Goal: Task Accomplishment & Management: Complete application form

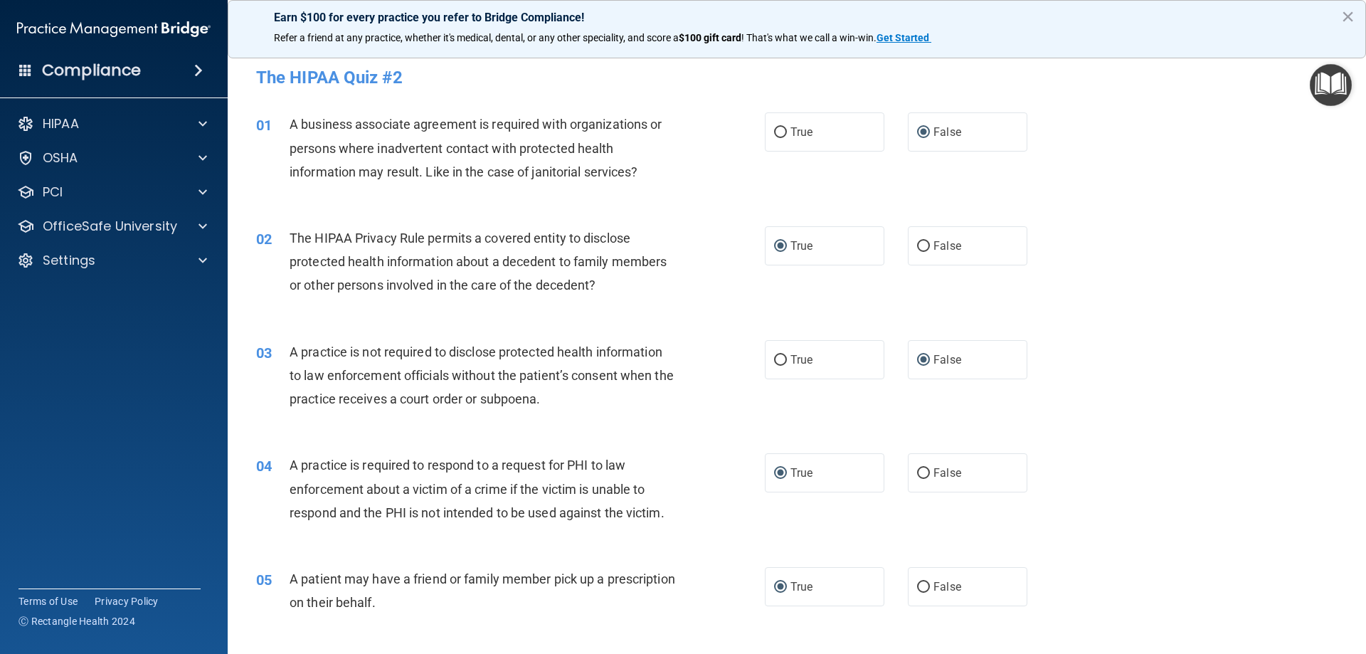
scroll to position [1423, 0]
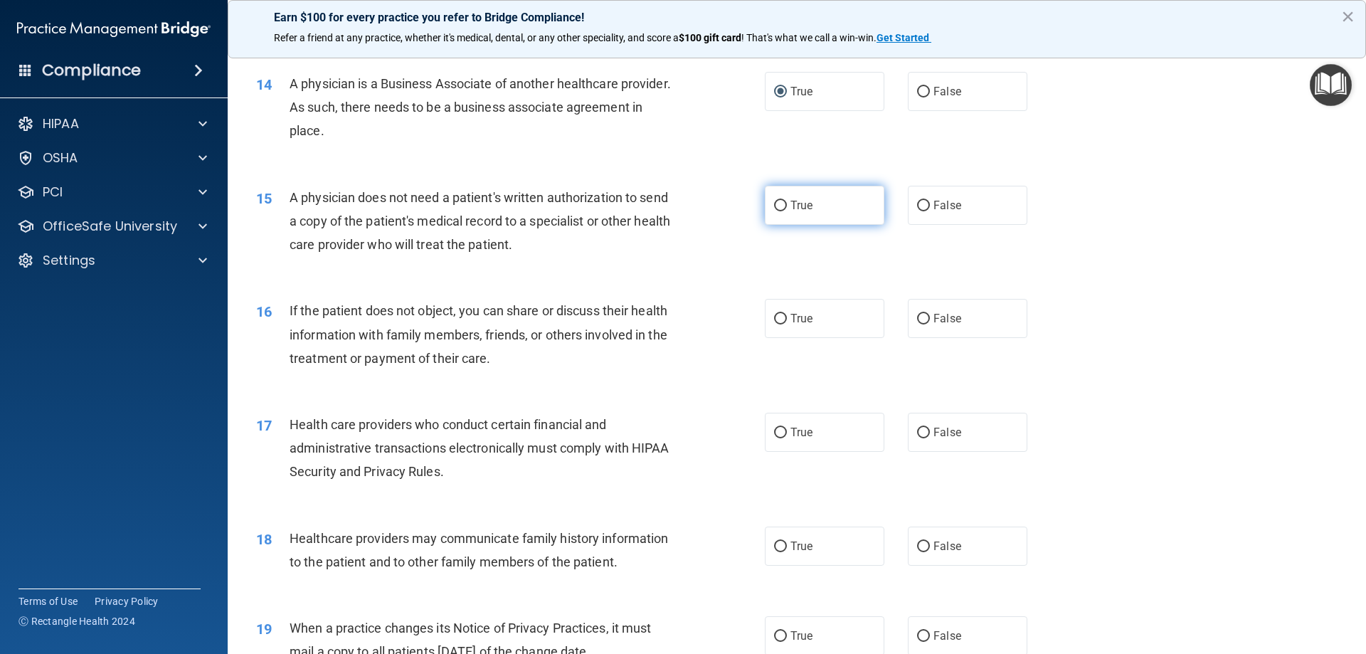
click at [780, 202] on input "True" at bounding box center [780, 206] width 13 height 11
radio input "true"
click at [778, 318] on input "True" at bounding box center [780, 319] width 13 height 11
radio input "true"
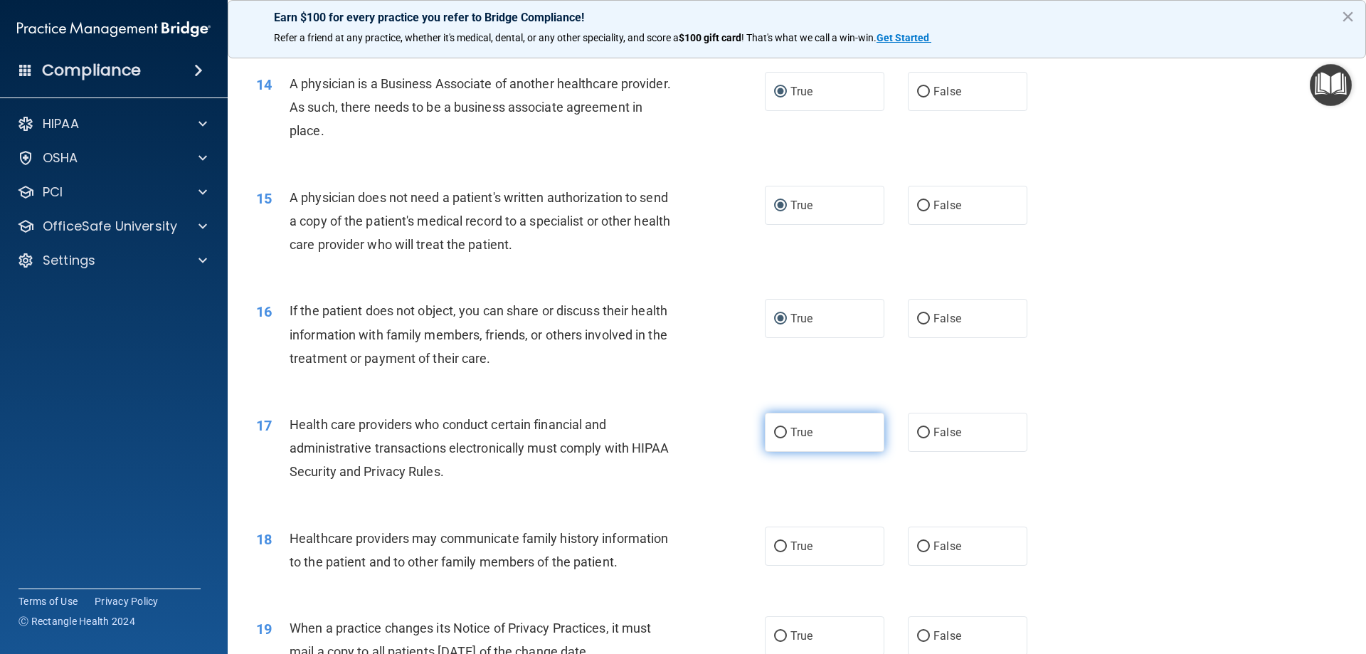
click at [774, 434] on input "True" at bounding box center [780, 433] width 13 height 11
radio input "true"
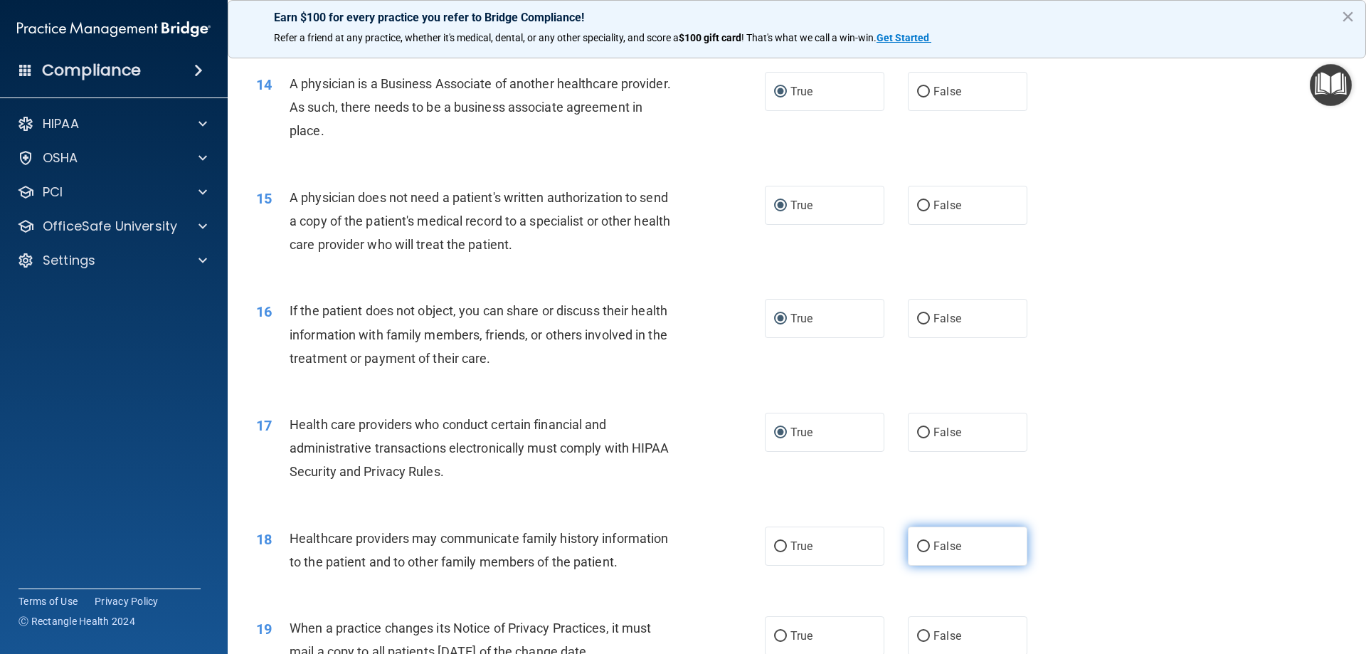
click at [927, 547] on label "False" at bounding box center [968, 546] width 120 height 39
click at [927, 547] on input "False" at bounding box center [923, 547] width 13 height 11
radio input "true"
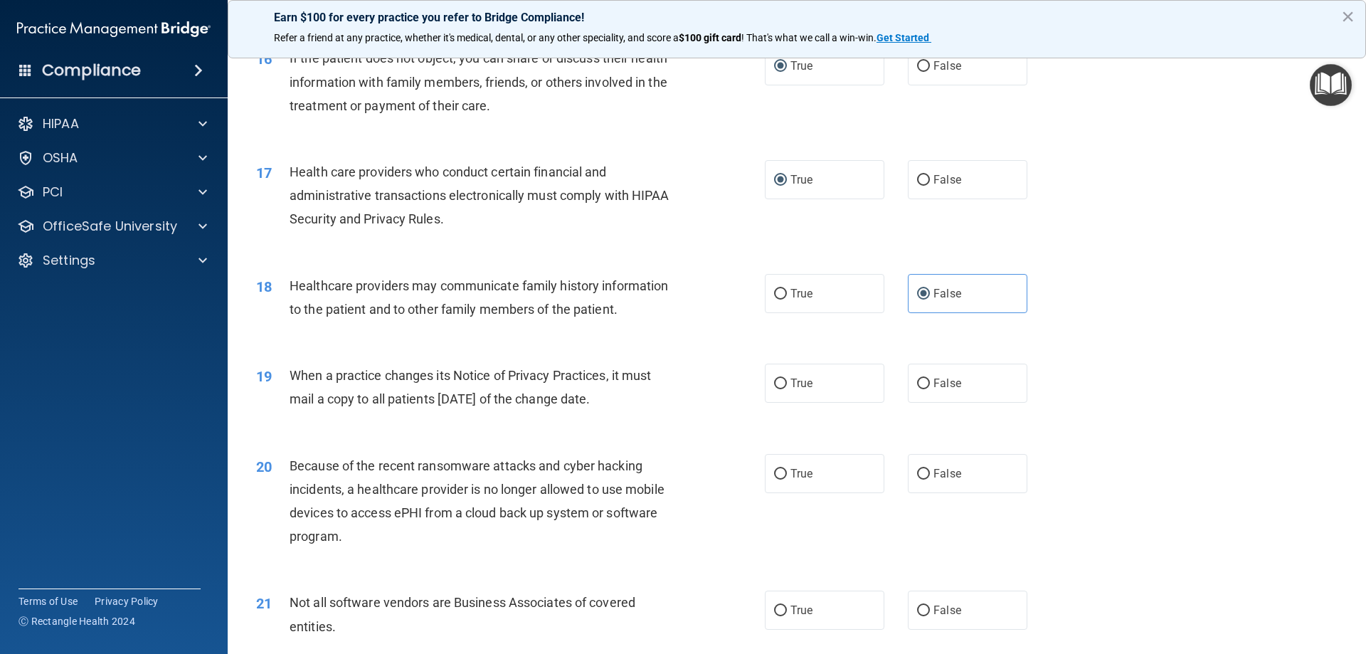
scroll to position [1708, 0]
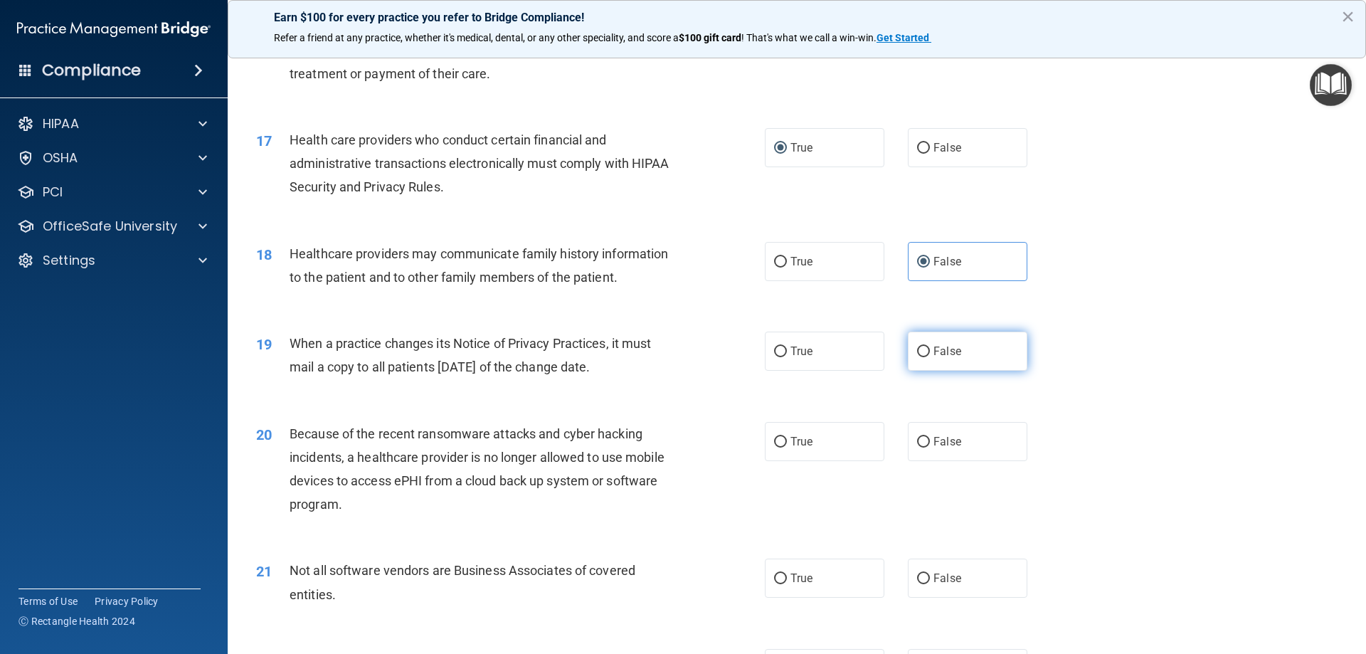
click at [921, 356] on input "False" at bounding box center [923, 352] width 13 height 11
radio input "true"
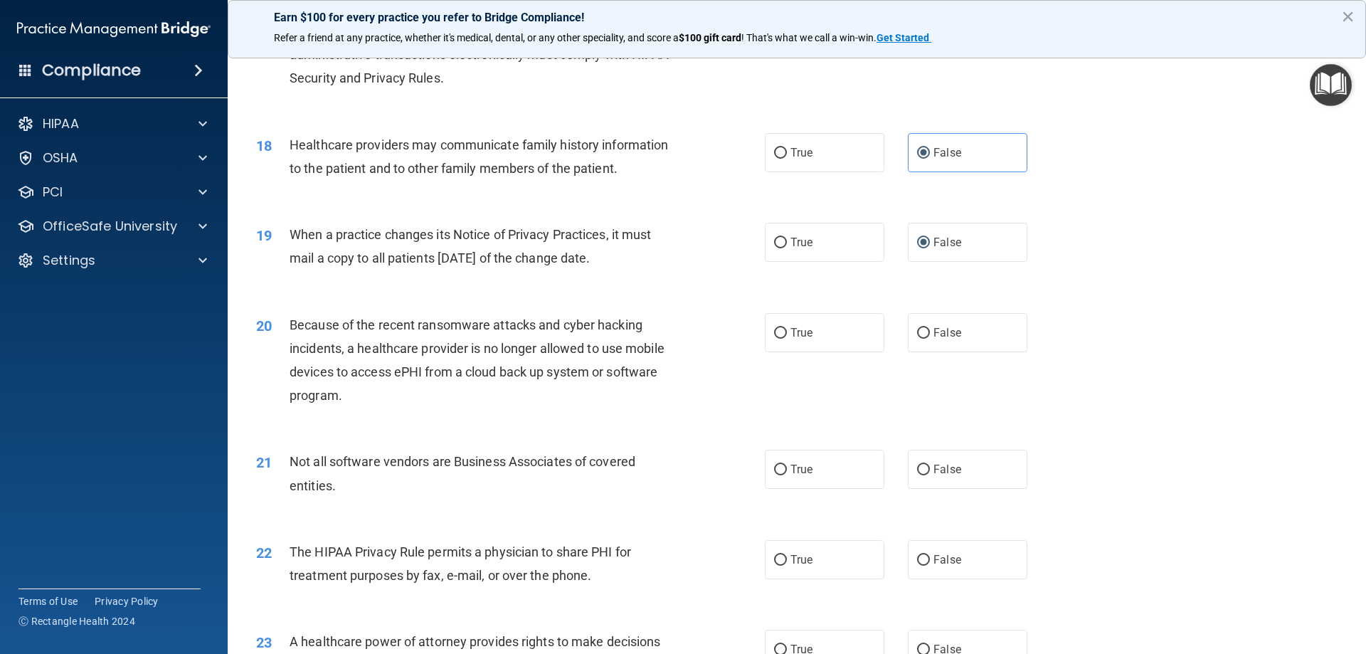
scroll to position [1898, 0]
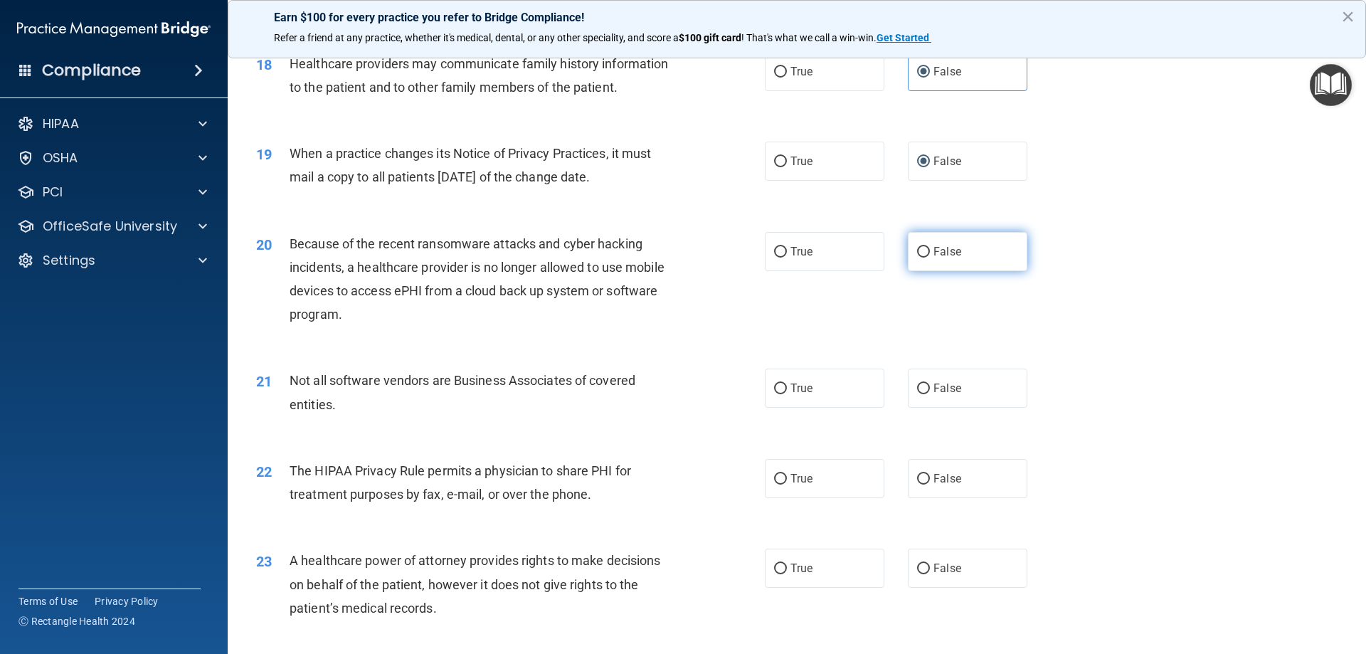
click at [924, 251] on label "False" at bounding box center [968, 251] width 120 height 39
click at [924, 251] on input "False" at bounding box center [923, 252] width 13 height 11
radio input "true"
click at [774, 388] on input "True" at bounding box center [780, 389] width 13 height 11
radio input "true"
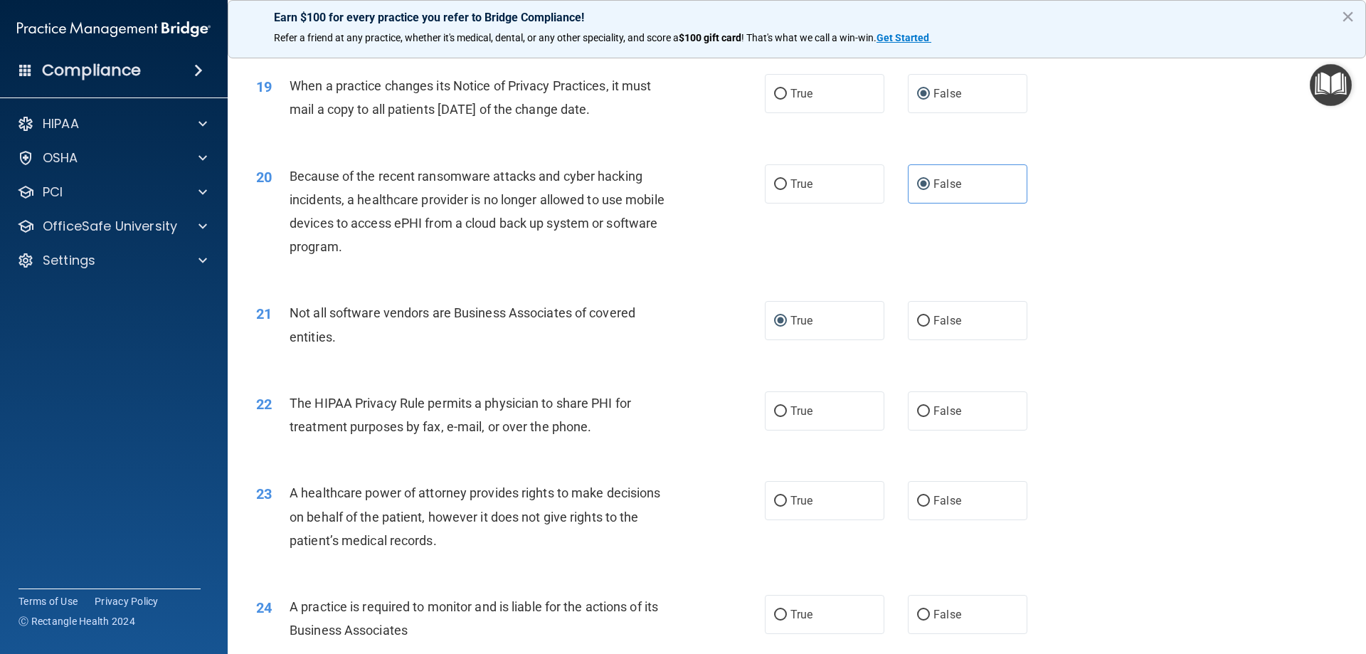
scroll to position [2087, 0]
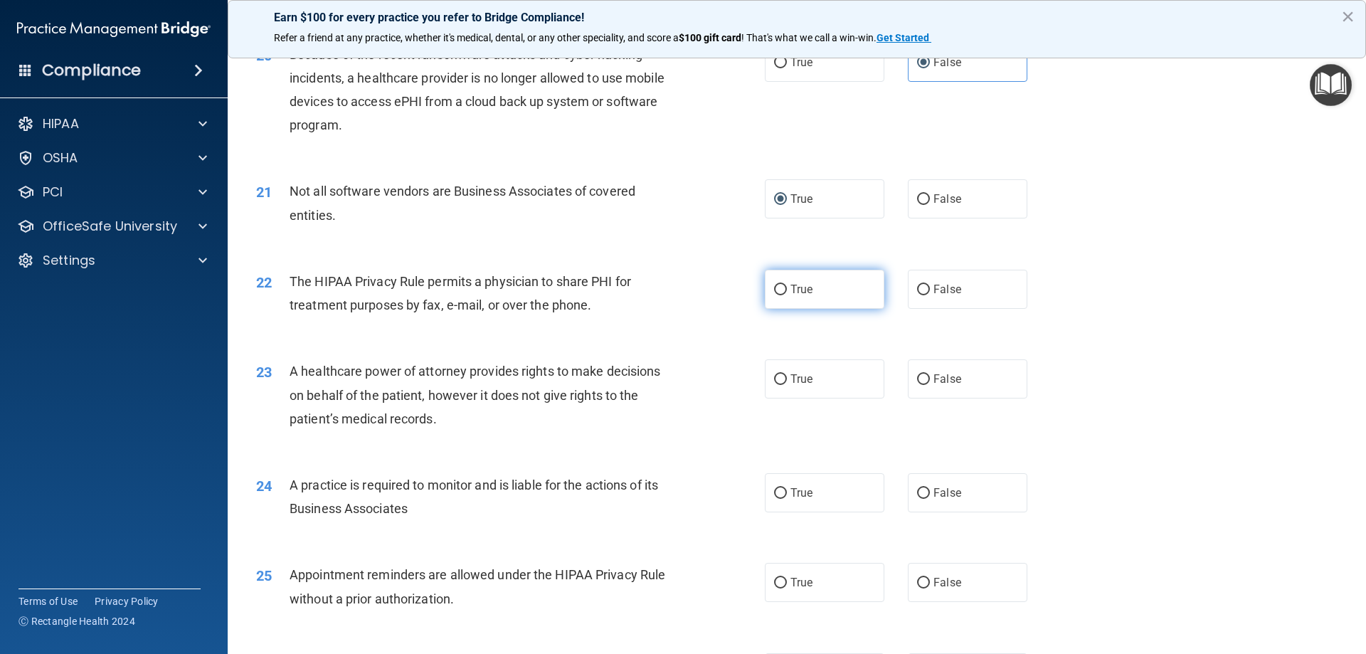
click at [779, 289] on input "True" at bounding box center [780, 290] width 13 height 11
radio input "true"
click at [922, 380] on input "False" at bounding box center [923, 379] width 13 height 11
radio input "true"
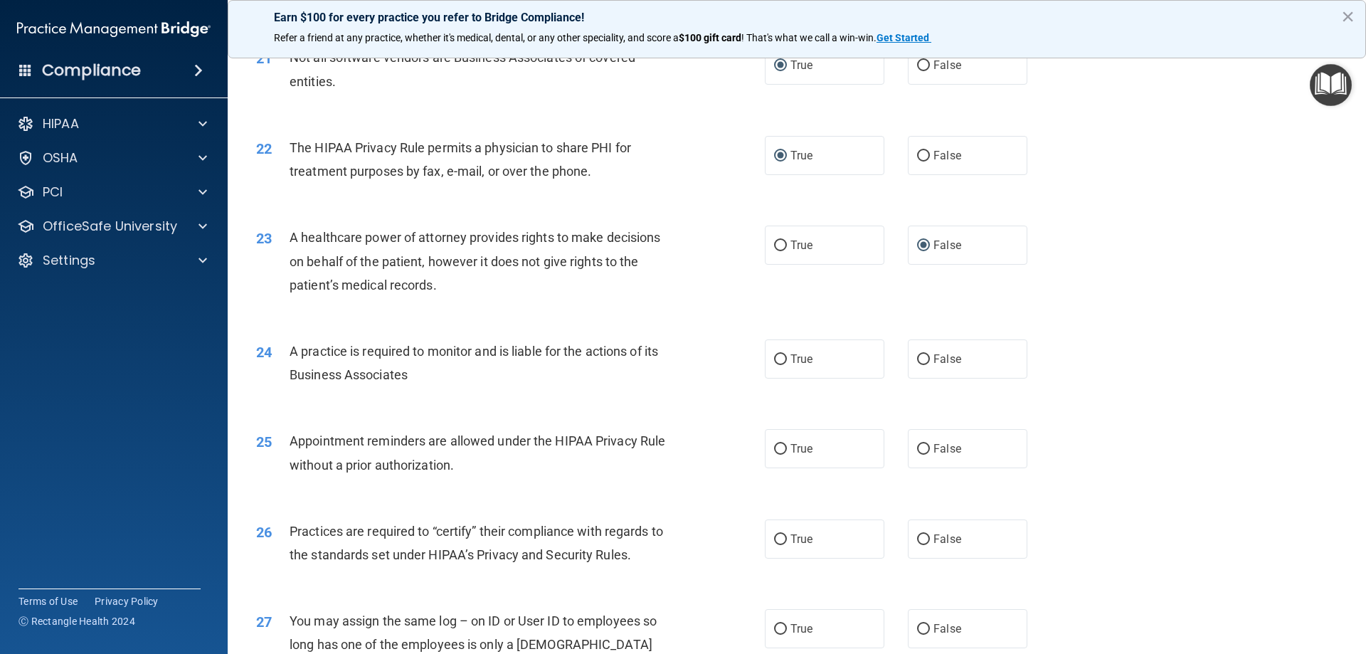
scroll to position [2277, 0]
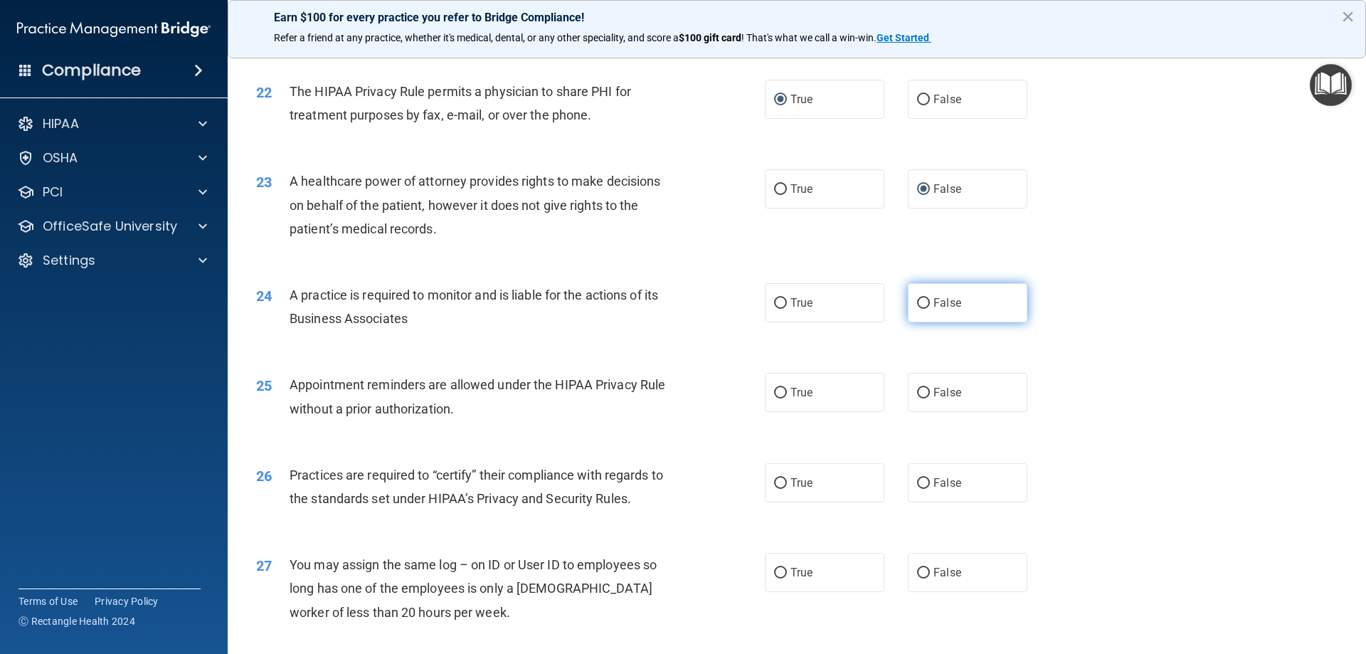
click at [920, 302] on input "False" at bounding box center [923, 303] width 13 height 11
radio input "true"
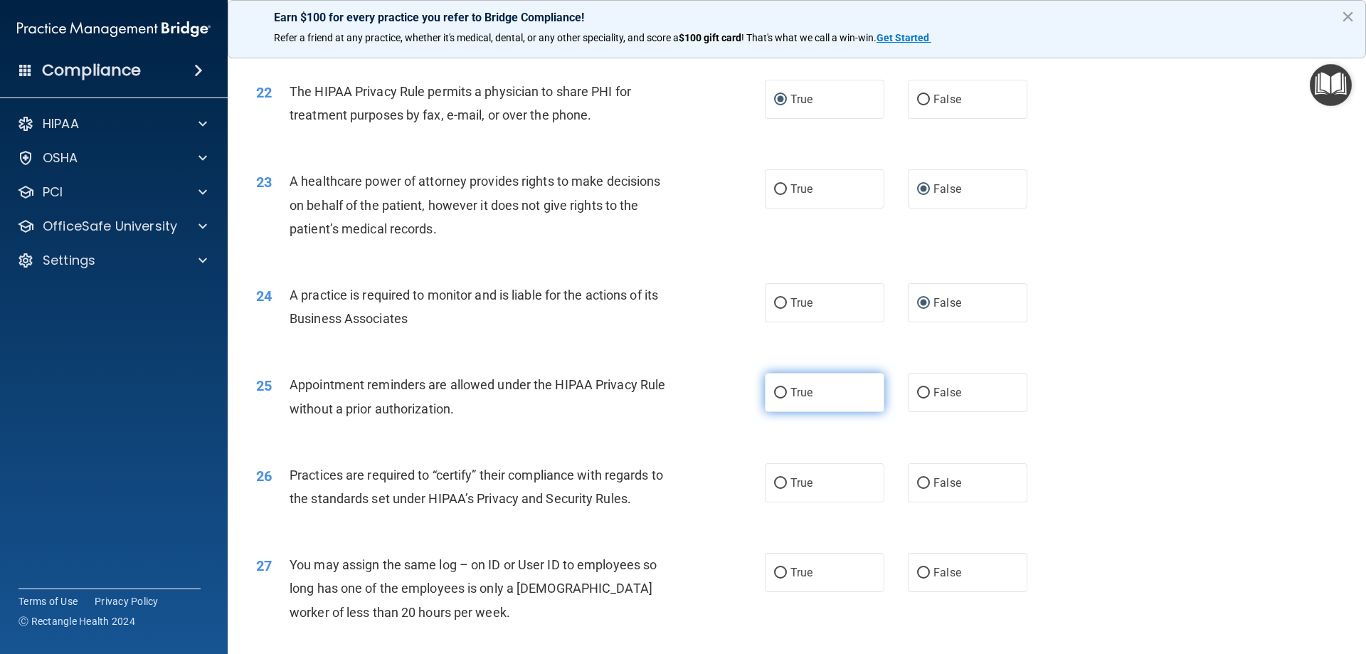
click at [774, 393] on input "True" at bounding box center [780, 393] width 13 height 11
radio input "true"
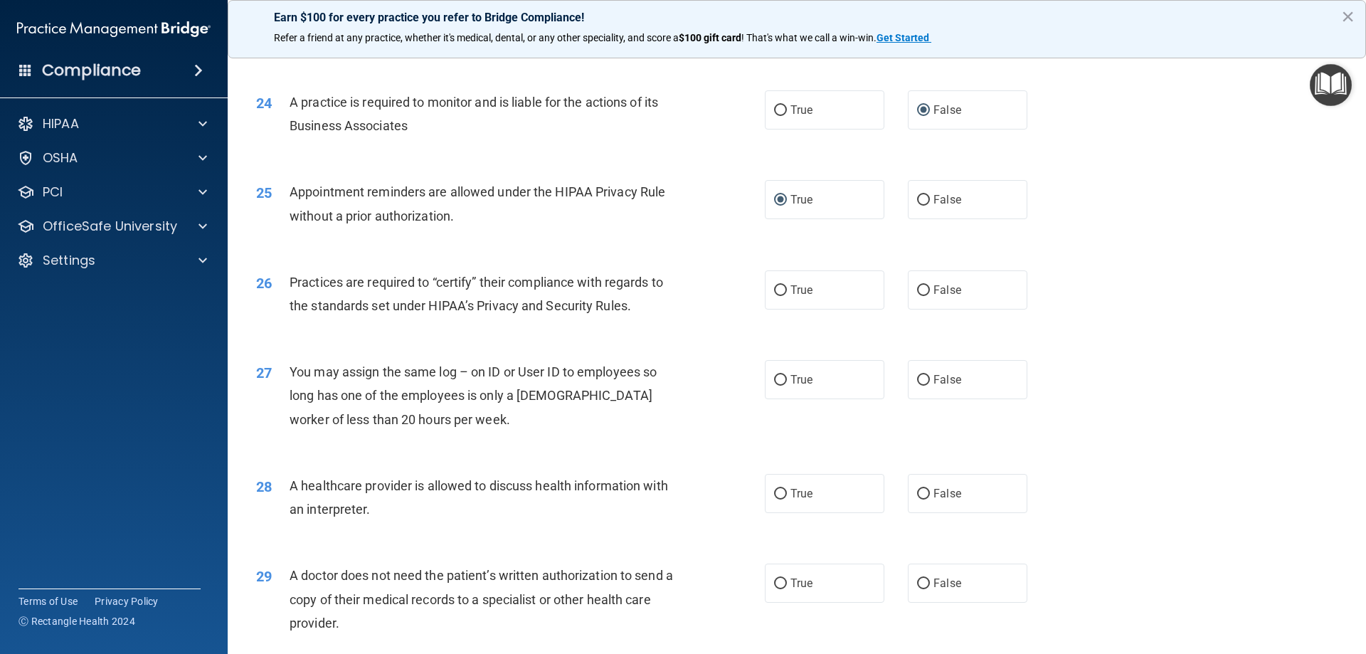
scroll to position [2562, 0]
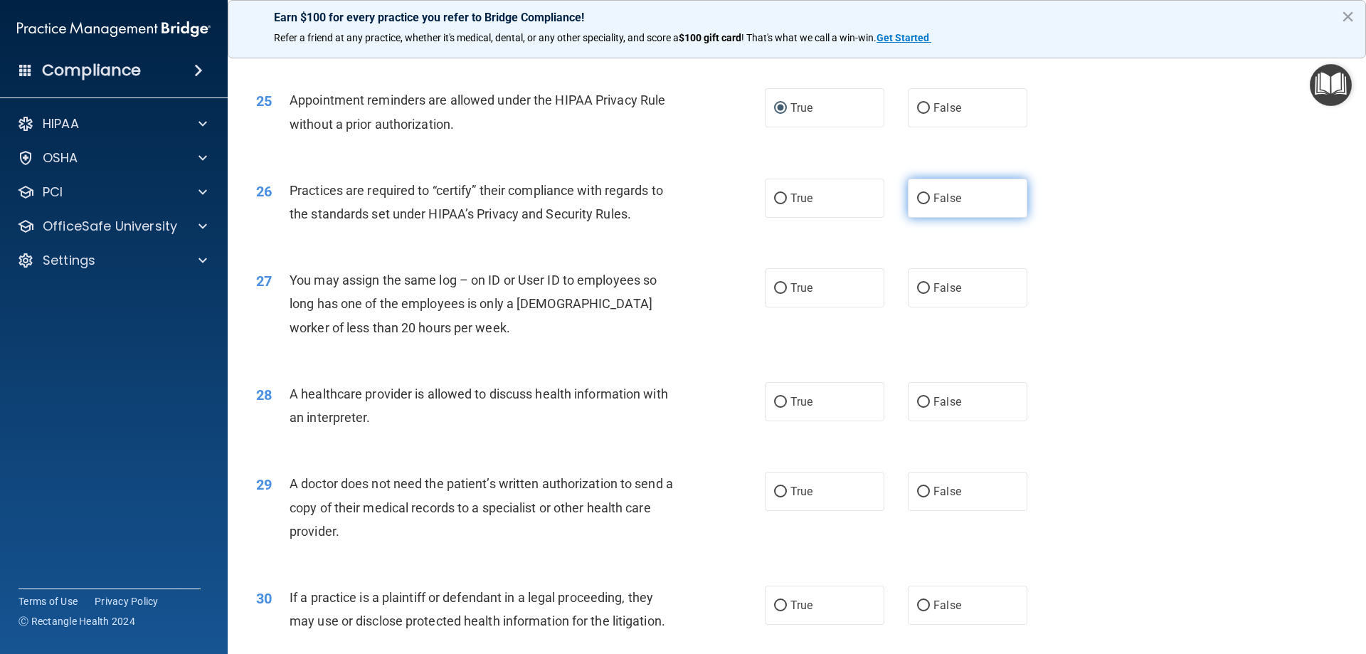
click at [923, 196] on input "False" at bounding box center [923, 199] width 13 height 11
radio input "true"
click at [923, 287] on input "False" at bounding box center [923, 288] width 13 height 11
radio input "true"
click at [781, 397] on input "True" at bounding box center [780, 402] width 13 height 11
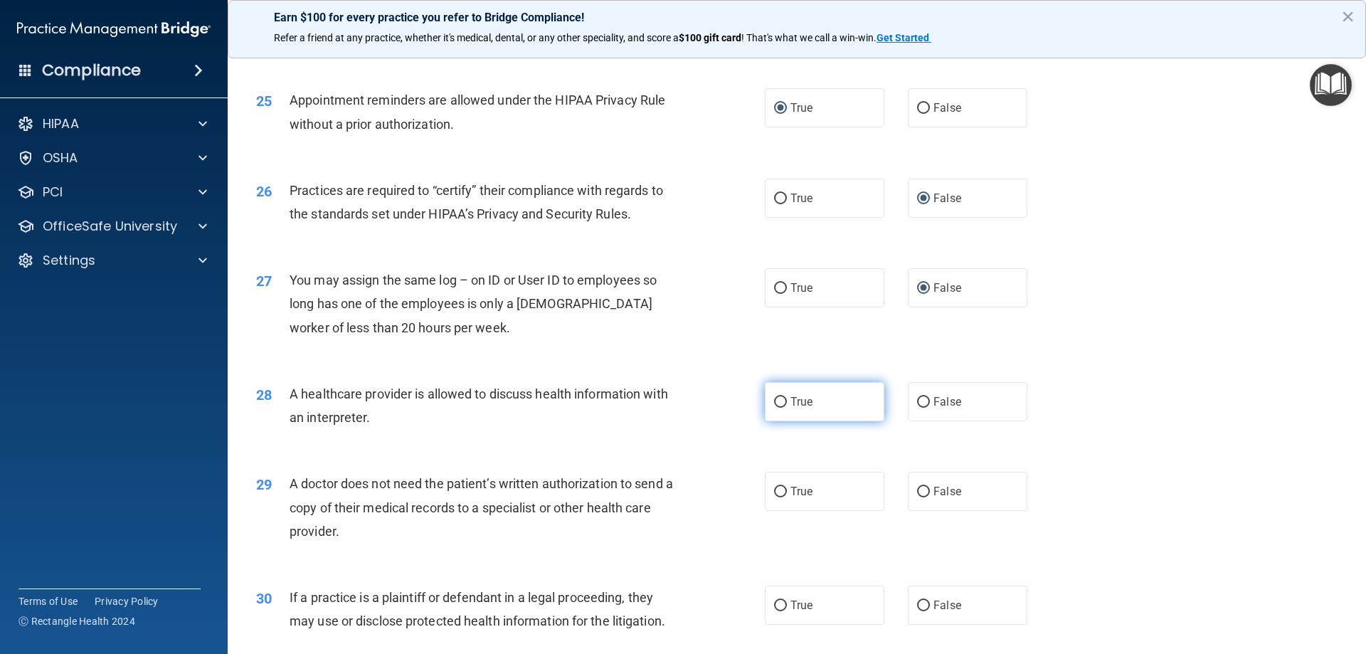
radio input "true"
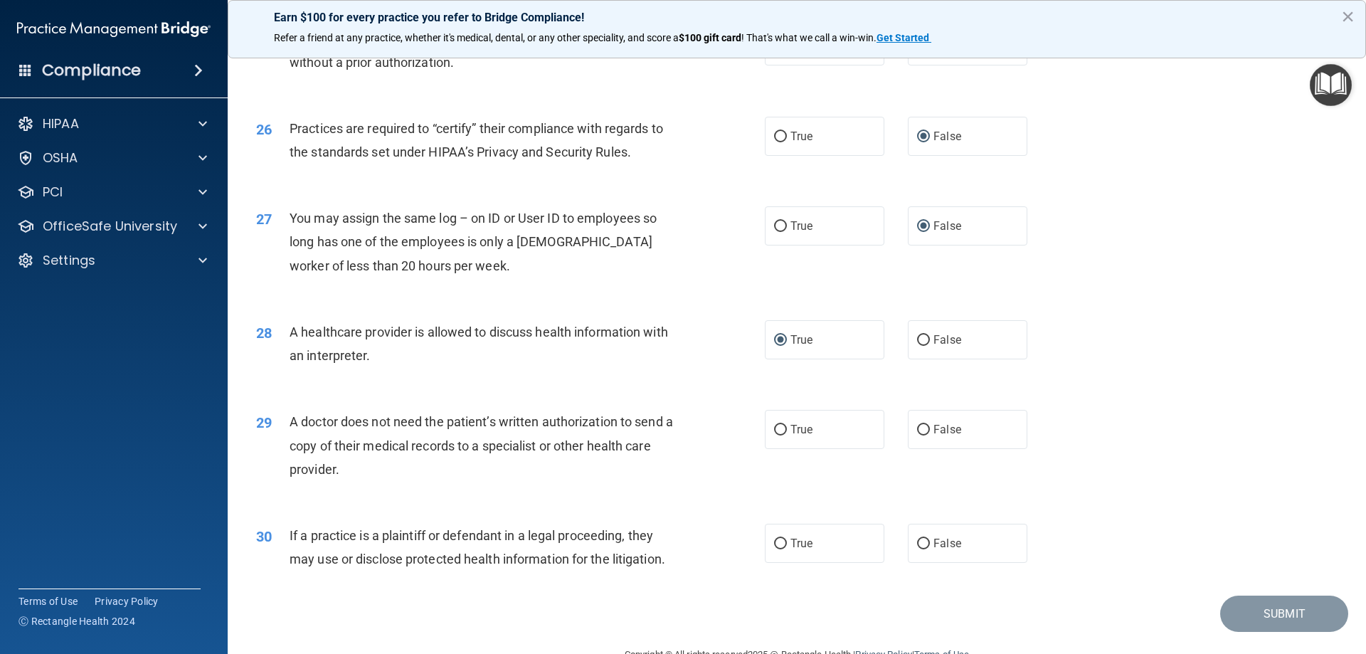
scroll to position [2659, 0]
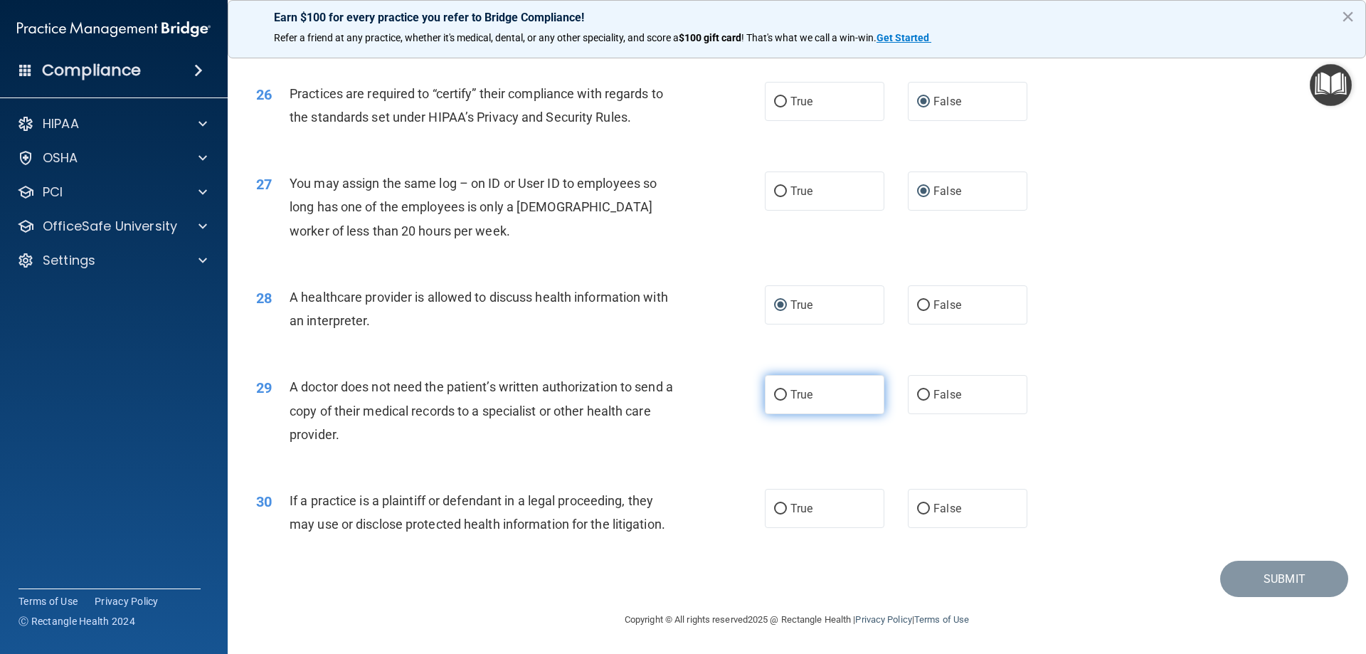
click at [778, 393] on input "True" at bounding box center [780, 395] width 13 height 11
radio input "true"
click at [780, 502] on label "True" at bounding box center [825, 508] width 120 height 39
click at [780, 504] on input "True" at bounding box center [780, 509] width 13 height 11
radio input "true"
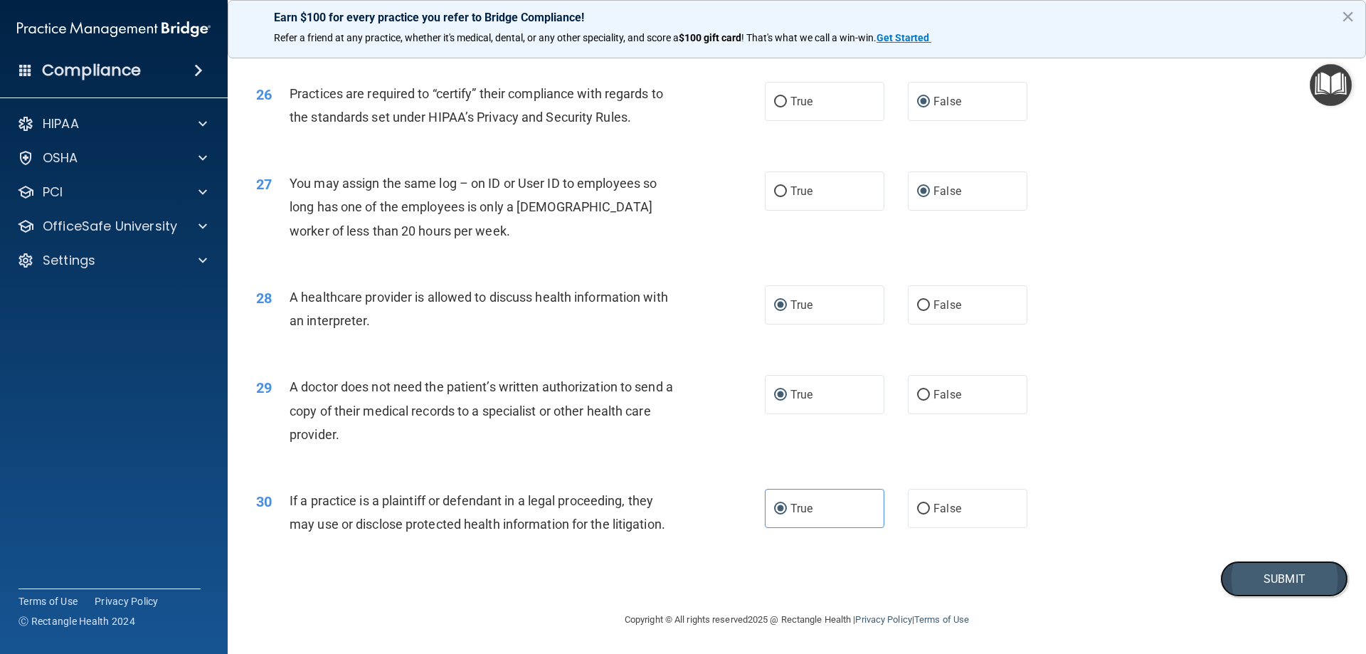
click at [1279, 574] on button "Submit" at bounding box center [1285, 579] width 128 height 36
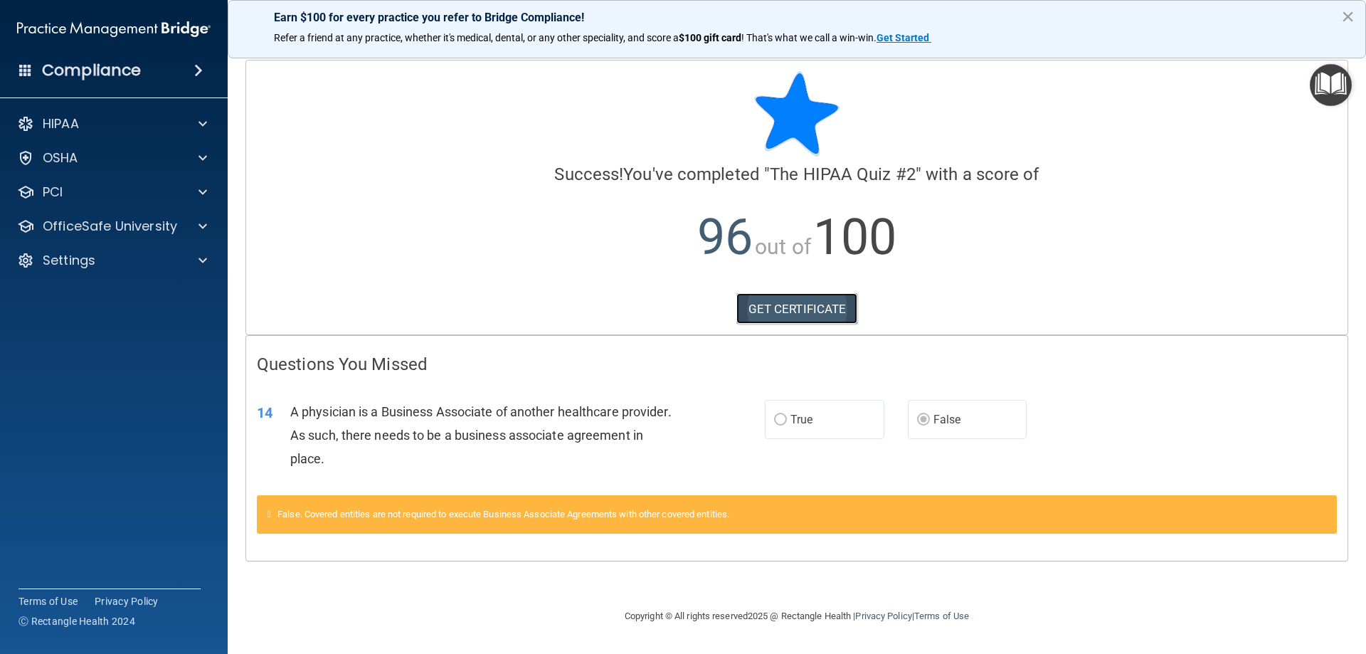
click at [791, 315] on link "GET CERTIFICATE" at bounding box center [798, 308] width 122 height 31
click at [194, 263] on div at bounding box center [201, 260] width 36 height 17
click at [79, 288] on p "My Account" at bounding box center [106, 295] width 194 height 14
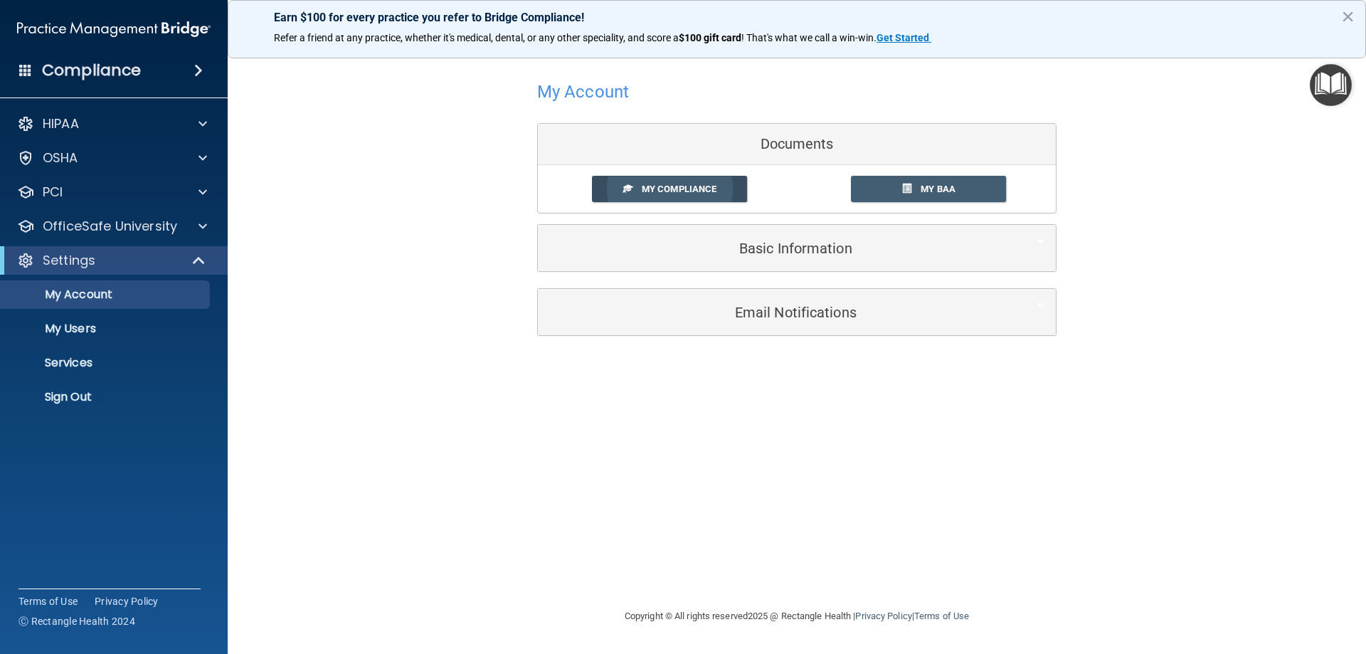
click at [661, 186] on span "My Compliance" at bounding box center [679, 189] width 75 height 11
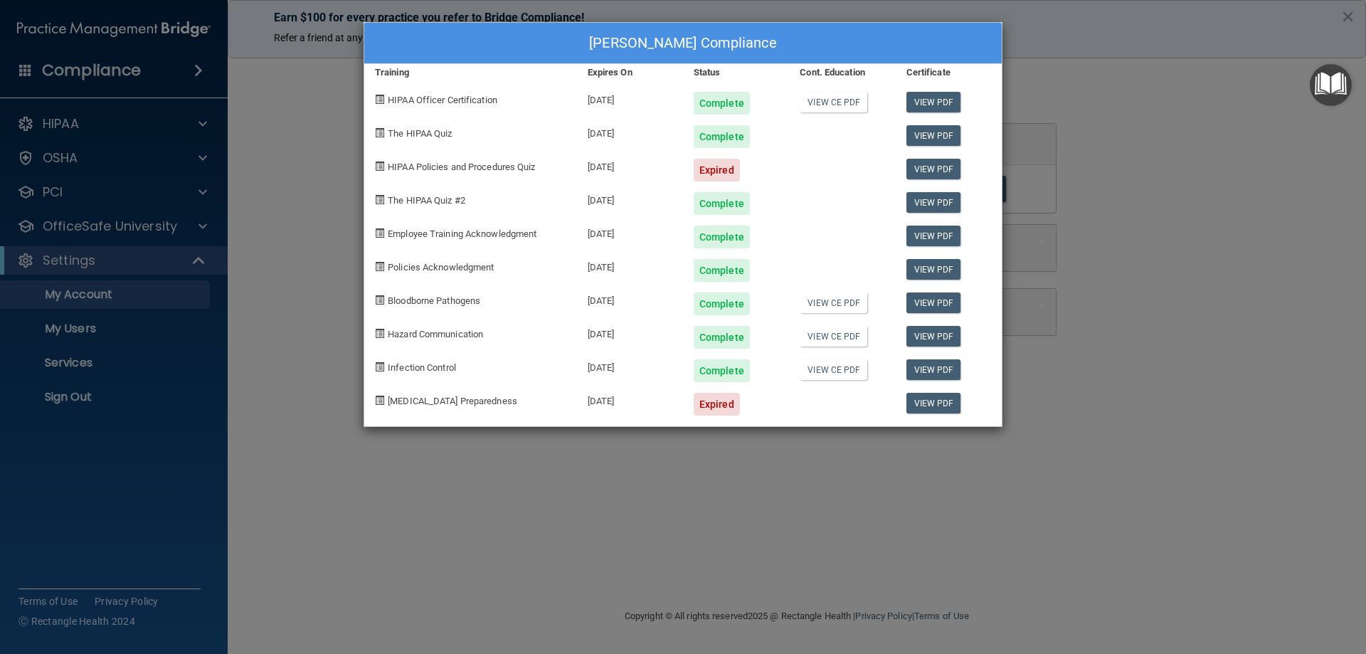
click at [488, 520] on div "[PERSON_NAME] Compliance Training Expires On Status Cont. Education Certificate…" at bounding box center [683, 327] width 1366 height 654
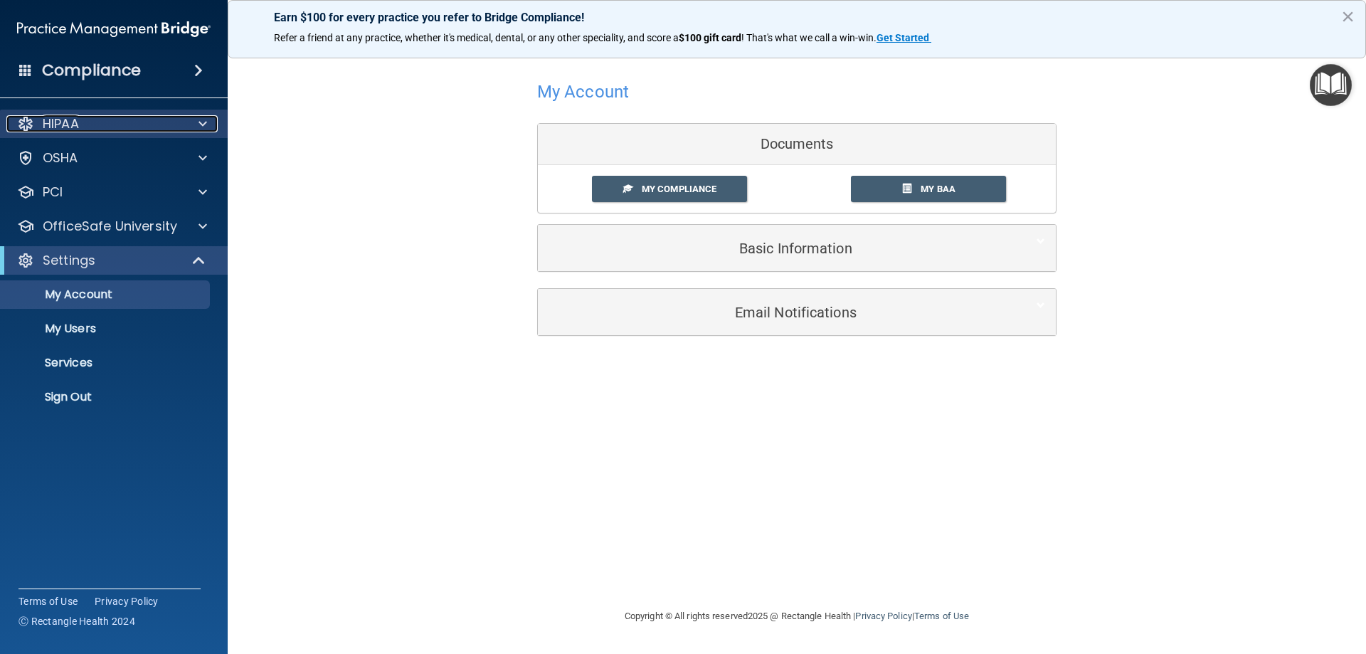
click at [148, 124] on div "HIPAA" at bounding box center [94, 123] width 177 height 17
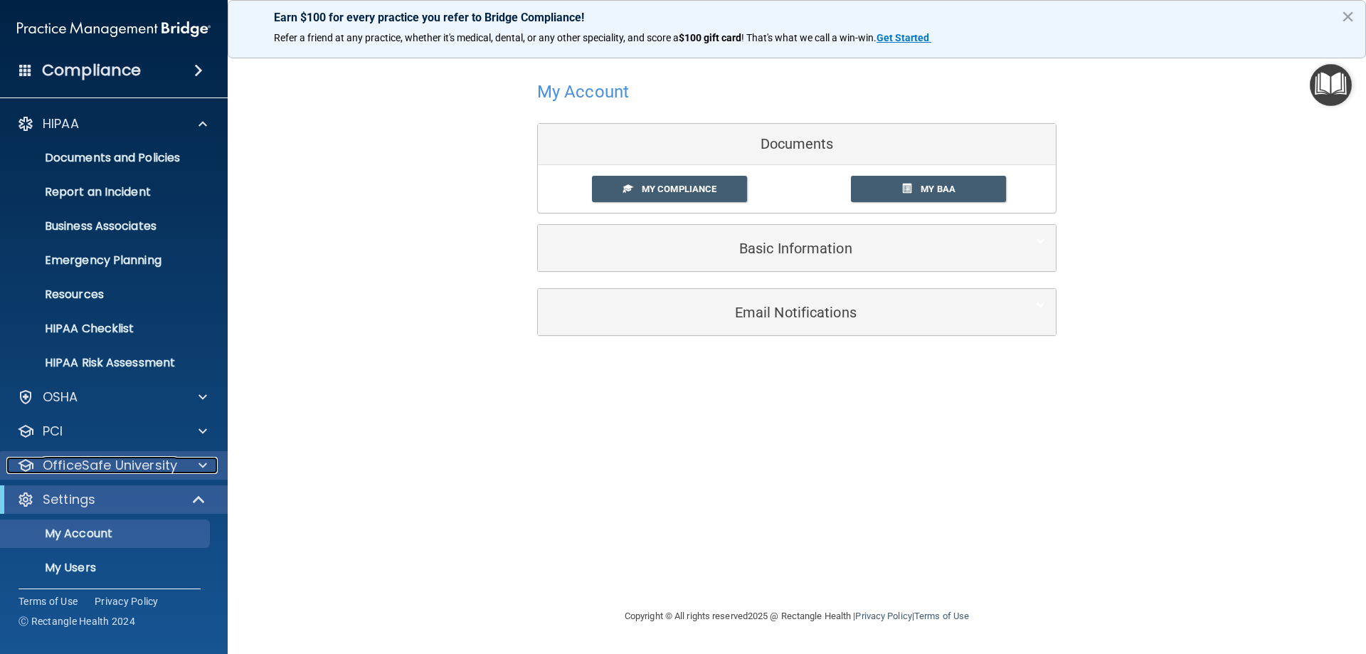
click at [139, 463] on p "OfficeSafe University" at bounding box center [110, 465] width 135 height 17
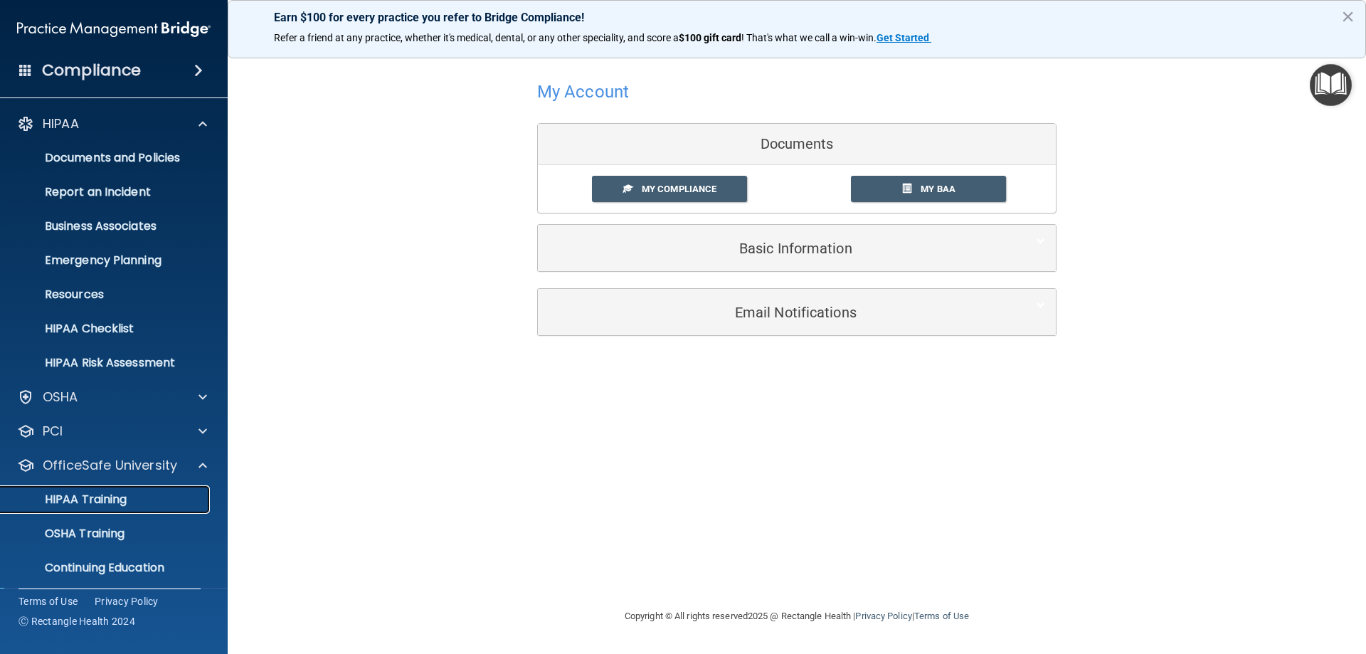
click at [107, 498] on p "HIPAA Training" at bounding box center [67, 500] width 117 height 14
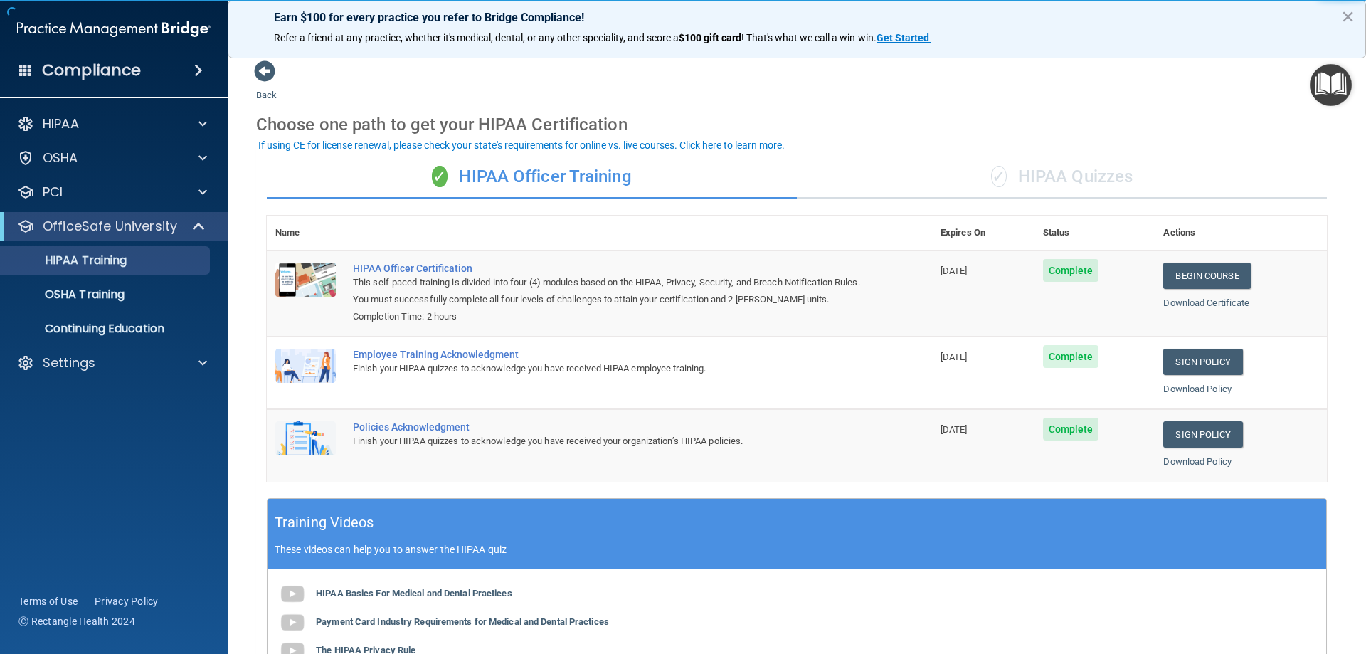
click at [1086, 184] on div "✓ HIPAA Quizzes" at bounding box center [1062, 177] width 530 height 43
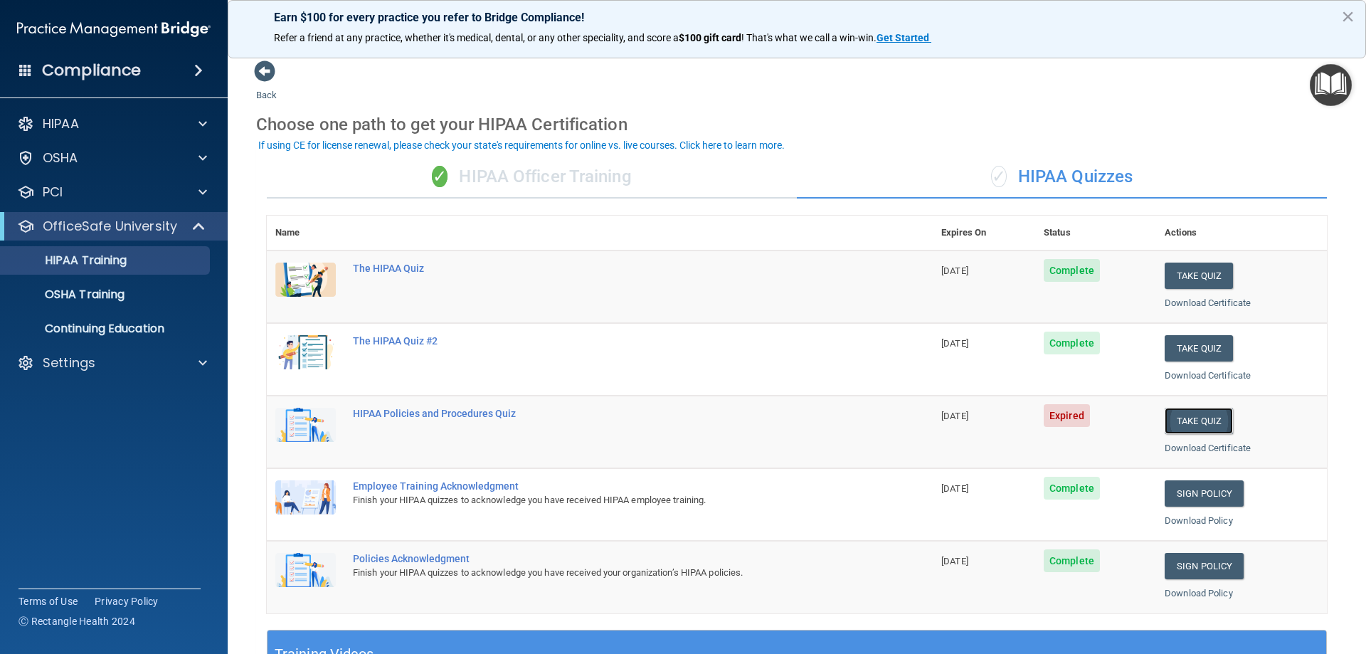
click at [1177, 423] on button "Take Quiz" at bounding box center [1199, 421] width 68 height 26
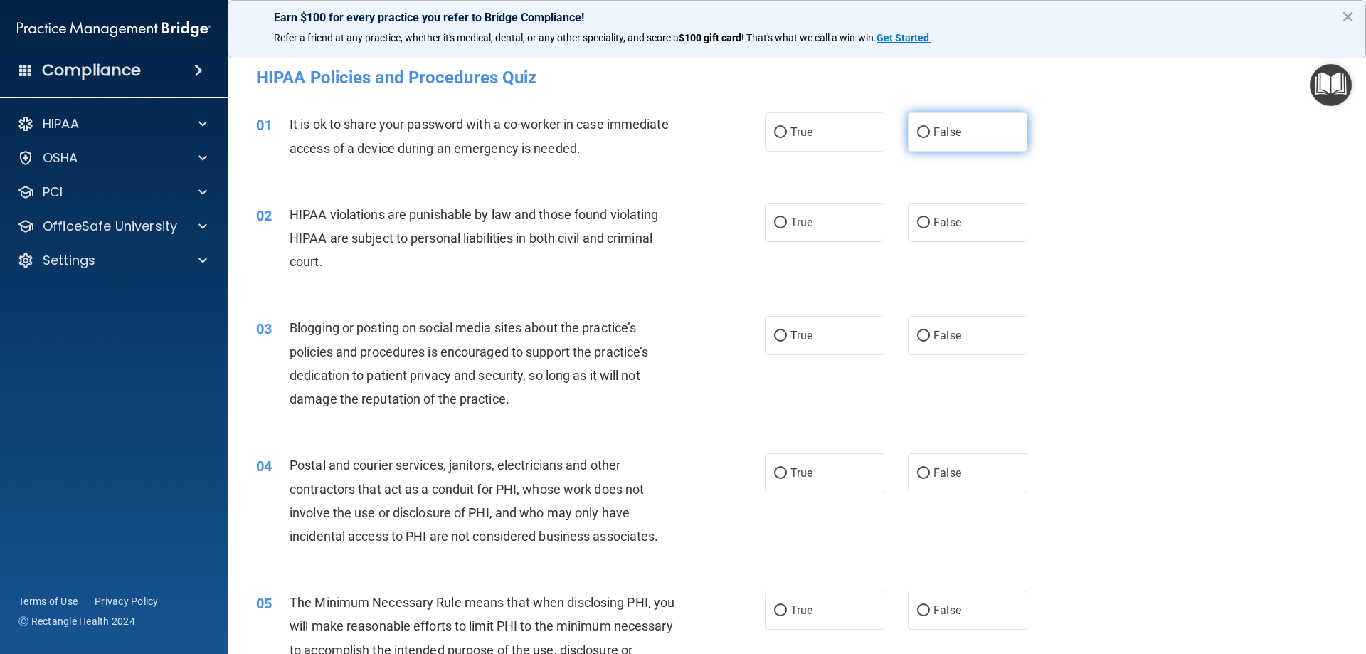
click at [924, 131] on label "False" at bounding box center [968, 131] width 120 height 39
click at [924, 131] on input "False" at bounding box center [923, 132] width 13 height 11
radio input "true"
click at [779, 219] on input "True" at bounding box center [780, 223] width 13 height 11
radio input "true"
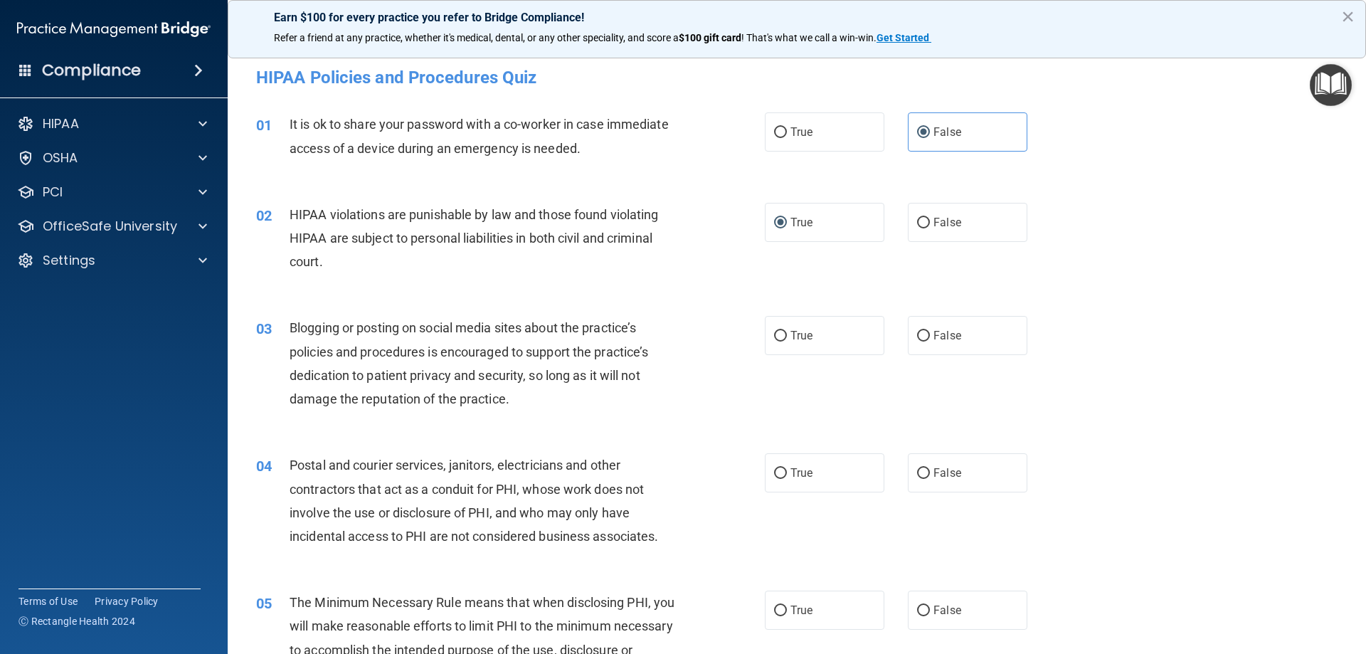
scroll to position [95, 0]
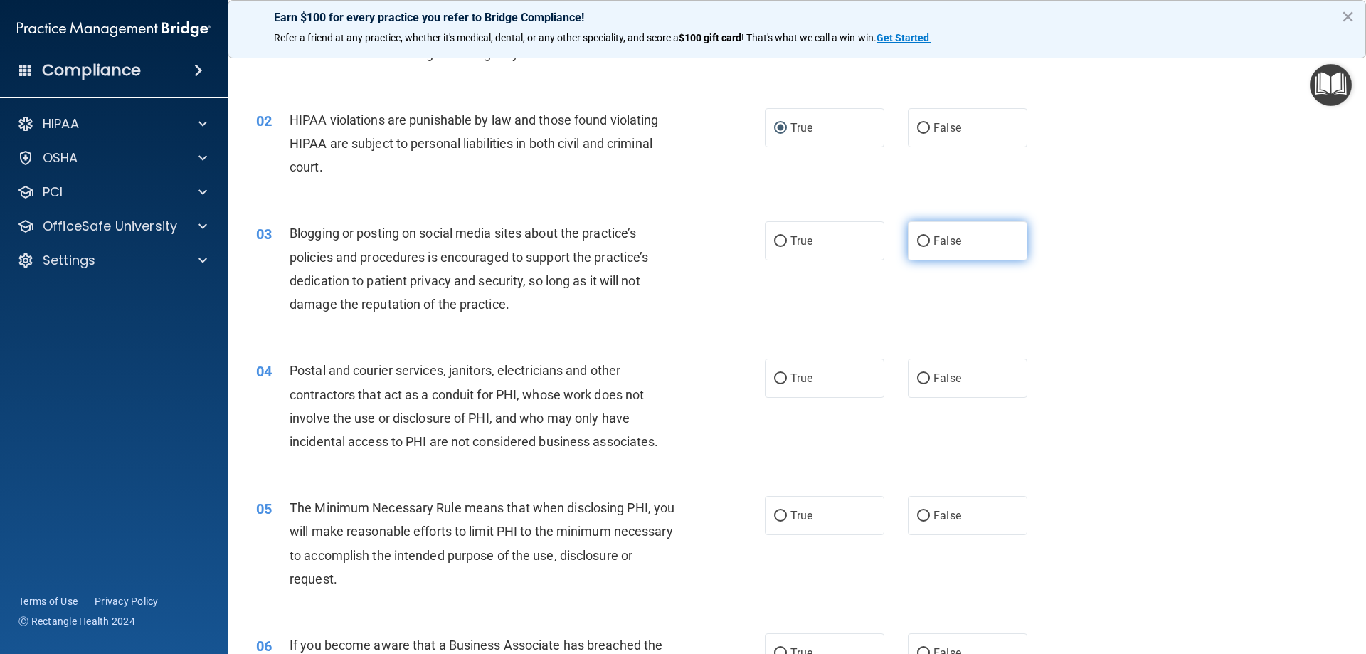
click at [917, 237] on input "False" at bounding box center [923, 241] width 13 height 11
radio input "true"
click at [774, 376] on input "True" at bounding box center [780, 379] width 13 height 11
radio input "true"
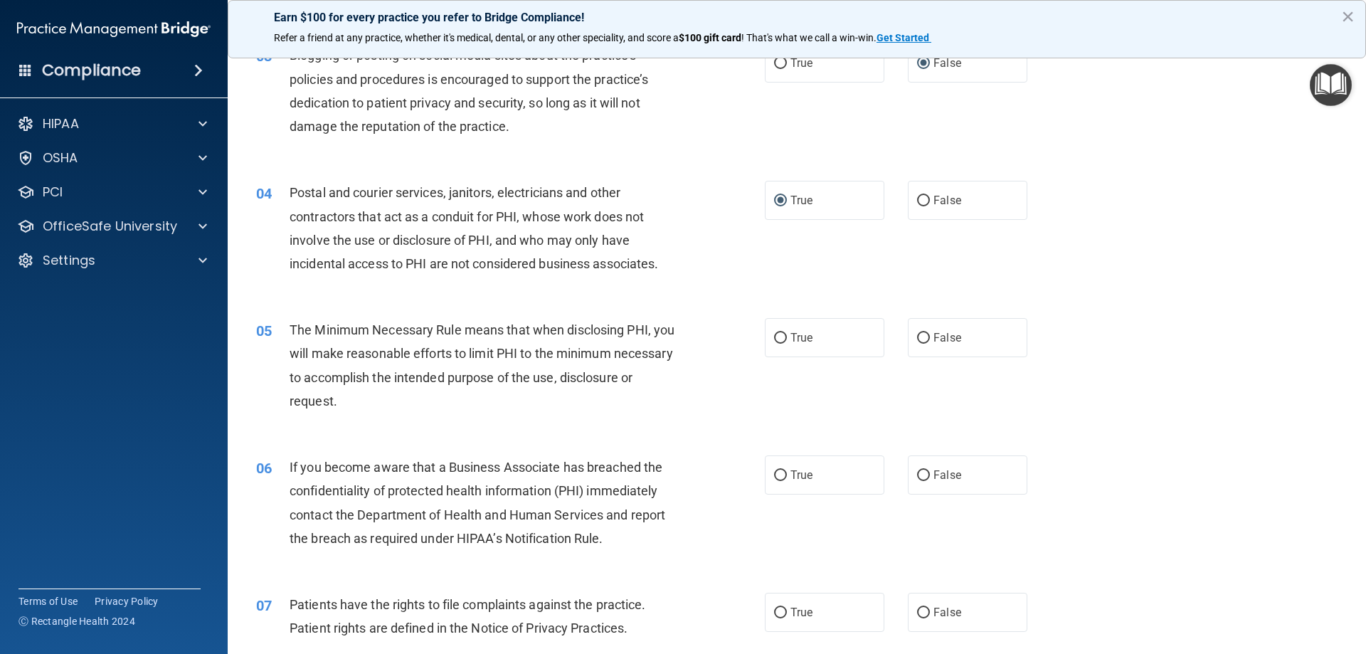
scroll to position [379, 0]
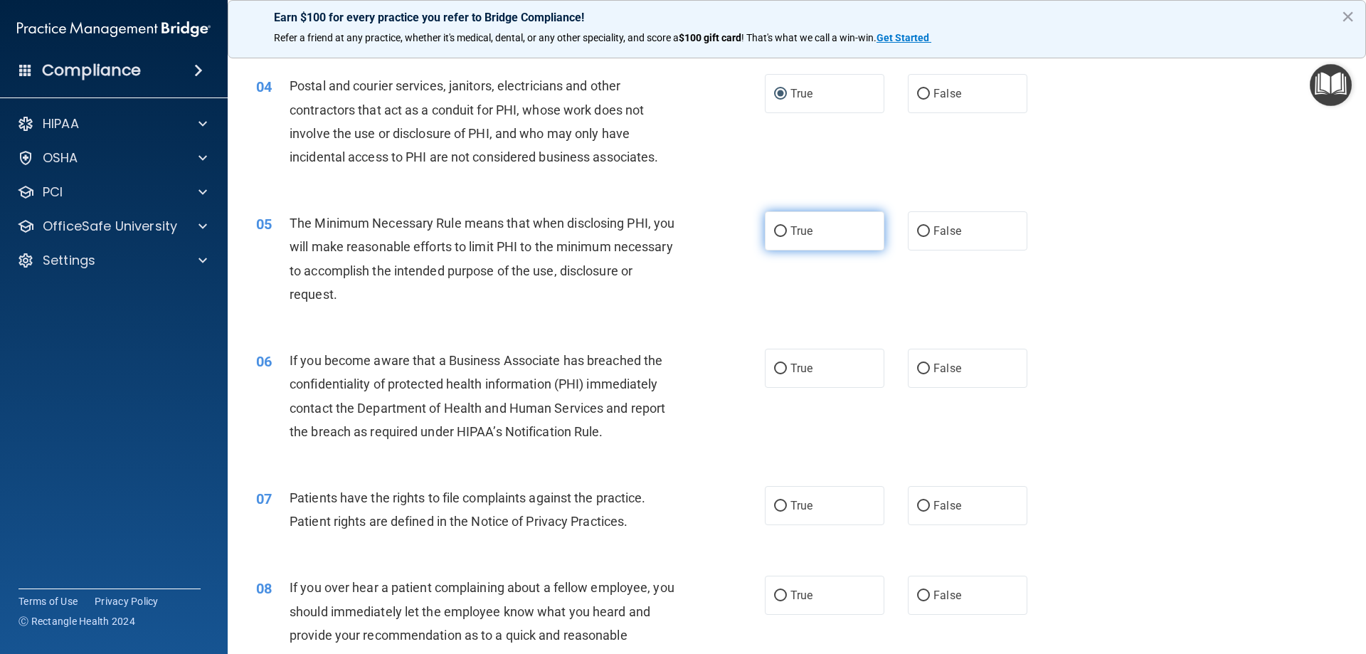
click at [775, 228] on input "True" at bounding box center [780, 231] width 13 height 11
radio input "true"
click at [774, 372] on input "True" at bounding box center [780, 369] width 13 height 11
radio input "true"
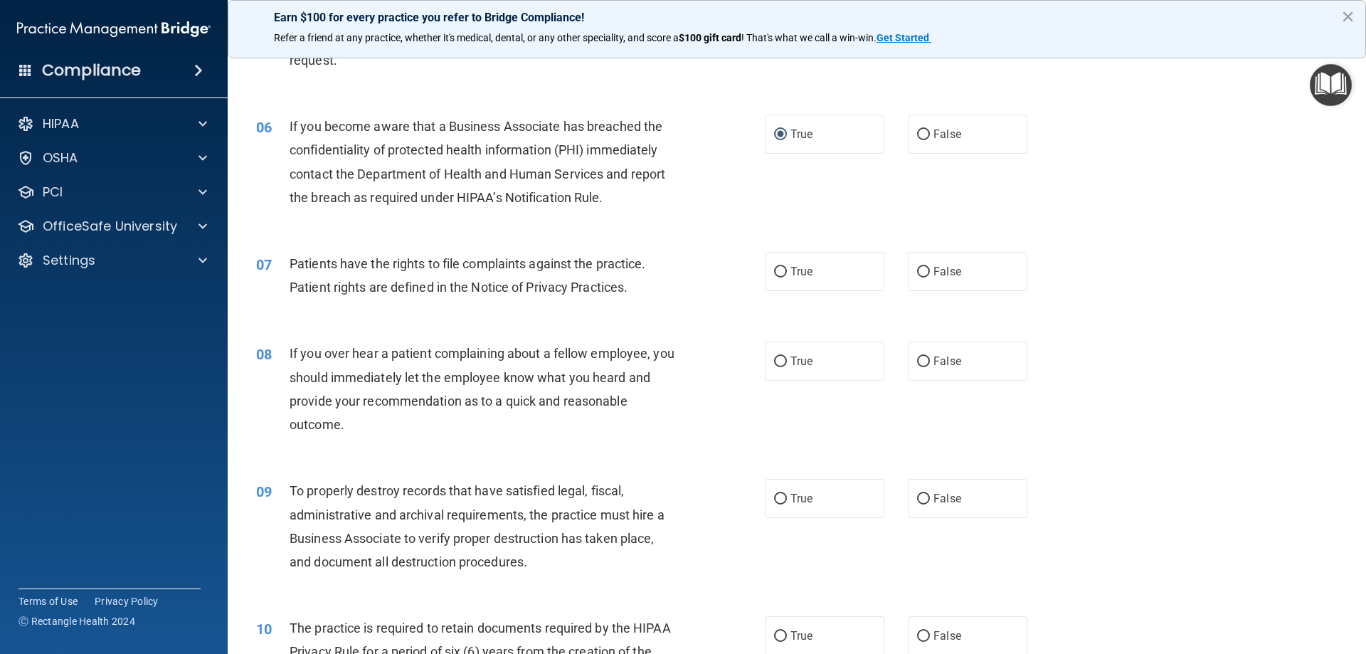
scroll to position [664, 0]
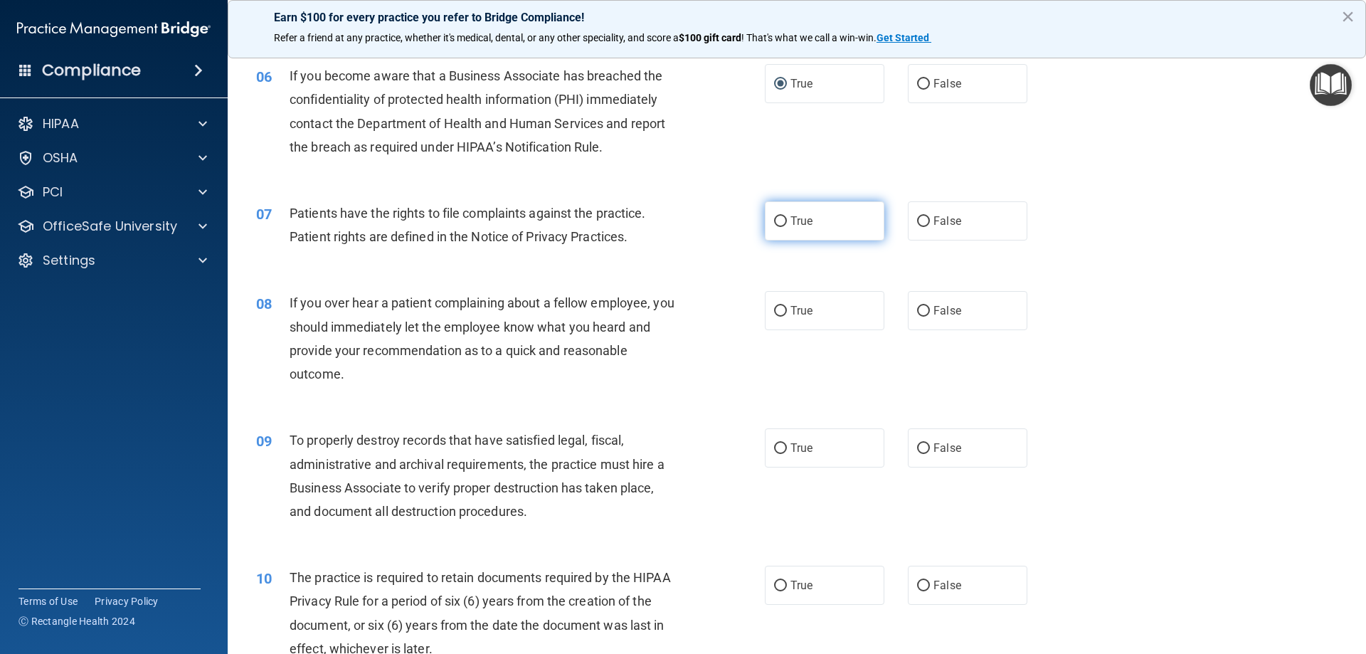
click at [778, 219] on input "True" at bounding box center [780, 221] width 13 height 11
radio input "true"
click at [917, 307] on input "False" at bounding box center [923, 311] width 13 height 11
radio input "true"
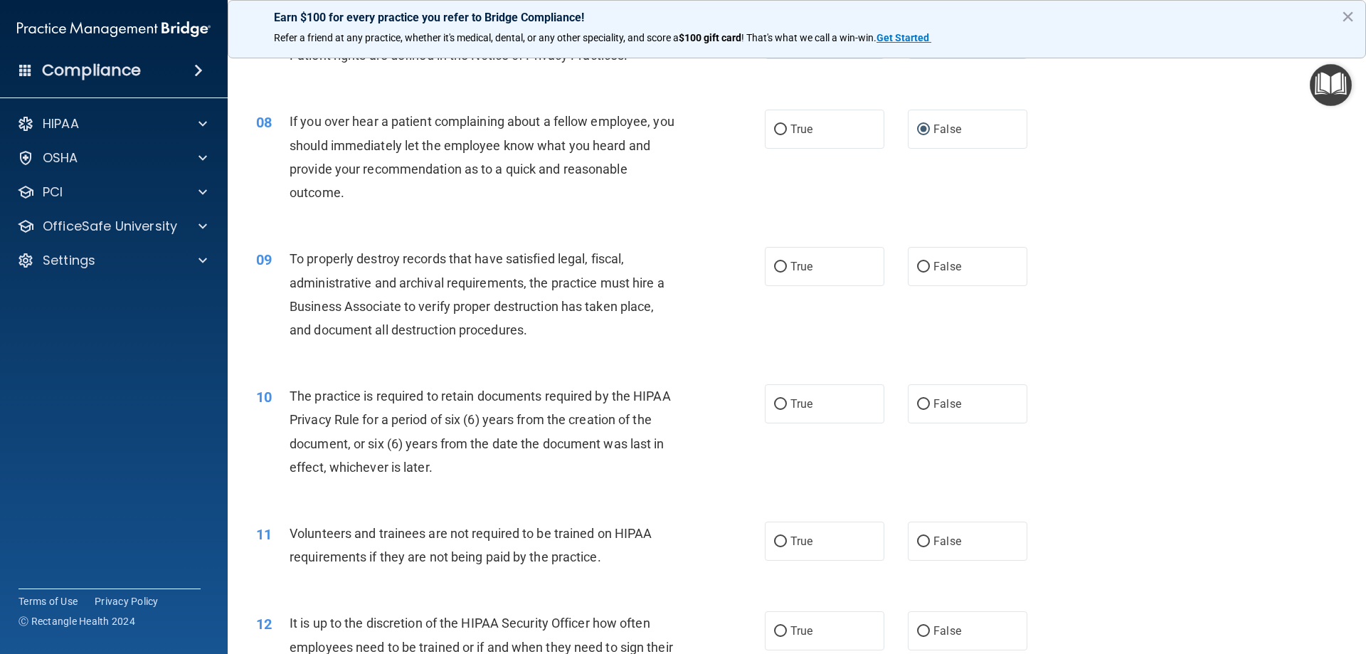
scroll to position [854, 0]
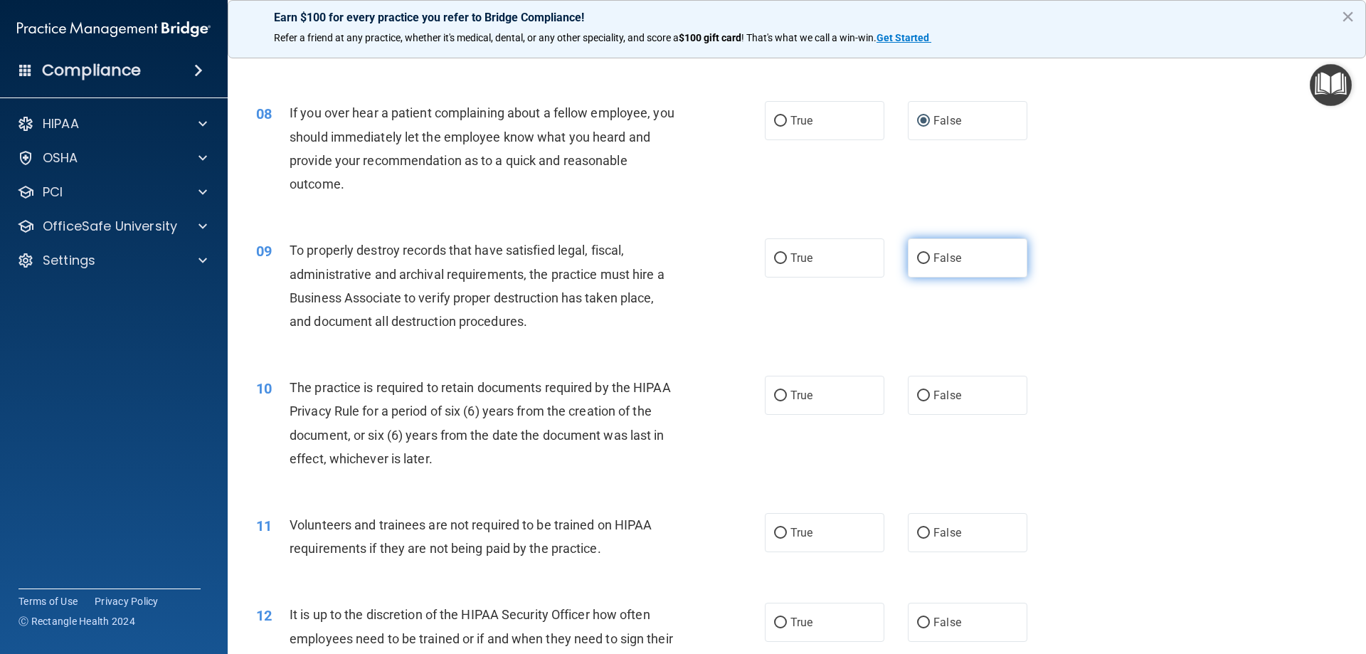
click at [934, 254] on span "False" at bounding box center [948, 258] width 28 height 14
click at [930, 254] on input "False" at bounding box center [923, 258] width 13 height 11
radio input "true"
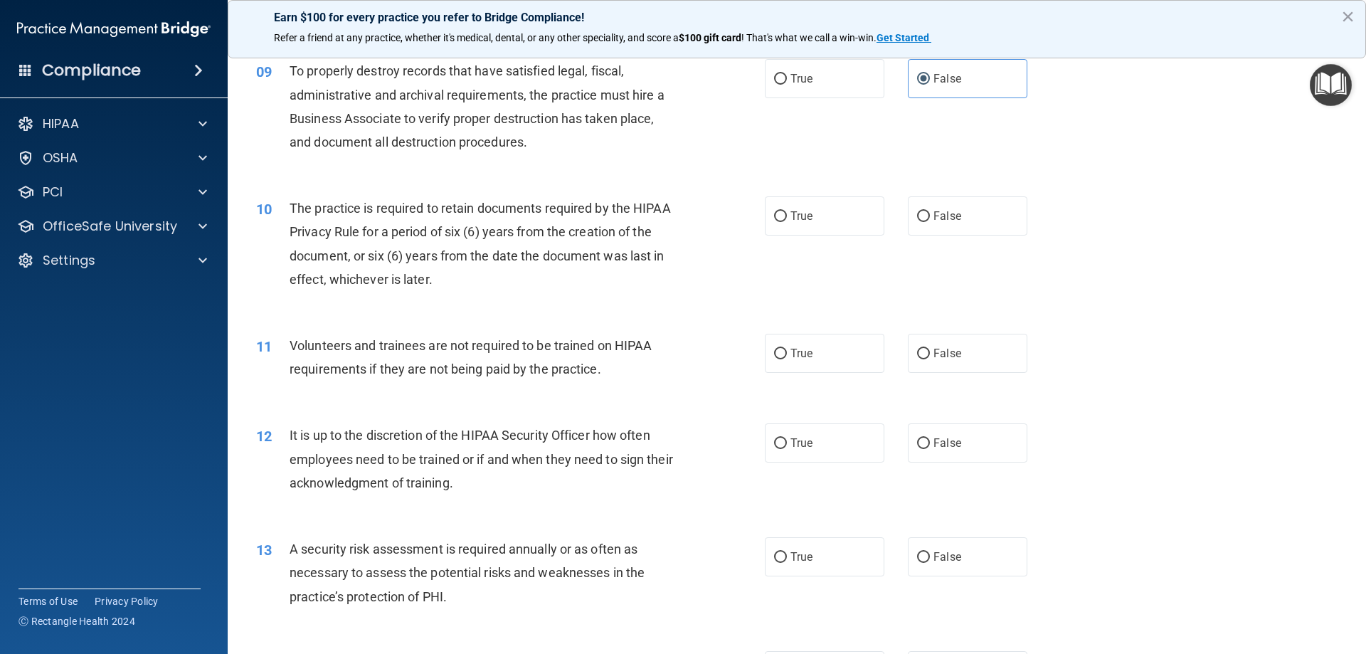
scroll to position [1044, 0]
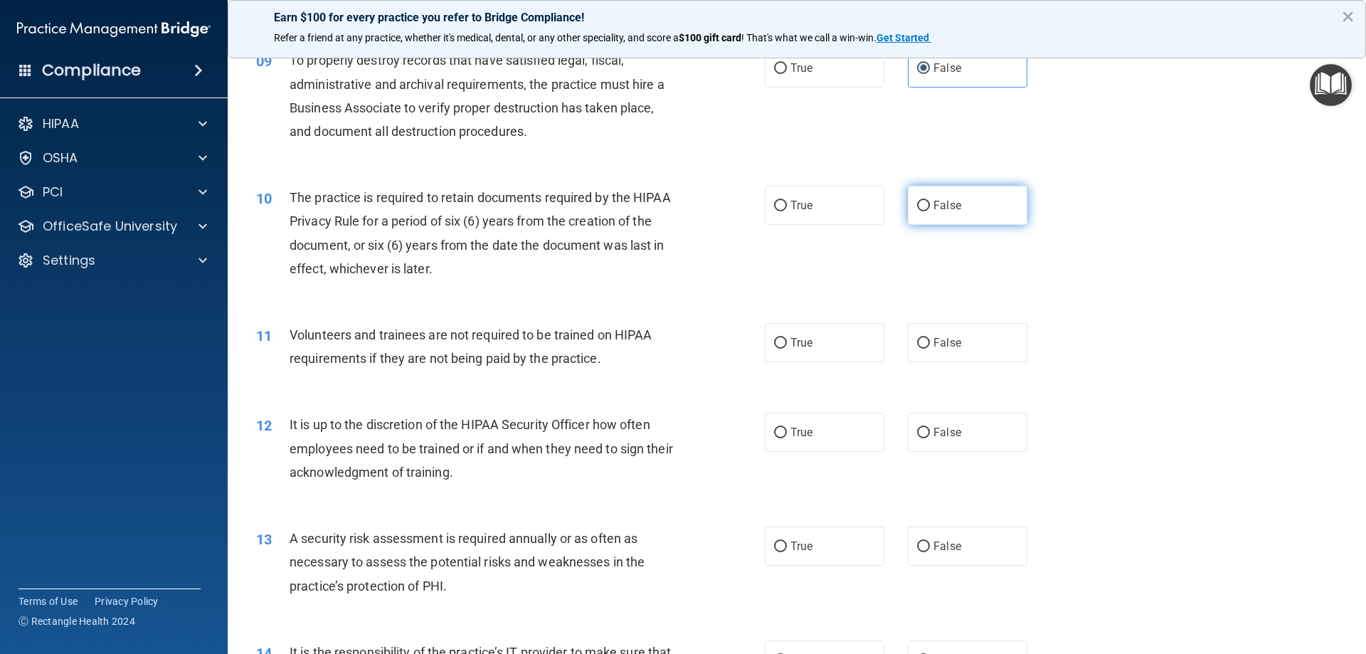
click at [926, 205] on label "False" at bounding box center [968, 205] width 120 height 39
click at [926, 205] on input "False" at bounding box center [923, 206] width 13 height 11
radio input "true"
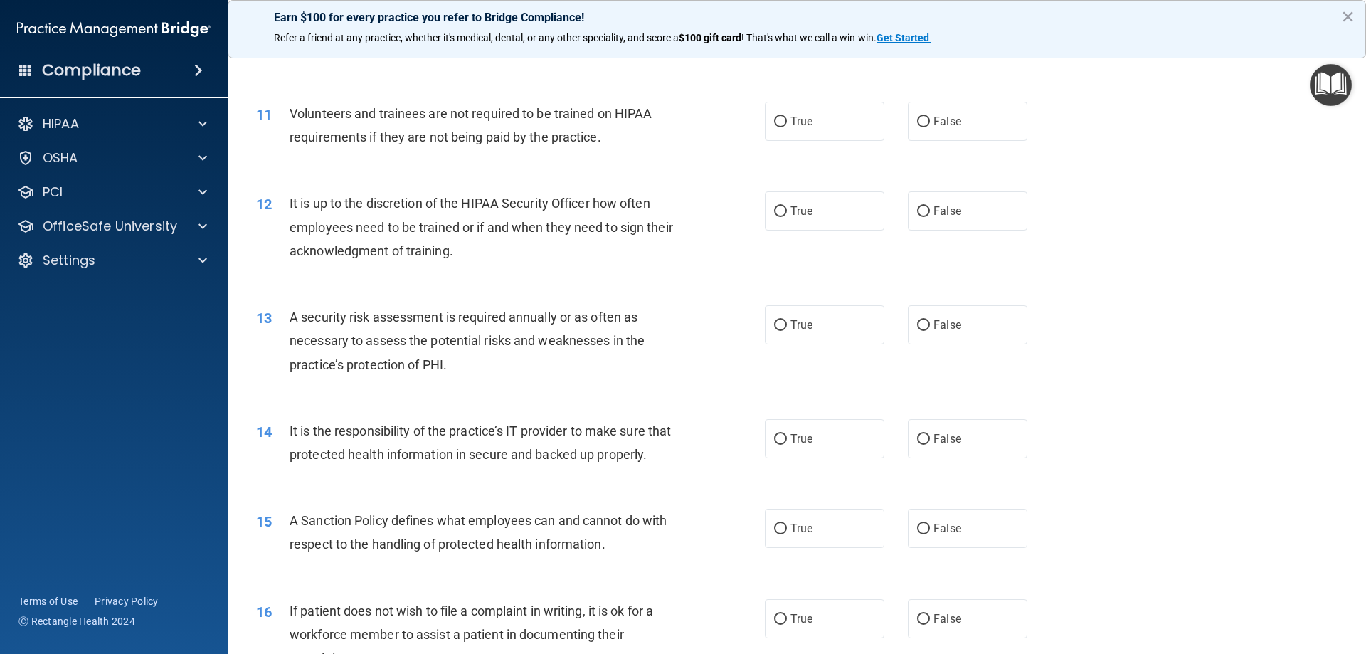
scroll to position [1233, 0]
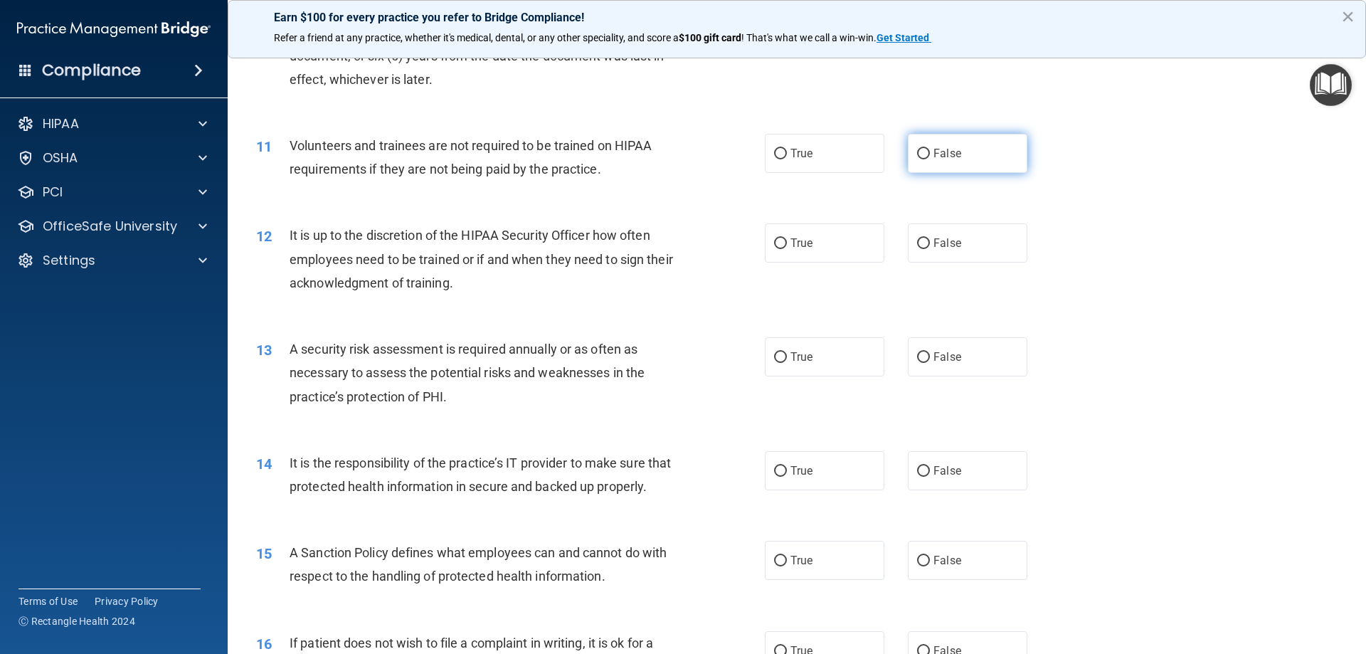
click at [925, 154] on label "False" at bounding box center [968, 153] width 120 height 39
click at [925, 154] on input "False" at bounding box center [923, 154] width 13 height 11
radio input "true"
click at [924, 241] on label "False" at bounding box center [968, 242] width 120 height 39
click at [924, 241] on input "False" at bounding box center [923, 243] width 13 height 11
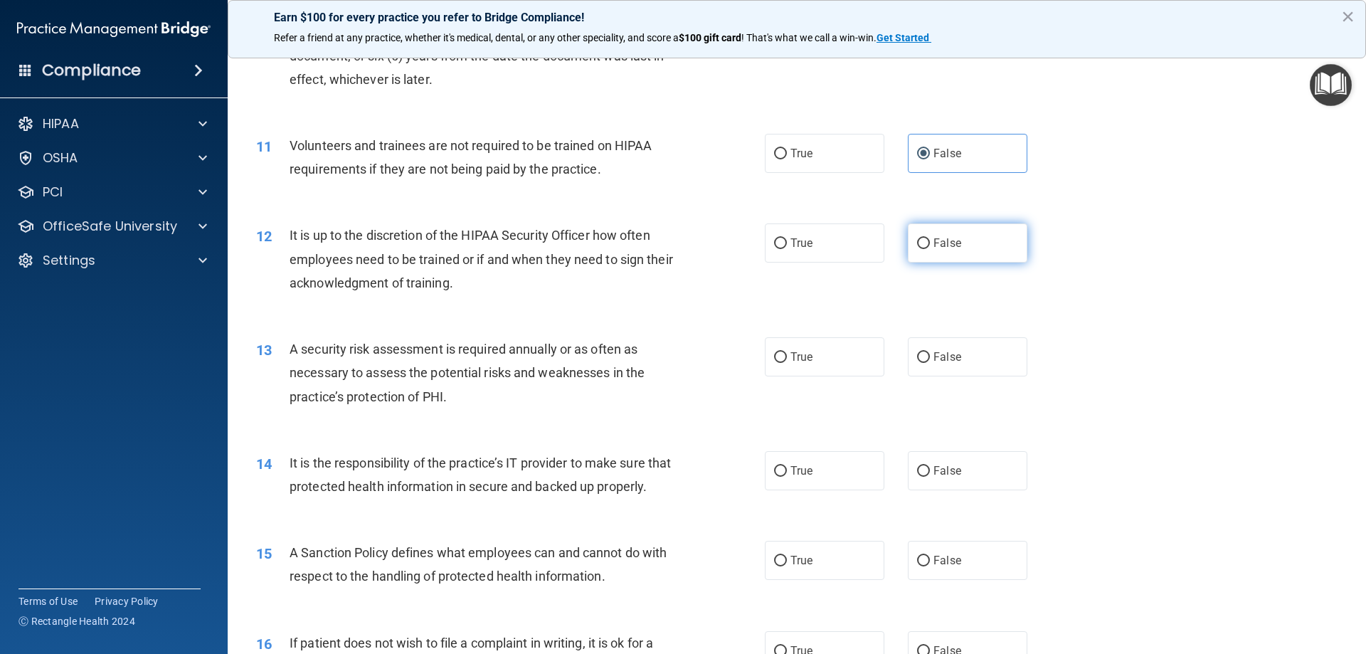
radio input "true"
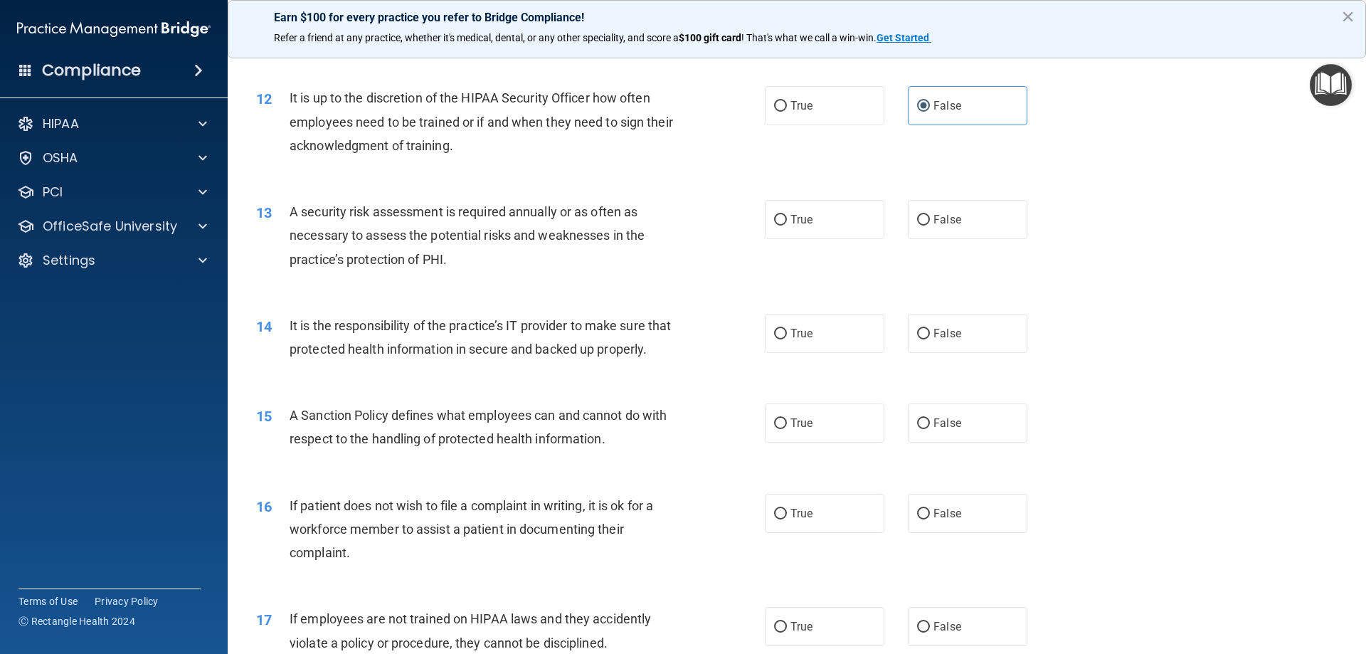
scroll to position [1423, 0]
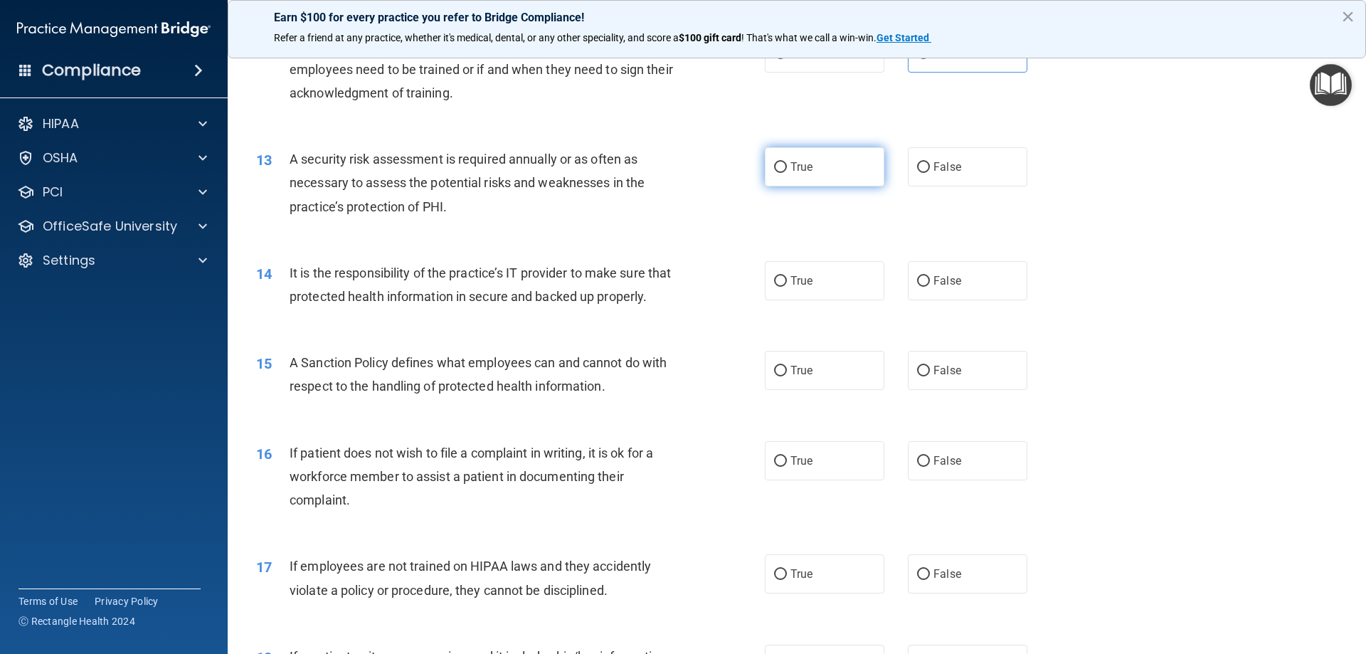
click at [783, 162] on label "True" at bounding box center [825, 166] width 120 height 39
click at [783, 162] on input "True" at bounding box center [780, 167] width 13 height 11
radio input "true"
click at [921, 285] on input "False" at bounding box center [923, 281] width 13 height 11
radio input "true"
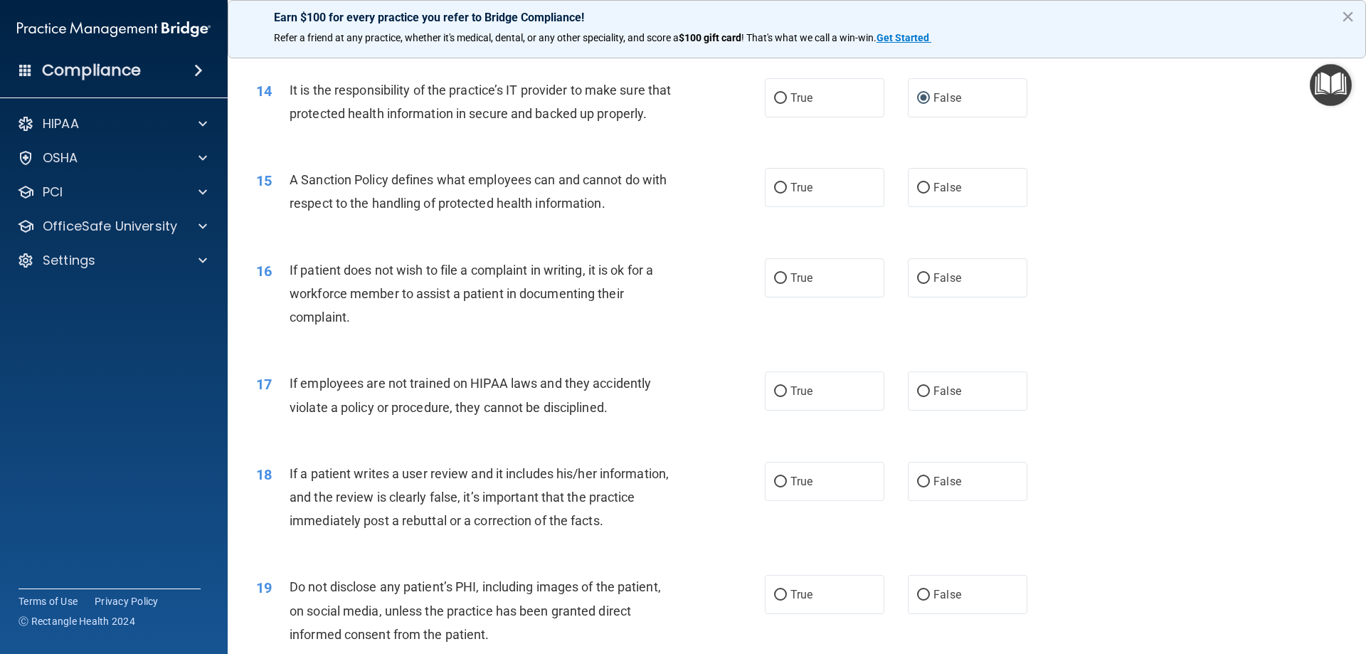
scroll to position [1708, 0]
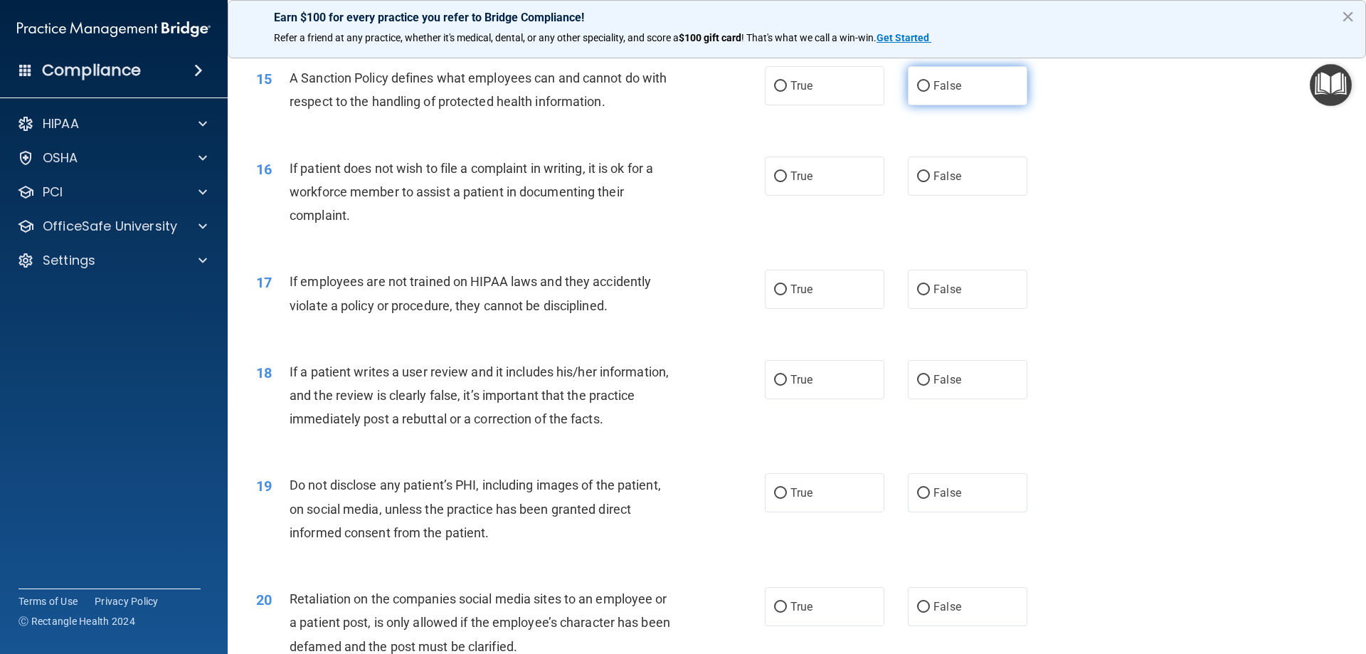
click at [934, 93] on span "False" at bounding box center [948, 86] width 28 height 14
click at [927, 92] on input "False" at bounding box center [923, 86] width 13 height 11
radio input "true"
click at [919, 182] on input "False" at bounding box center [923, 177] width 13 height 11
radio input "true"
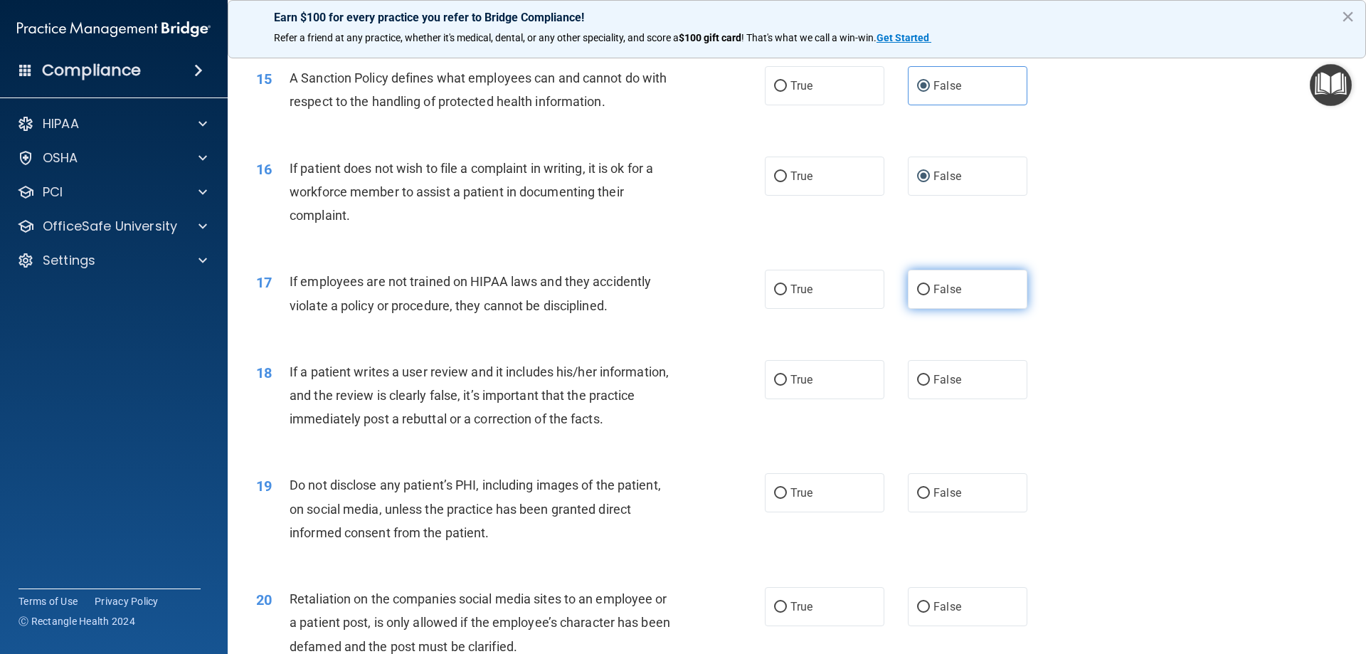
click at [918, 295] on input "False" at bounding box center [923, 290] width 13 height 11
radio input "true"
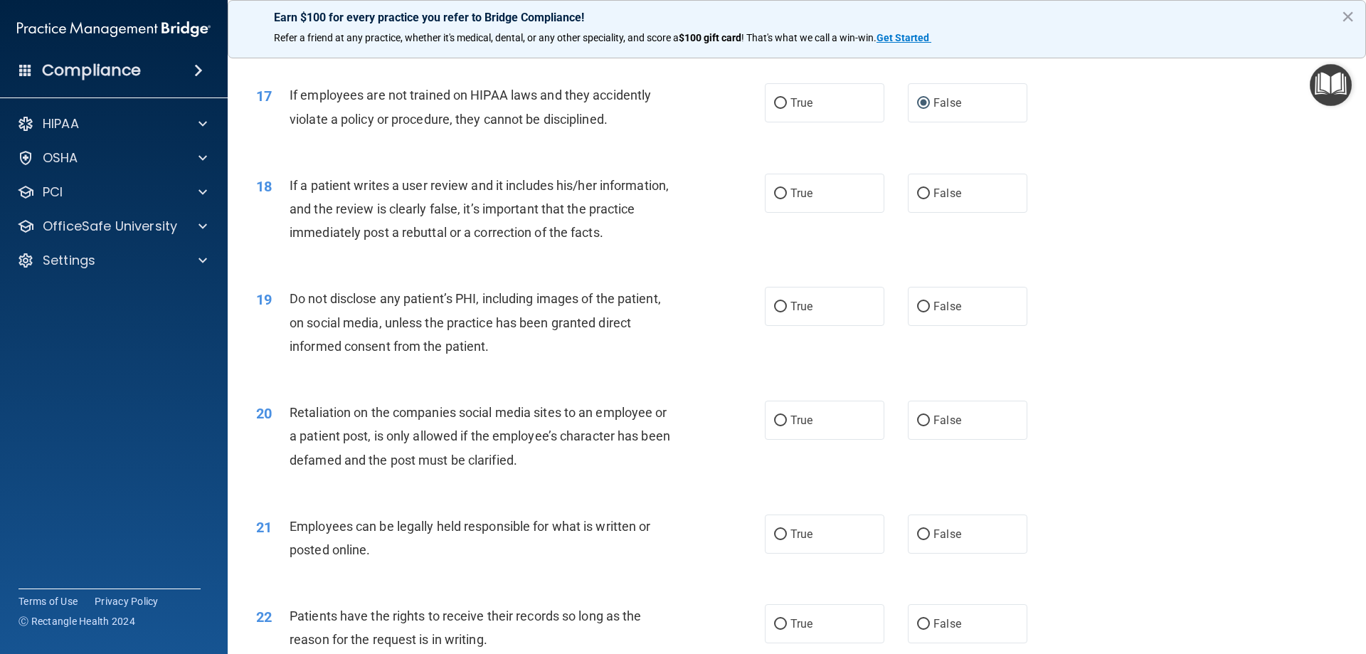
scroll to position [1898, 0]
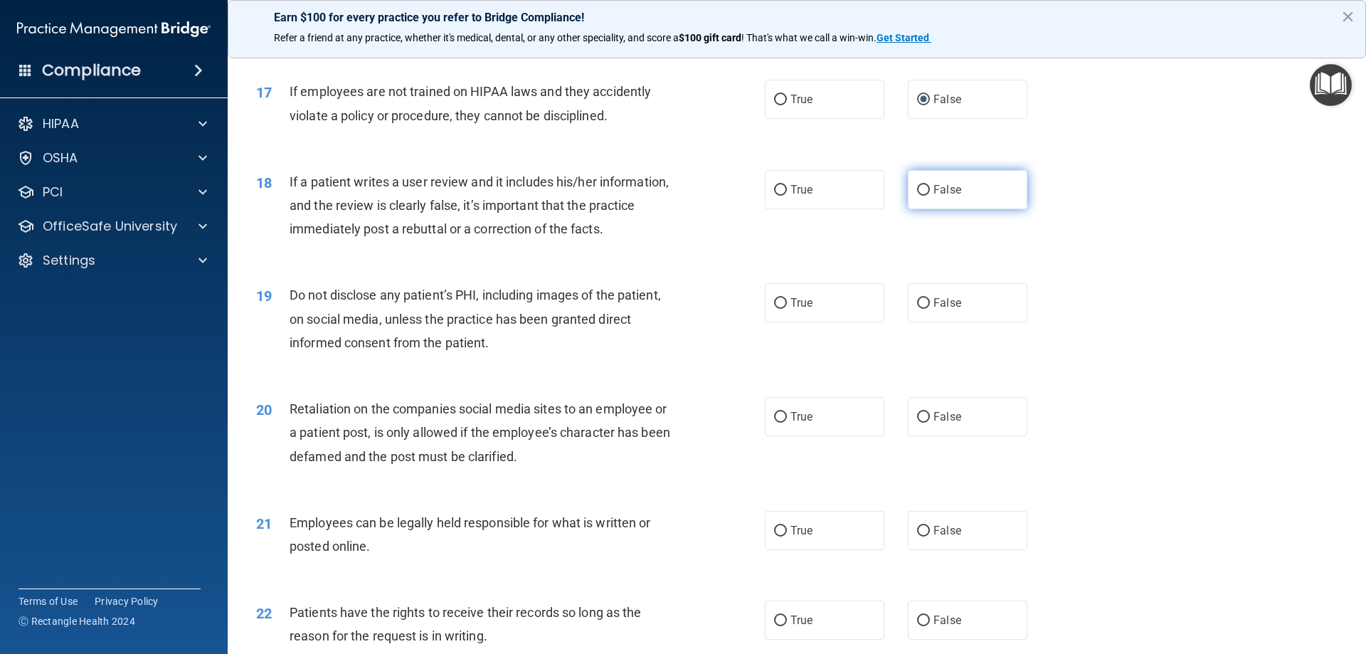
click at [908, 209] on label "False" at bounding box center [968, 189] width 120 height 39
click at [917, 196] on input "False" at bounding box center [923, 190] width 13 height 11
radio input "true"
click at [784, 322] on label "True" at bounding box center [825, 302] width 120 height 39
click at [784, 309] on input "True" at bounding box center [780, 303] width 13 height 11
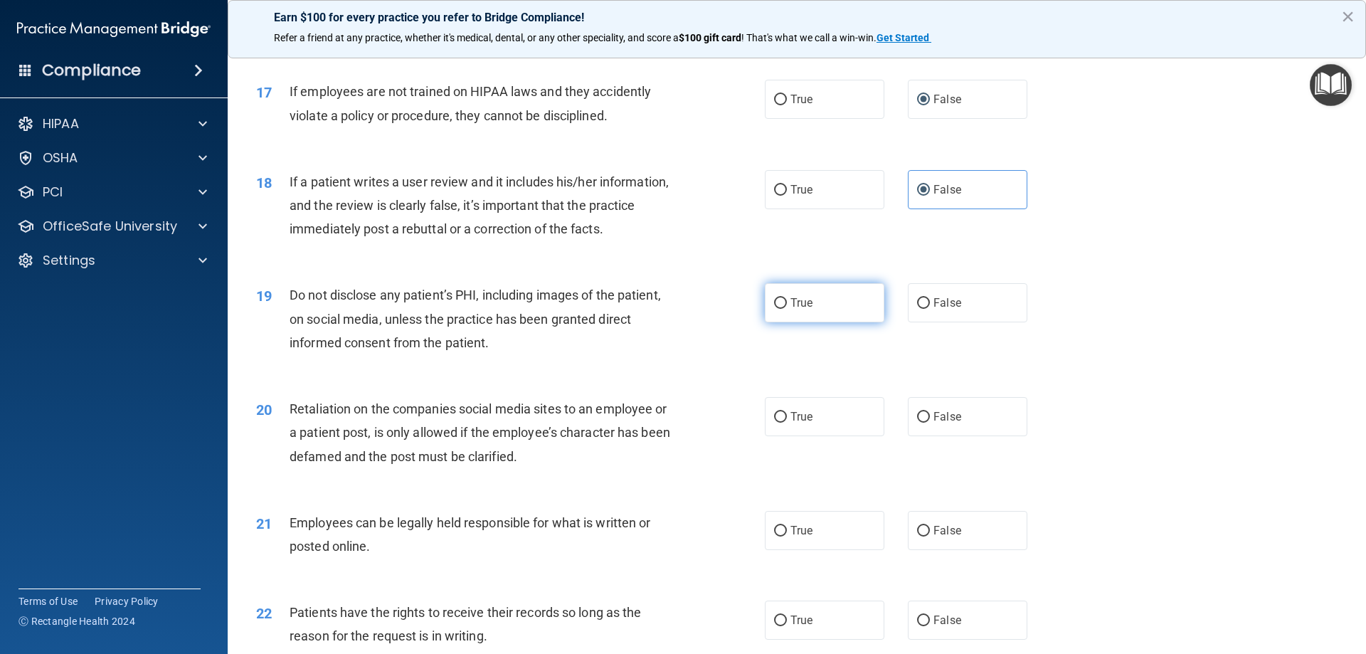
radio input "true"
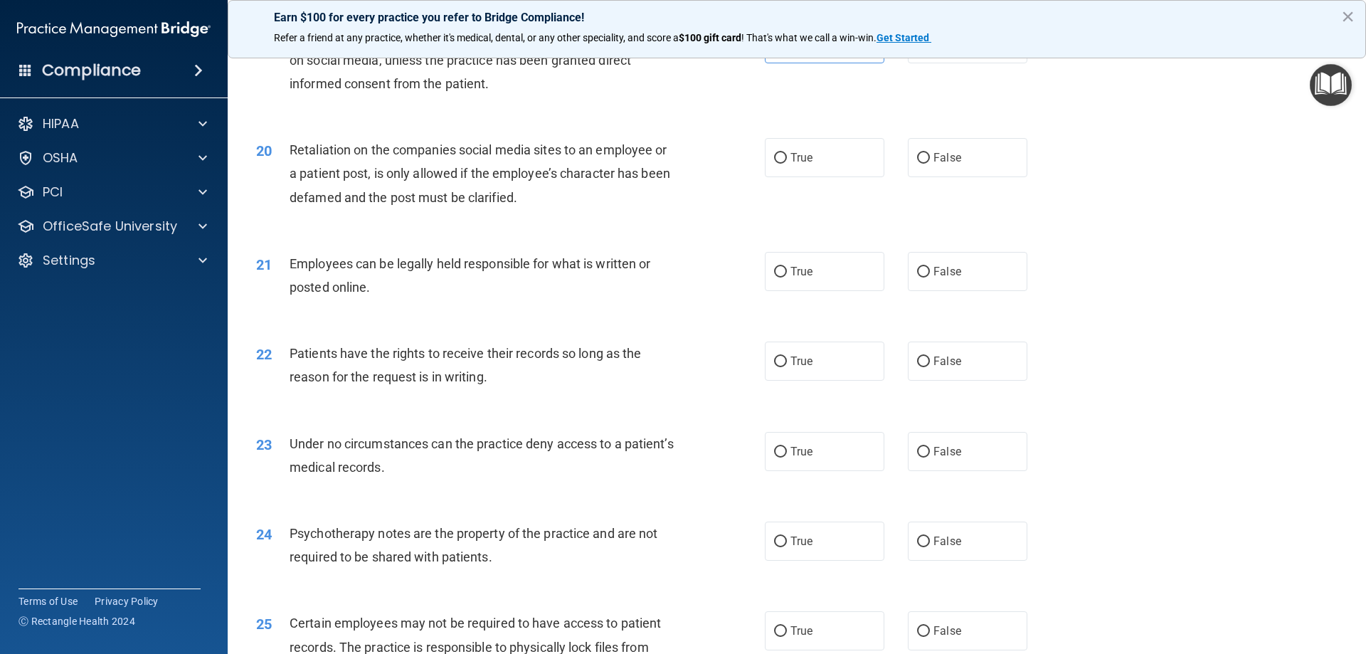
scroll to position [2183, 0]
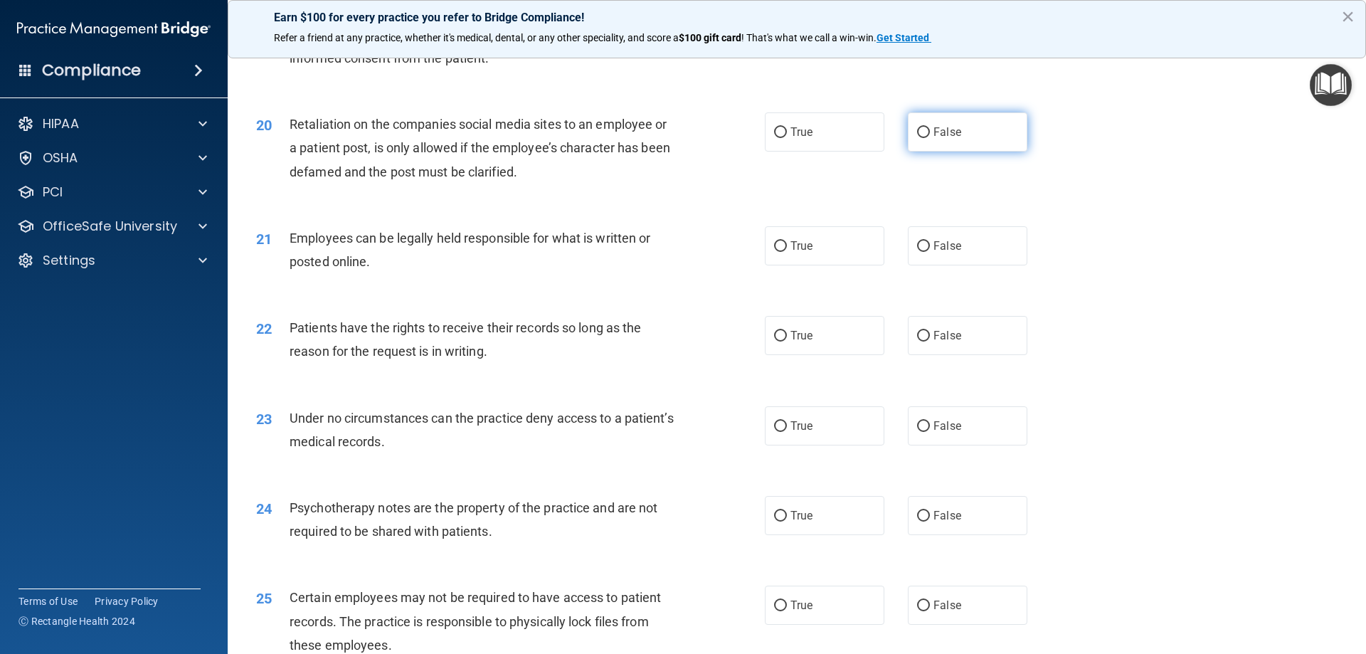
click at [917, 138] on input "False" at bounding box center [923, 132] width 13 height 11
radio input "true"
click at [791, 253] on span "True" at bounding box center [802, 246] width 22 height 14
click at [787, 252] on input "True" at bounding box center [780, 246] width 13 height 11
radio input "true"
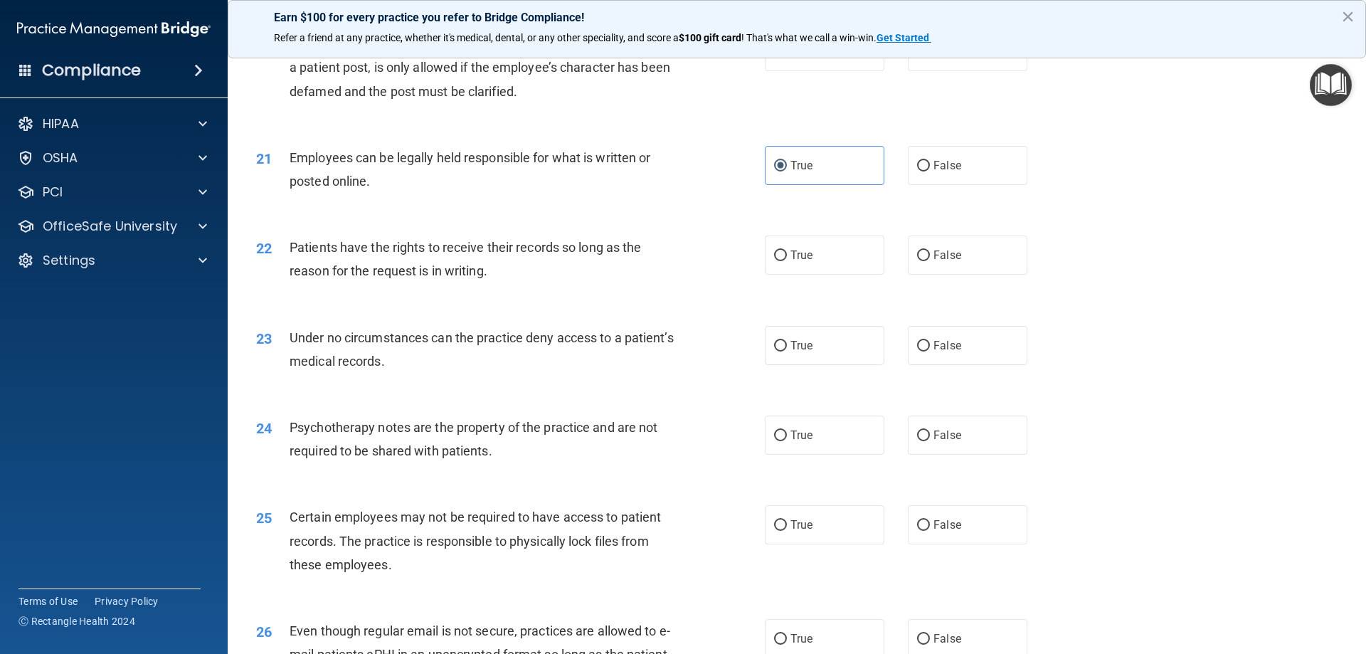
scroll to position [2372, 0]
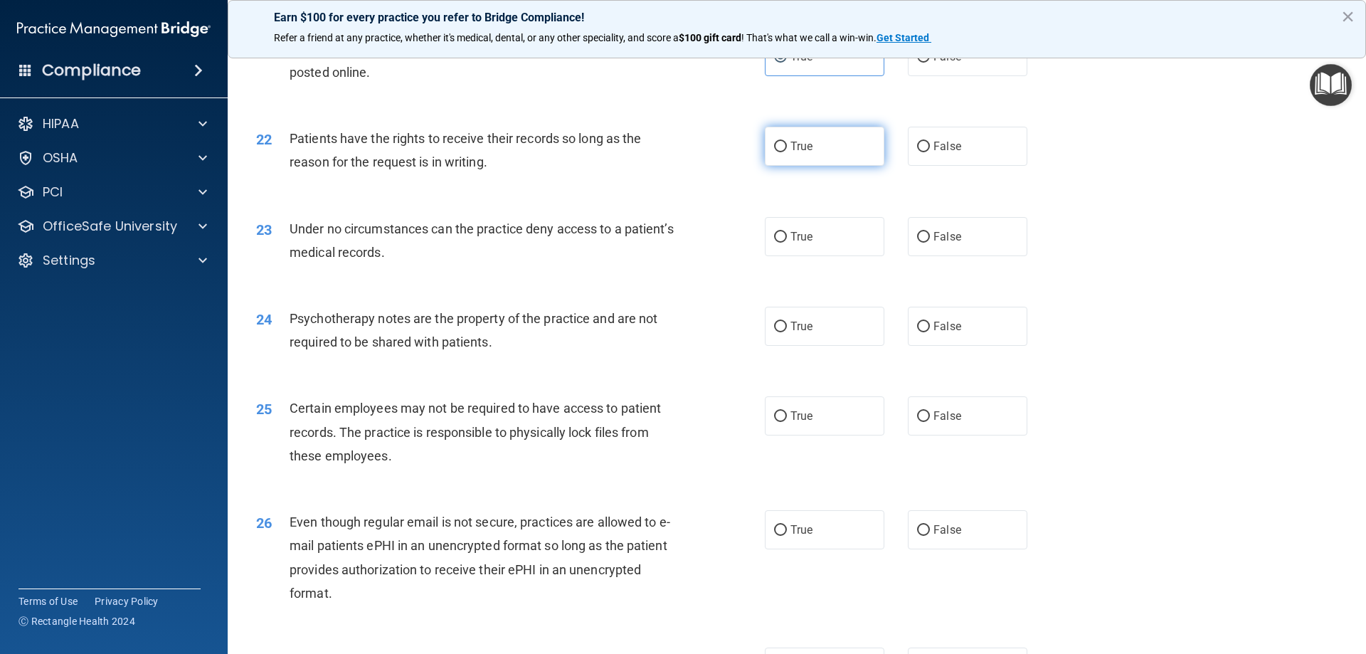
click at [774, 152] on input "True" at bounding box center [780, 147] width 13 height 11
radio input "true"
click at [923, 152] on input "False" at bounding box center [923, 147] width 13 height 11
radio input "true"
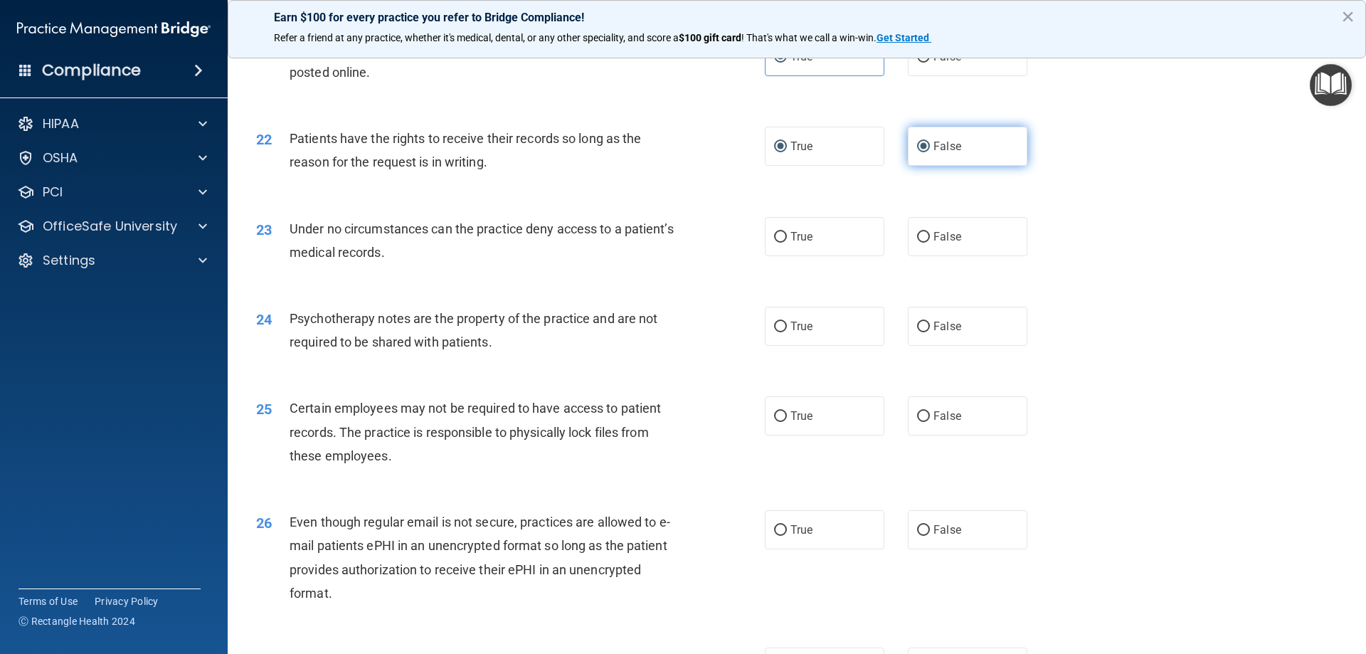
radio input "false"
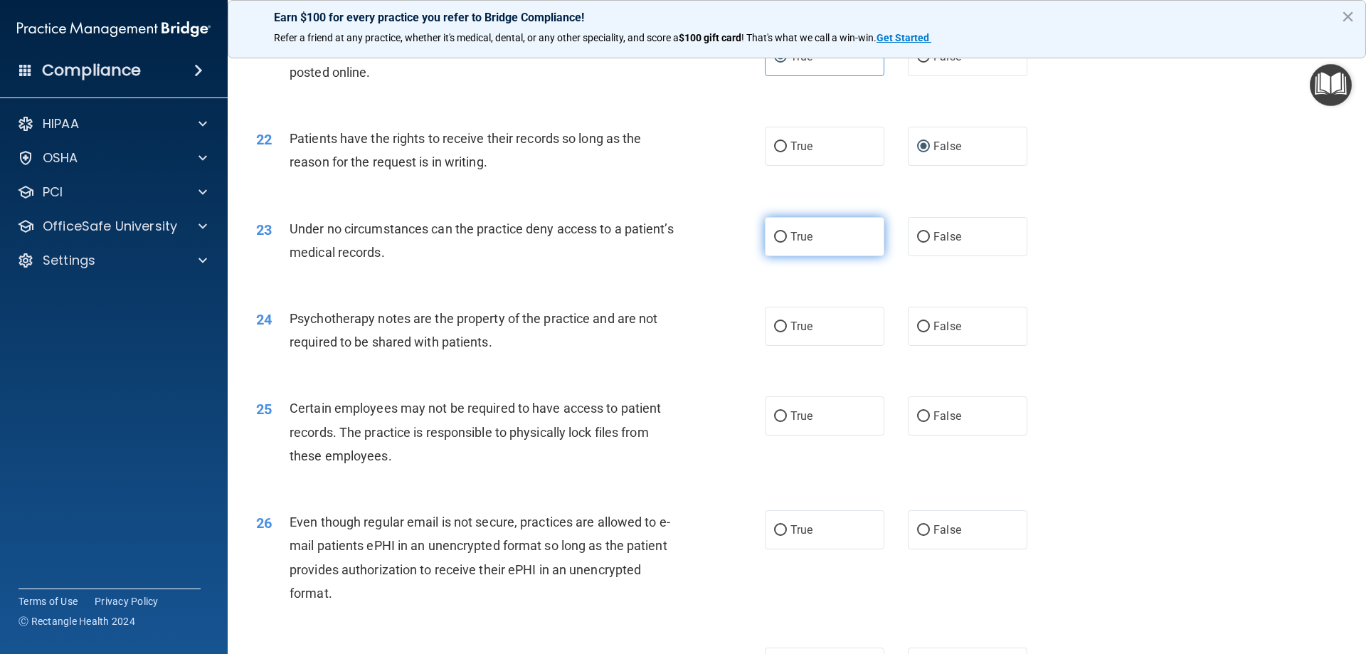
click at [802, 243] on span "True" at bounding box center [802, 237] width 22 height 14
click at [787, 243] on input "True" at bounding box center [780, 237] width 13 height 11
radio input "true"
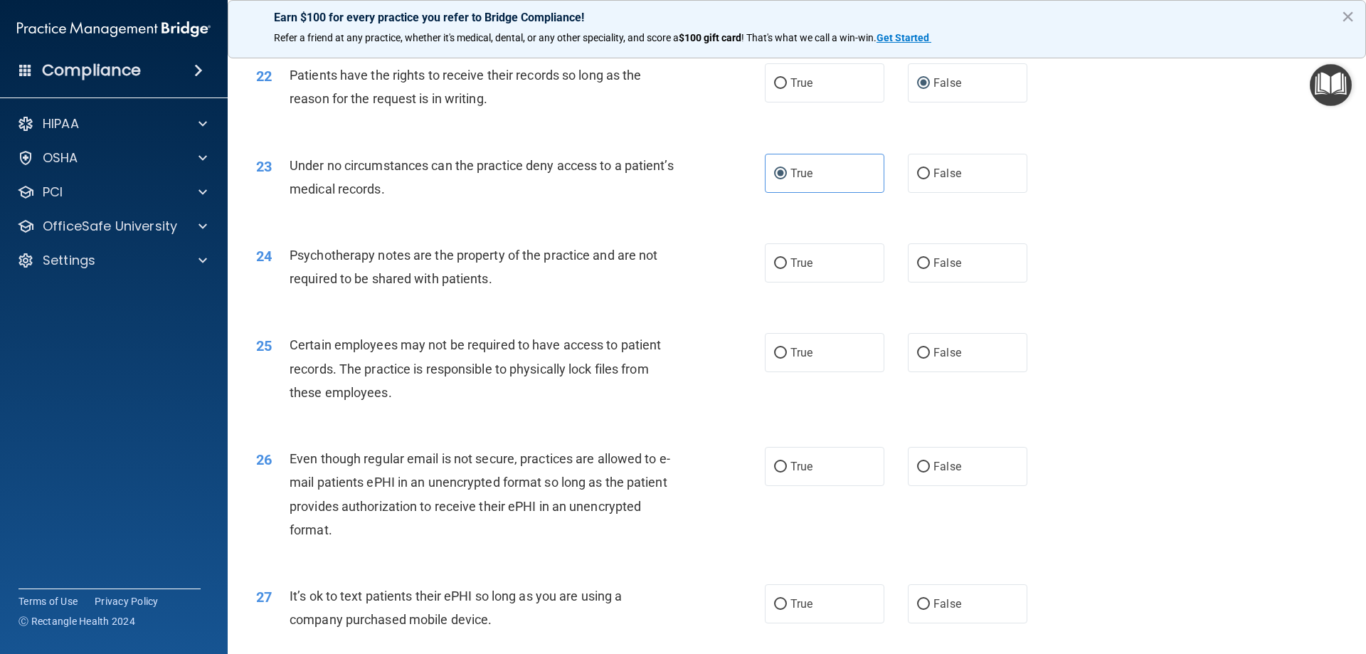
scroll to position [2468, 0]
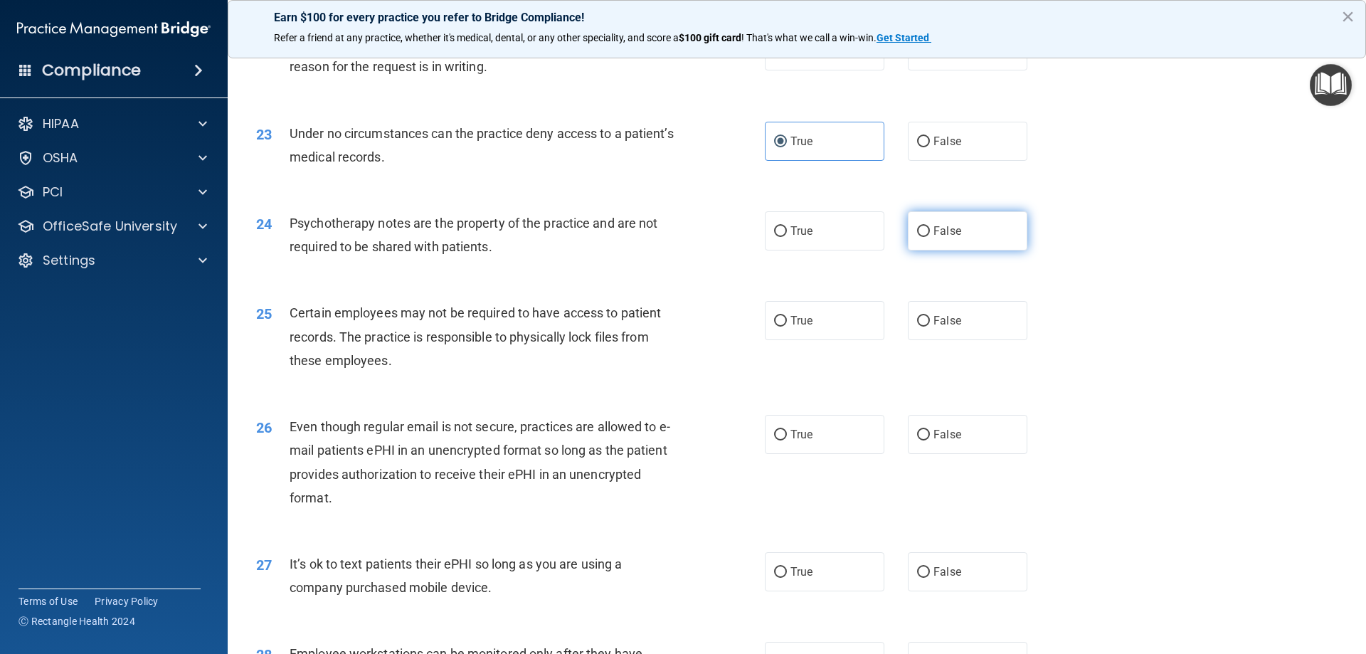
click at [920, 237] on input "False" at bounding box center [923, 231] width 13 height 11
radio input "true"
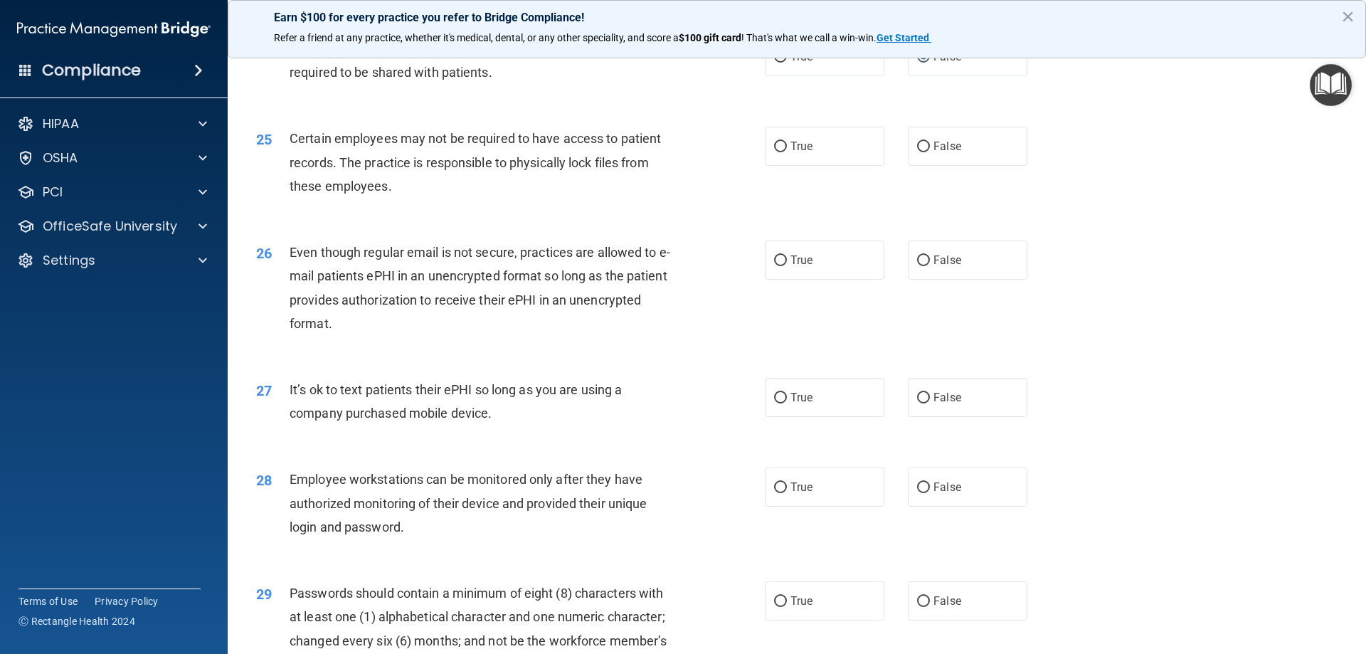
scroll to position [2657, 0]
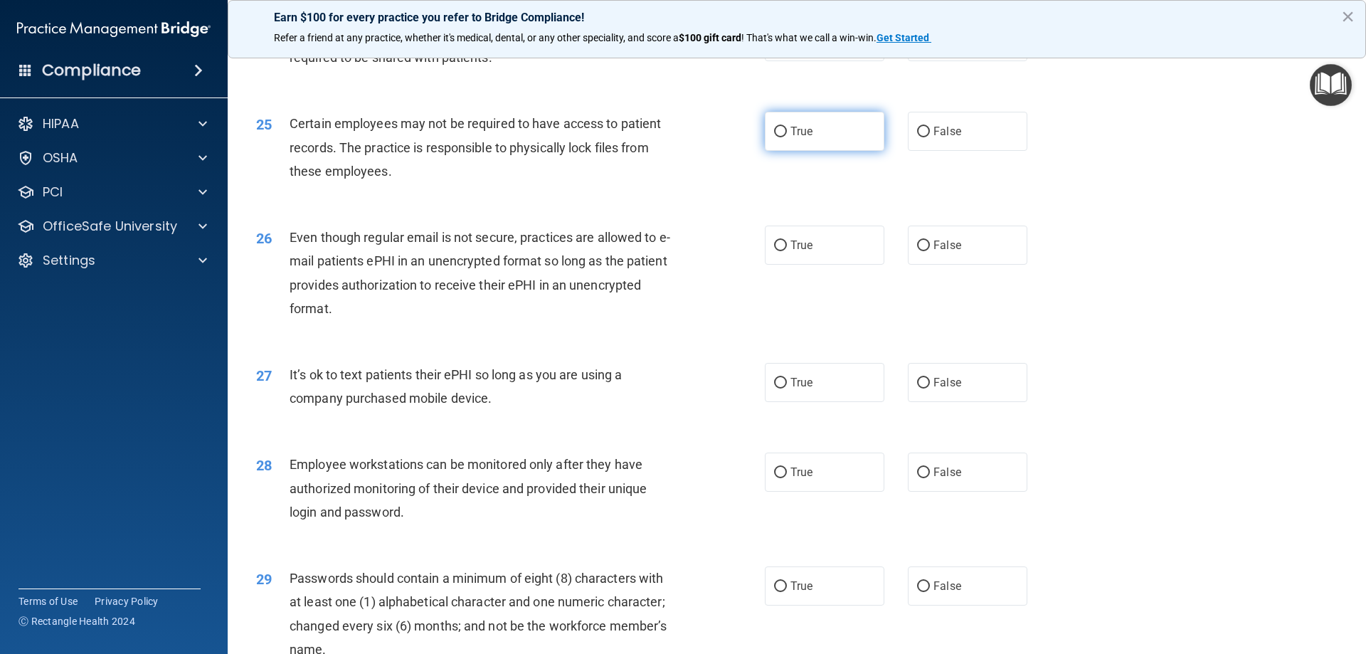
click at [774, 137] on input "True" at bounding box center [780, 132] width 13 height 11
radio input "true"
click at [924, 265] on label "False" at bounding box center [968, 245] width 120 height 39
click at [924, 251] on input "False" at bounding box center [923, 246] width 13 height 11
radio input "true"
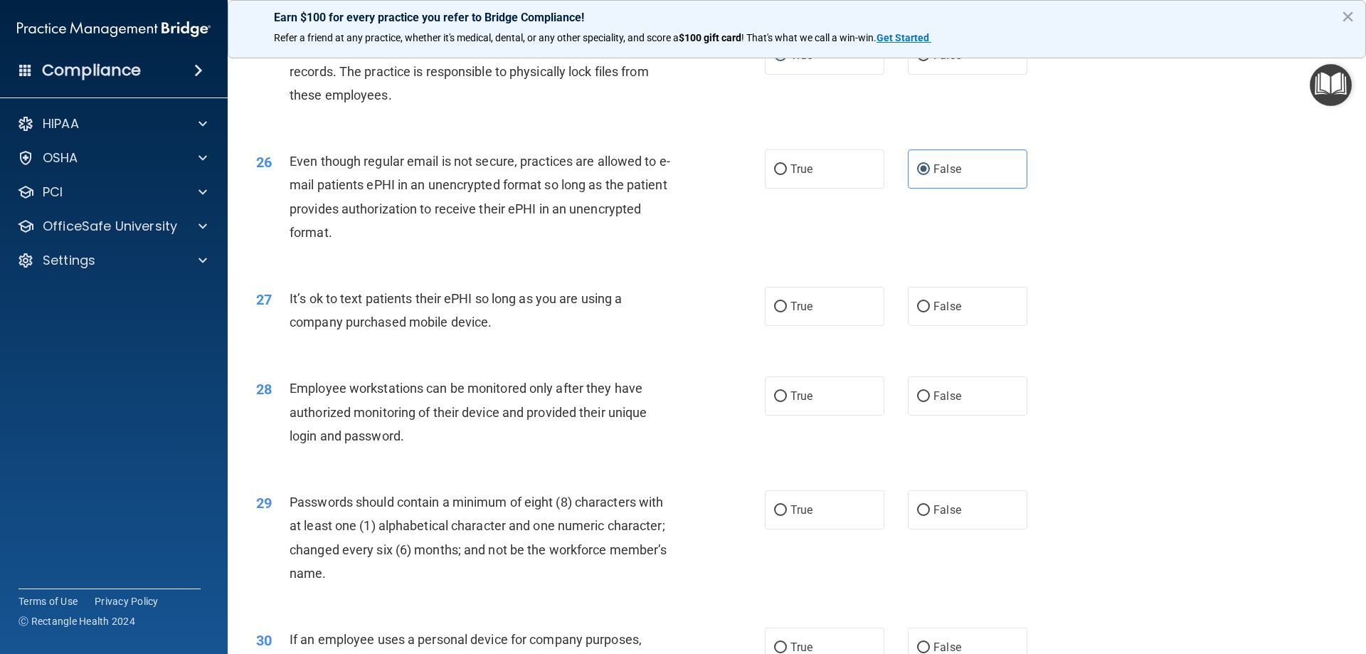
scroll to position [2847, 0]
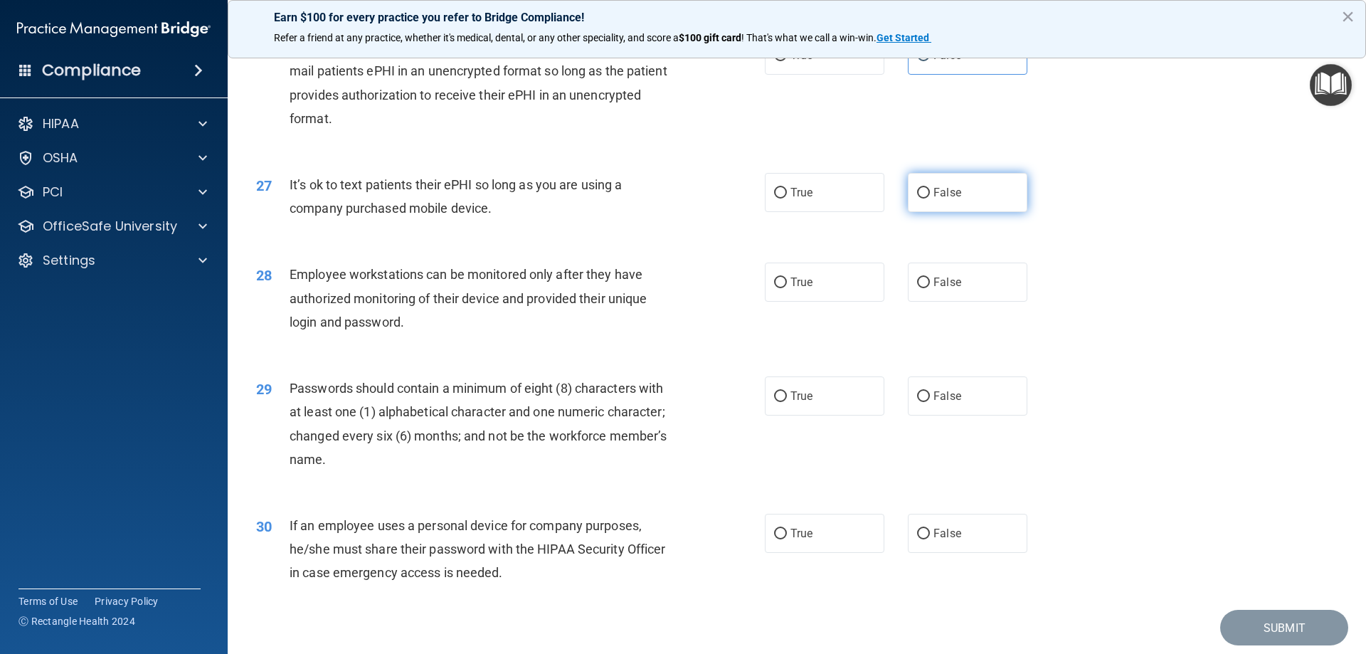
click at [908, 208] on label "False" at bounding box center [968, 192] width 120 height 39
click at [917, 199] on input "False" at bounding box center [923, 193] width 13 height 11
radio input "true"
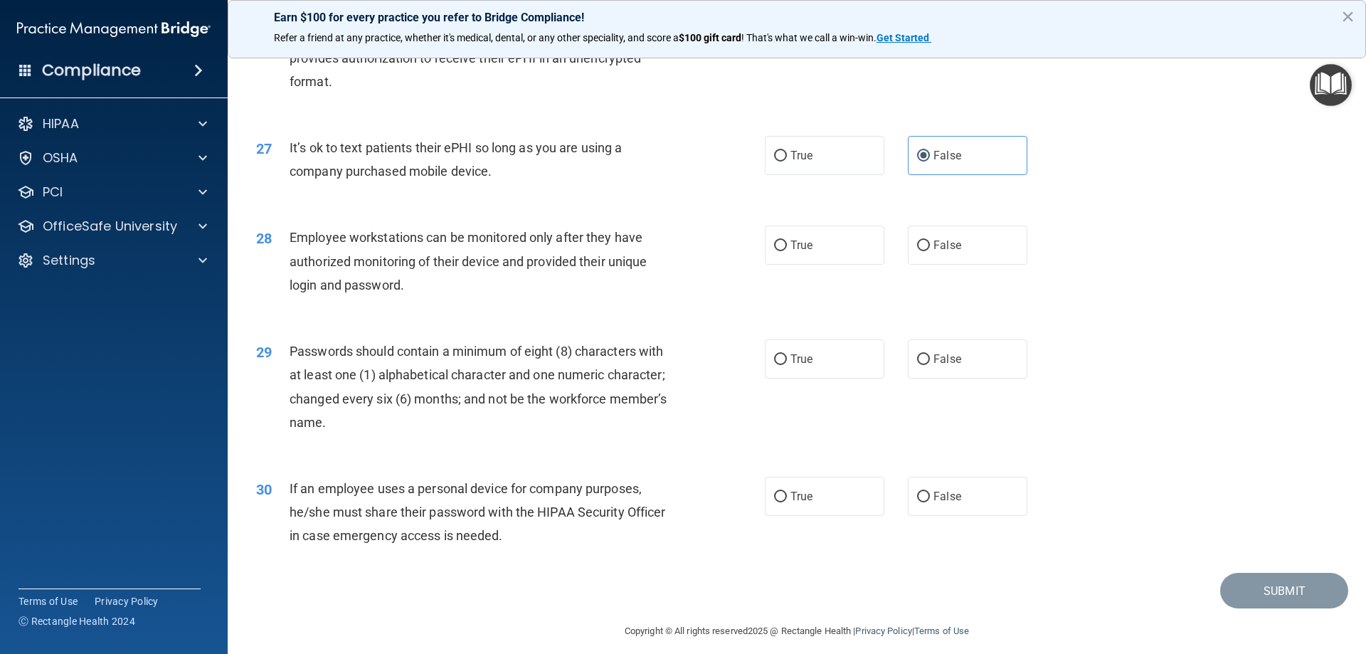
scroll to position [2919, 0]
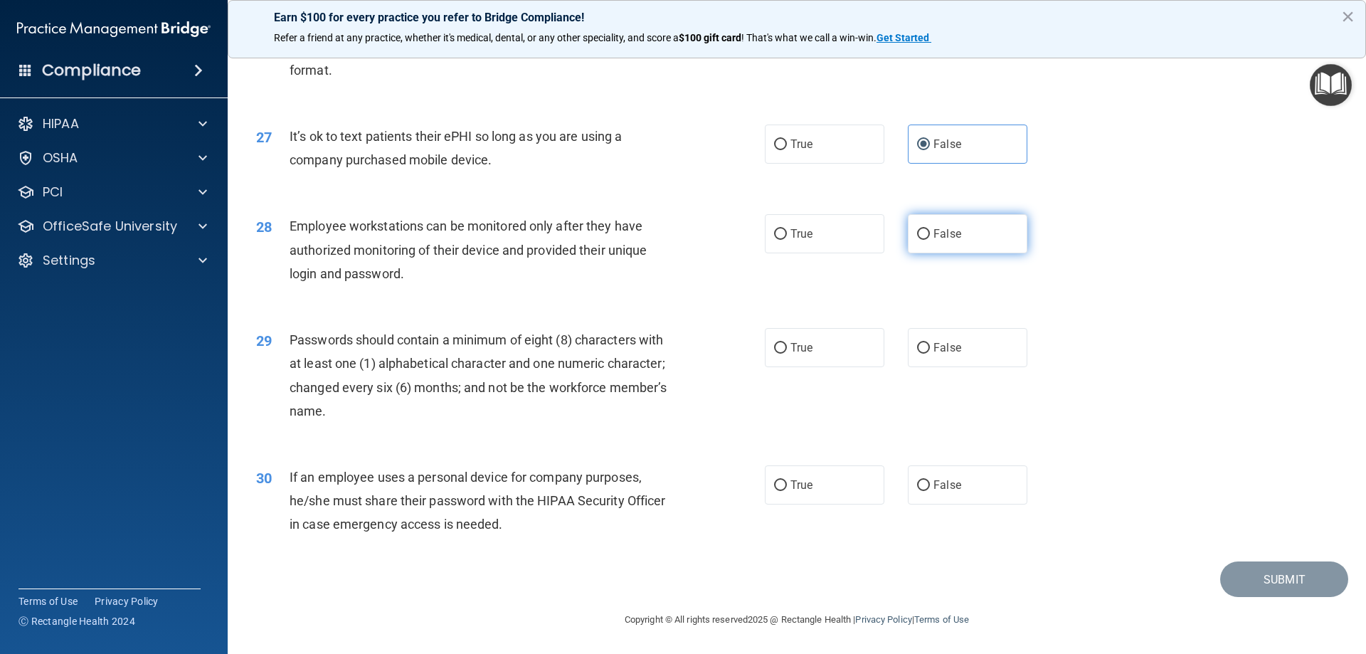
click at [925, 237] on label "False" at bounding box center [968, 233] width 120 height 39
click at [925, 237] on input "False" at bounding box center [923, 234] width 13 height 11
radio input "true"
click at [917, 343] on input "False" at bounding box center [923, 348] width 13 height 11
radio input "true"
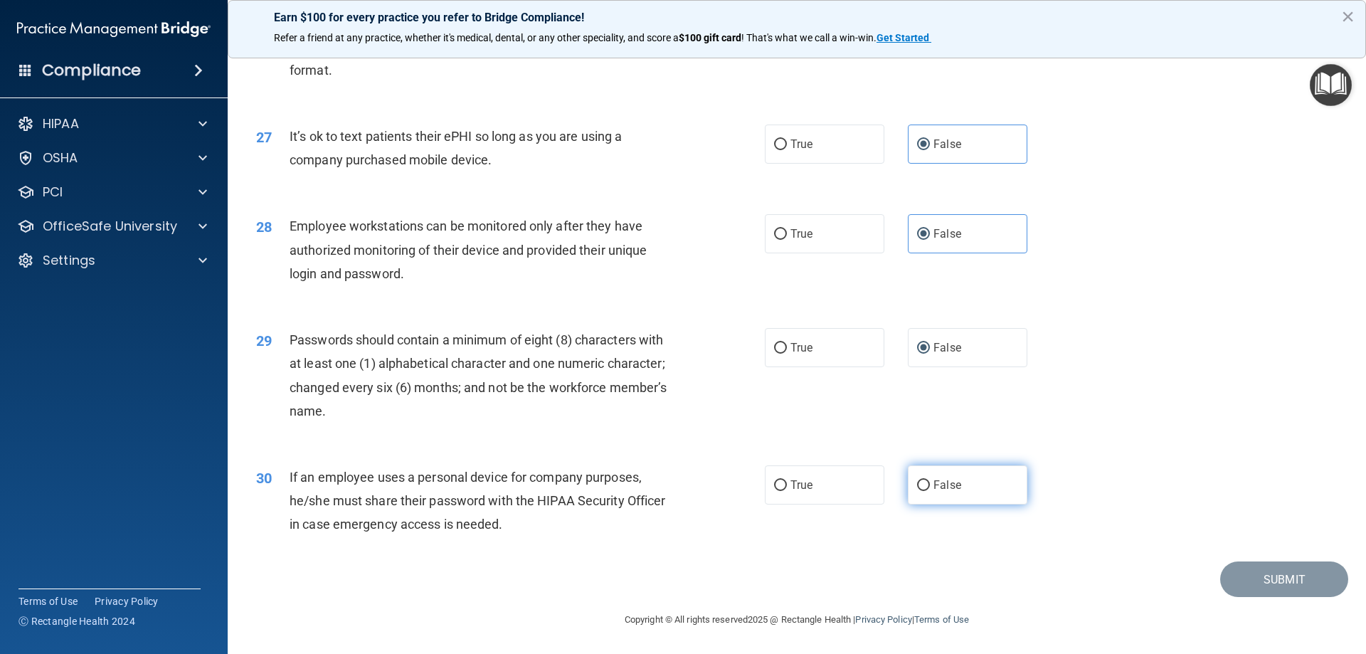
click at [917, 483] on input "False" at bounding box center [923, 485] width 13 height 11
radio input "true"
click at [1283, 581] on button "Submit" at bounding box center [1285, 580] width 128 height 36
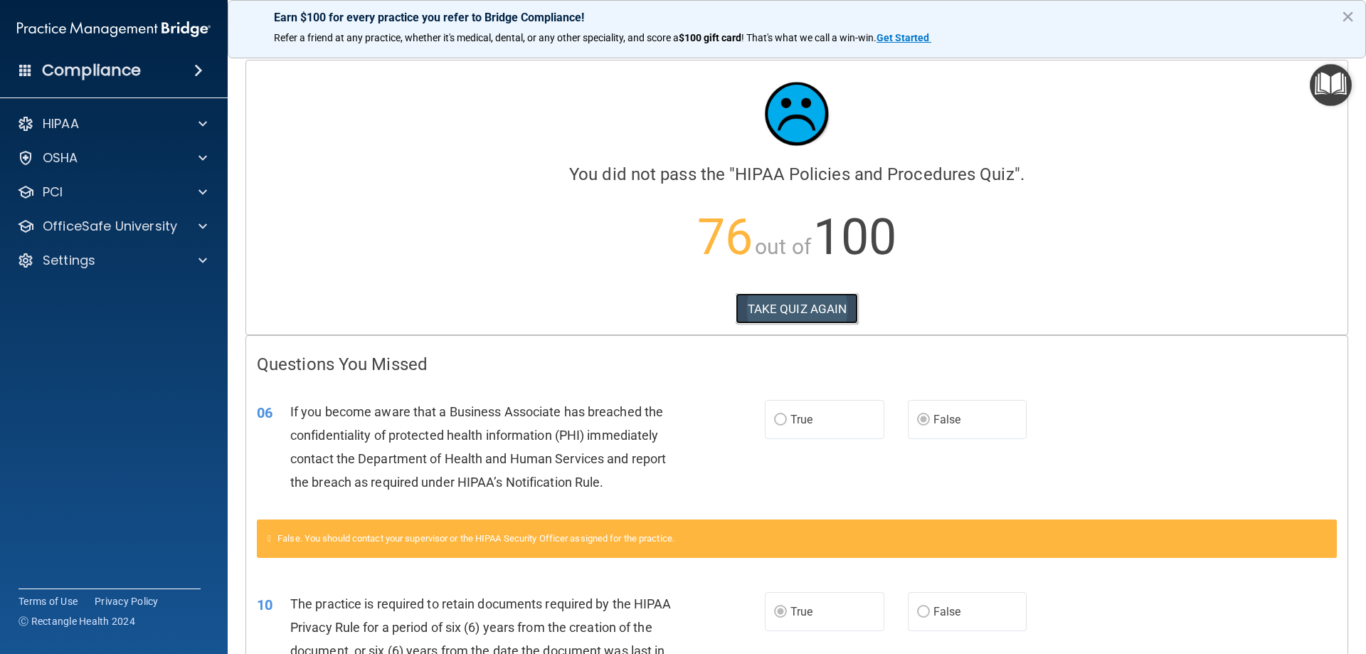
drag, startPoint x: 792, startPoint y: 309, endPoint x: 765, endPoint y: 310, distance: 27.1
click at [792, 309] on button "TAKE QUIZ AGAIN" at bounding box center [797, 308] width 123 height 31
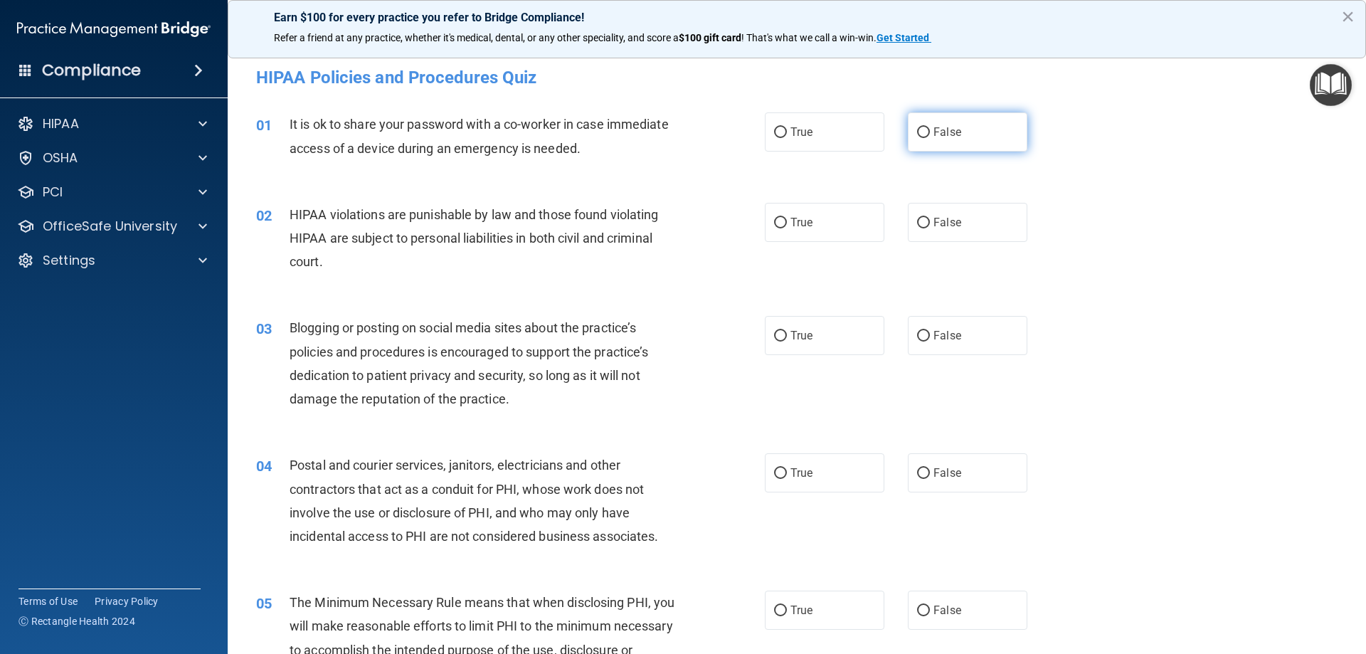
click at [925, 128] on label "False" at bounding box center [968, 131] width 120 height 39
click at [925, 128] on input "False" at bounding box center [923, 132] width 13 height 11
radio input "true"
click at [776, 219] on input "True" at bounding box center [780, 223] width 13 height 11
radio input "true"
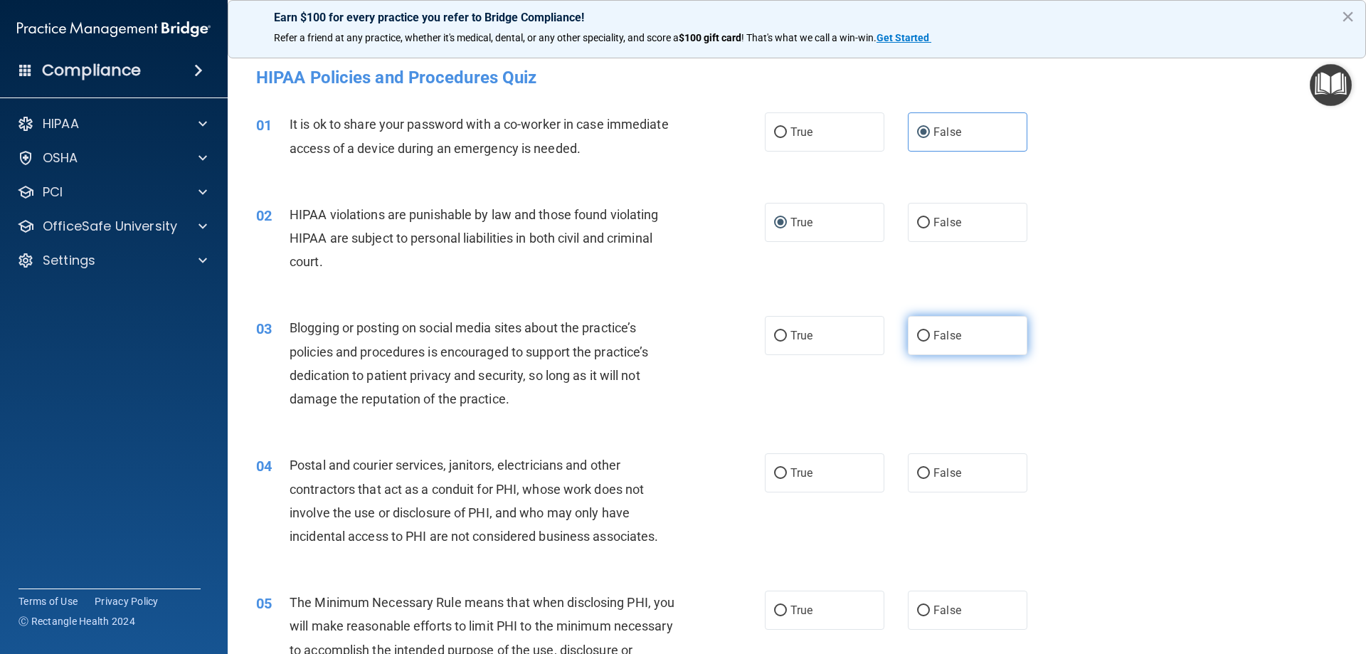
click at [917, 337] on input "False" at bounding box center [923, 336] width 13 height 11
radio input "true"
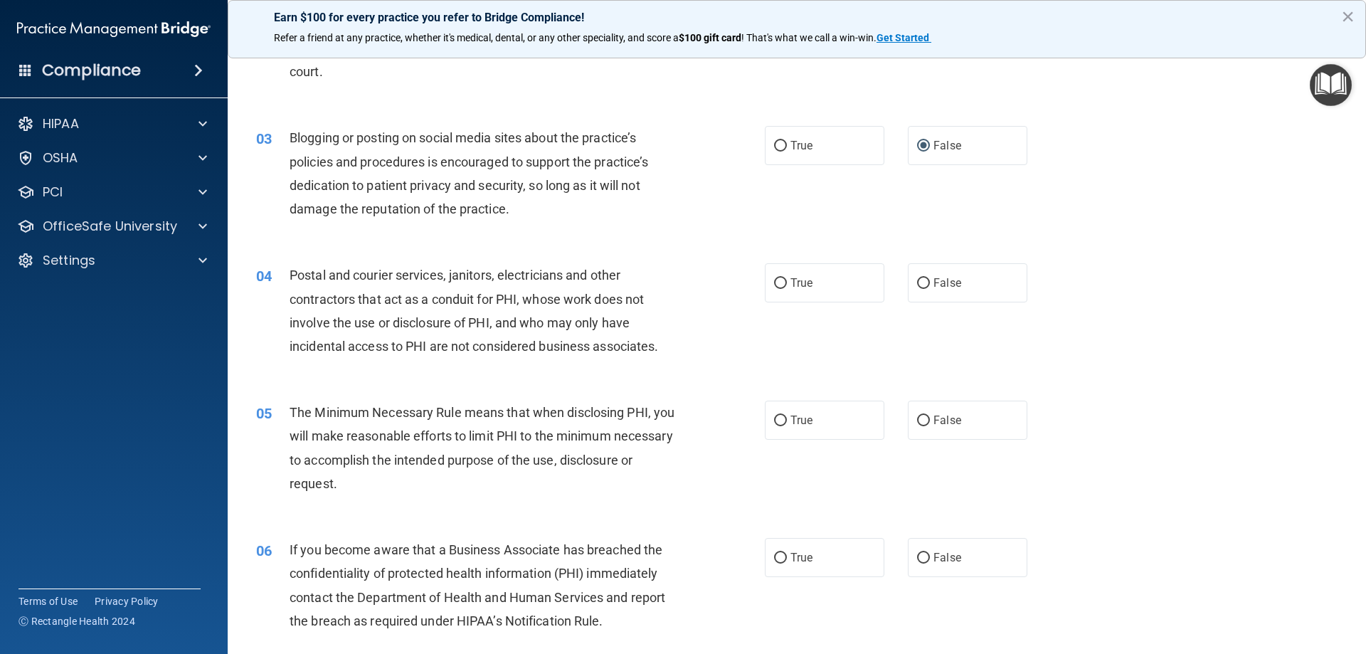
scroll to position [285, 0]
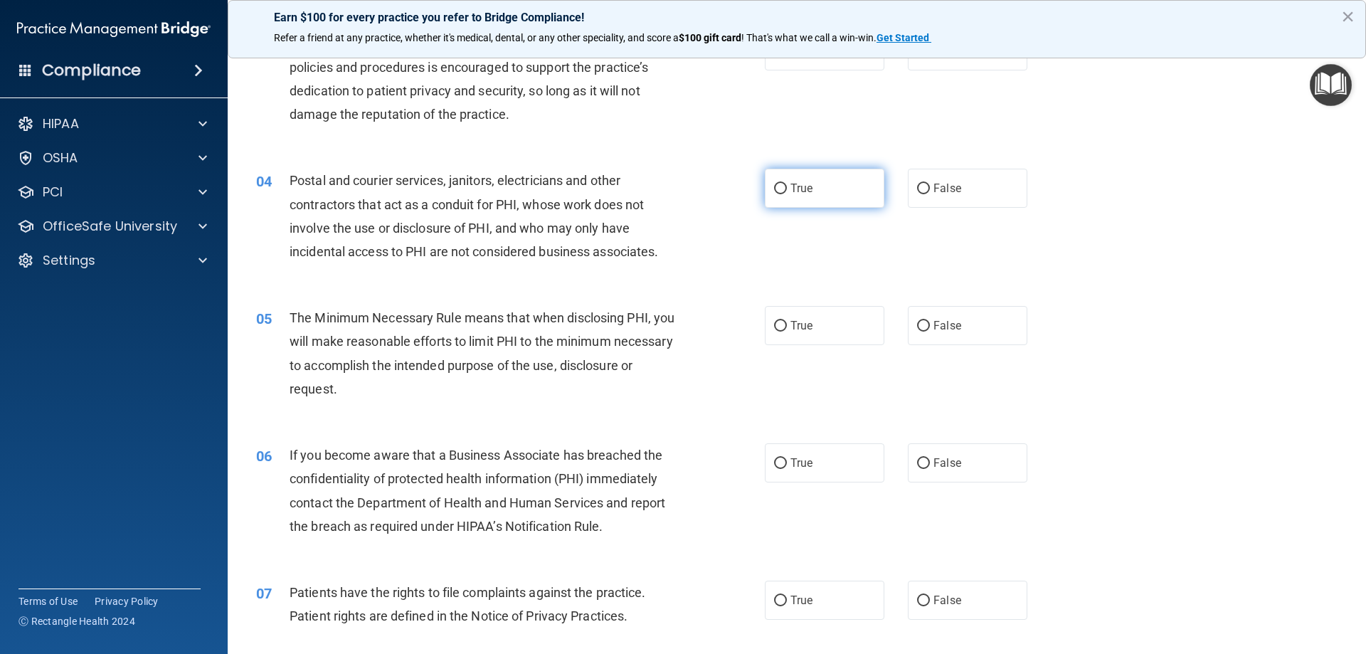
click at [774, 184] on input "True" at bounding box center [780, 189] width 13 height 11
radio input "true"
click at [774, 327] on input "True" at bounding box center [780, 326] width 13 height 11
radio input "true"
click at [920, 462] on input "False" at bounding box center [923, 463] width 13 height 11
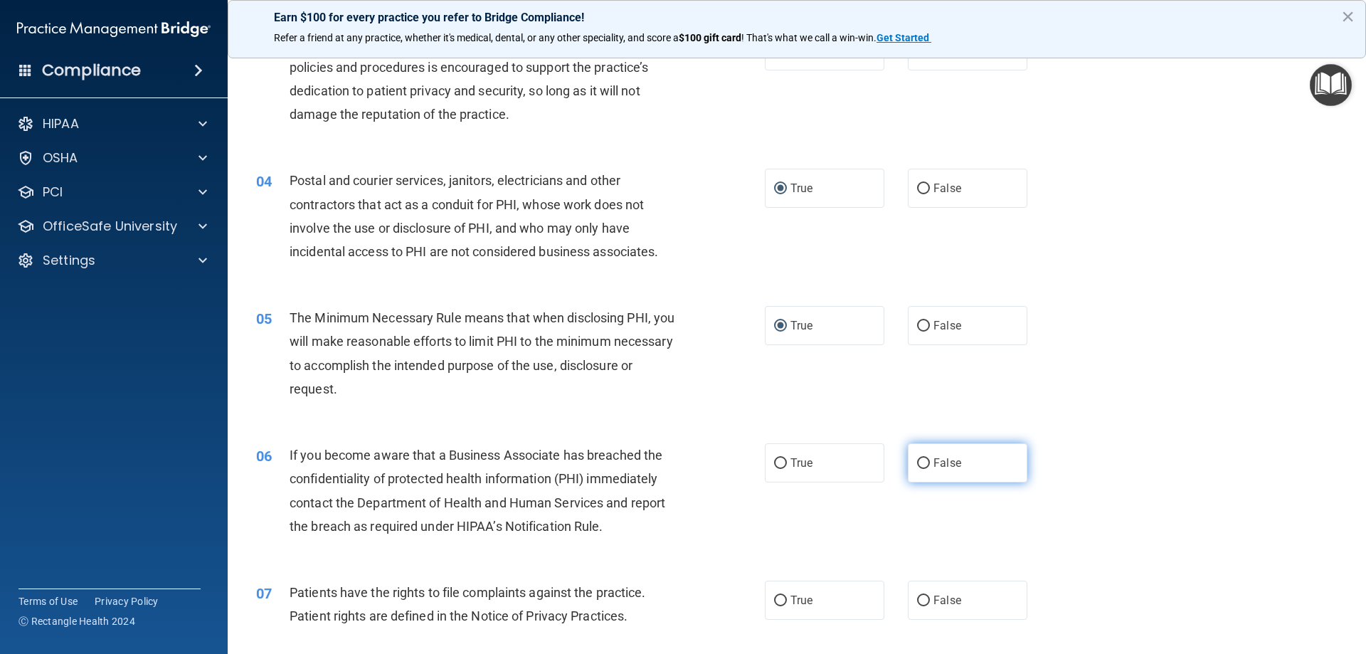
radio input "true"
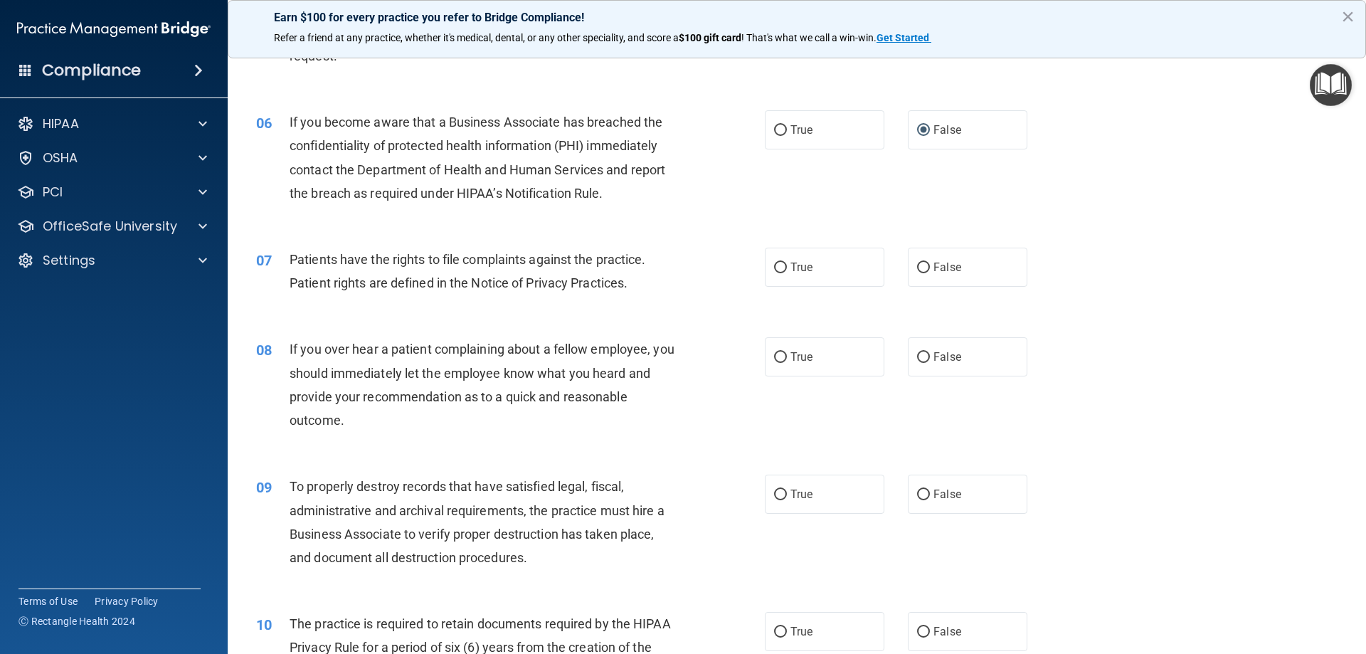
scroll to position [664, 0]
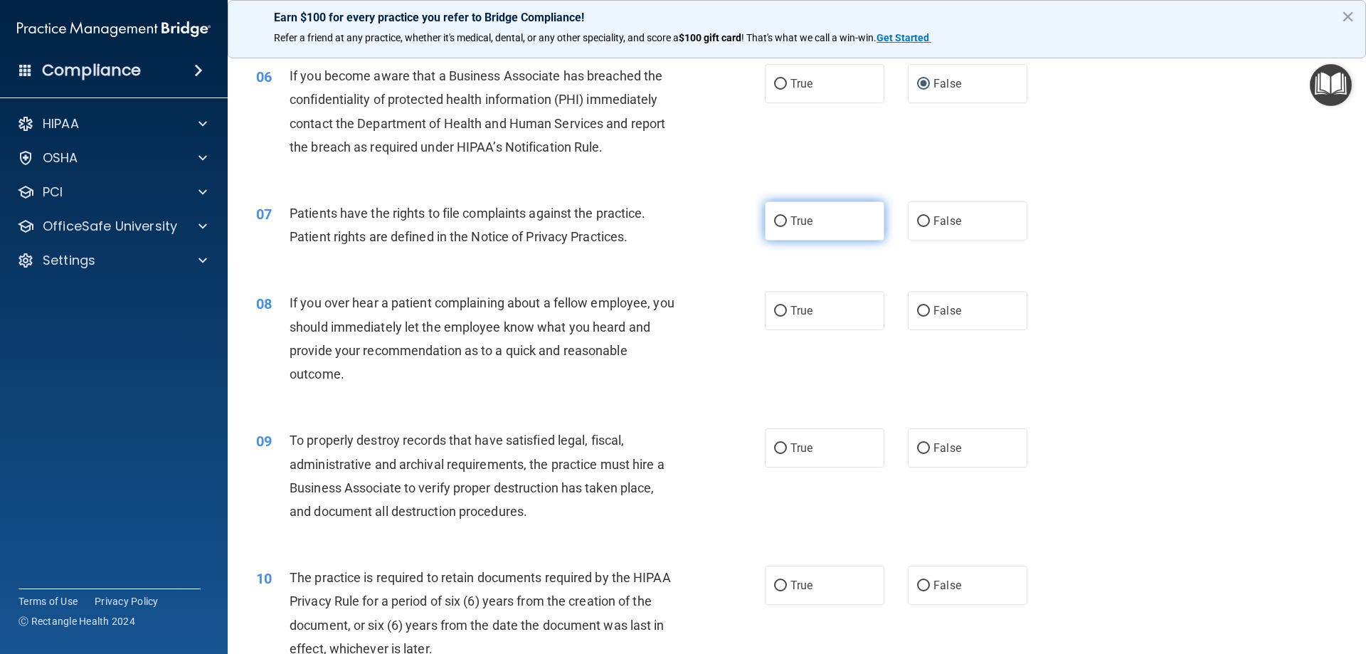
click at [776, 223] on input "True" at bounding box center [780, 221] width 13 height 11
radio input "true"
click at [917, 310] on input "False" at bounding box center [923, 311] width 13 height 11
radio input "true"
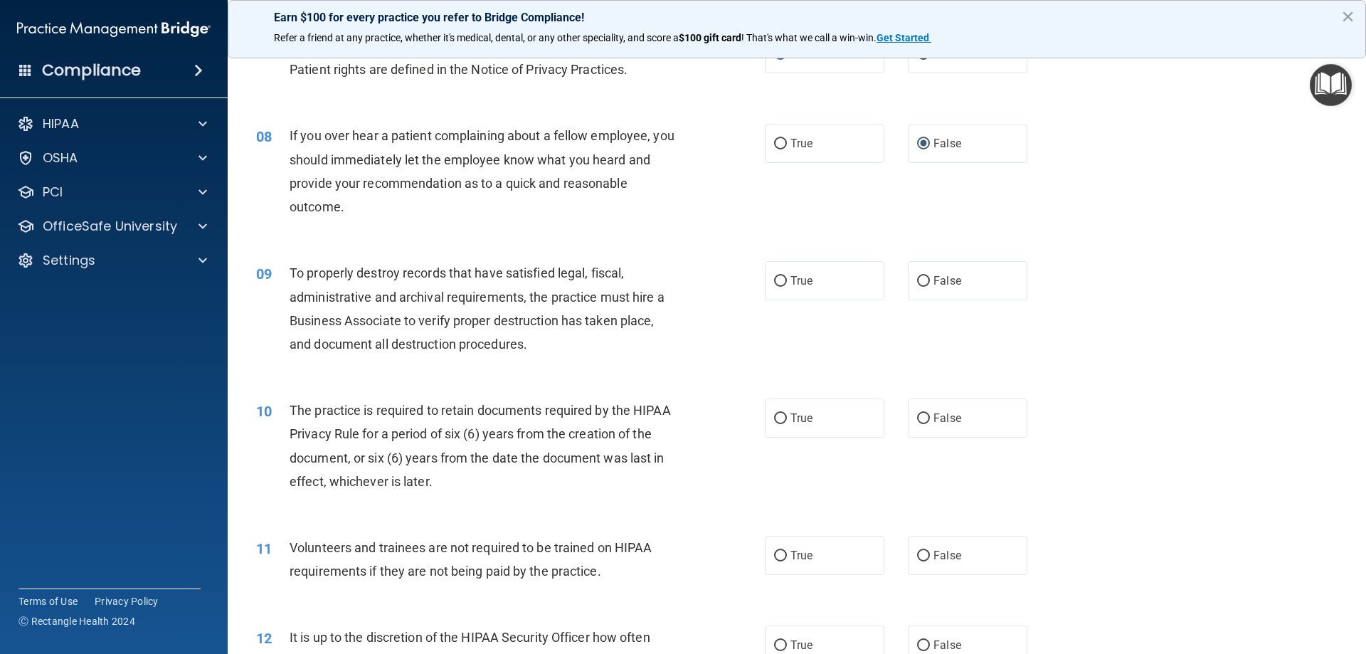
scroll to position [854, 0]
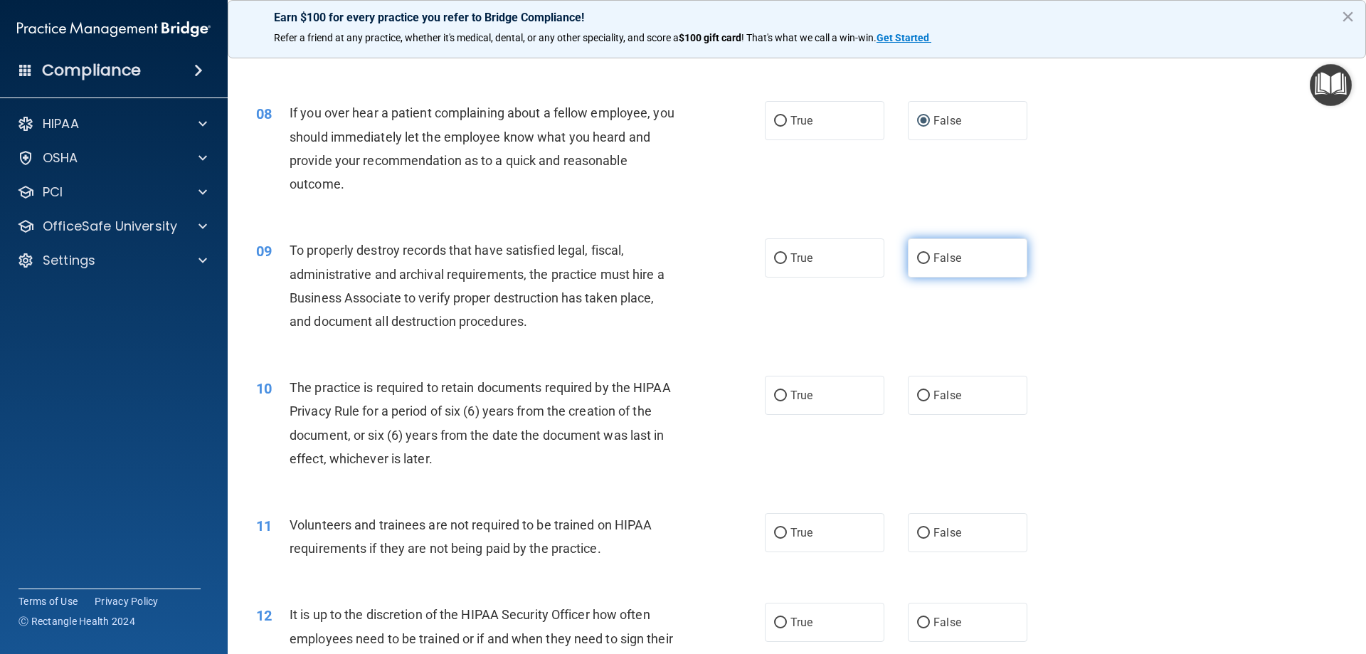
click at [917, 253] on input "False" at bounding box center [923, 258] width 13 height 11
radio input "true"
click at [778, 391] on input "True" at bounding box center [780, 396] width 13 height 11
radio input "true"
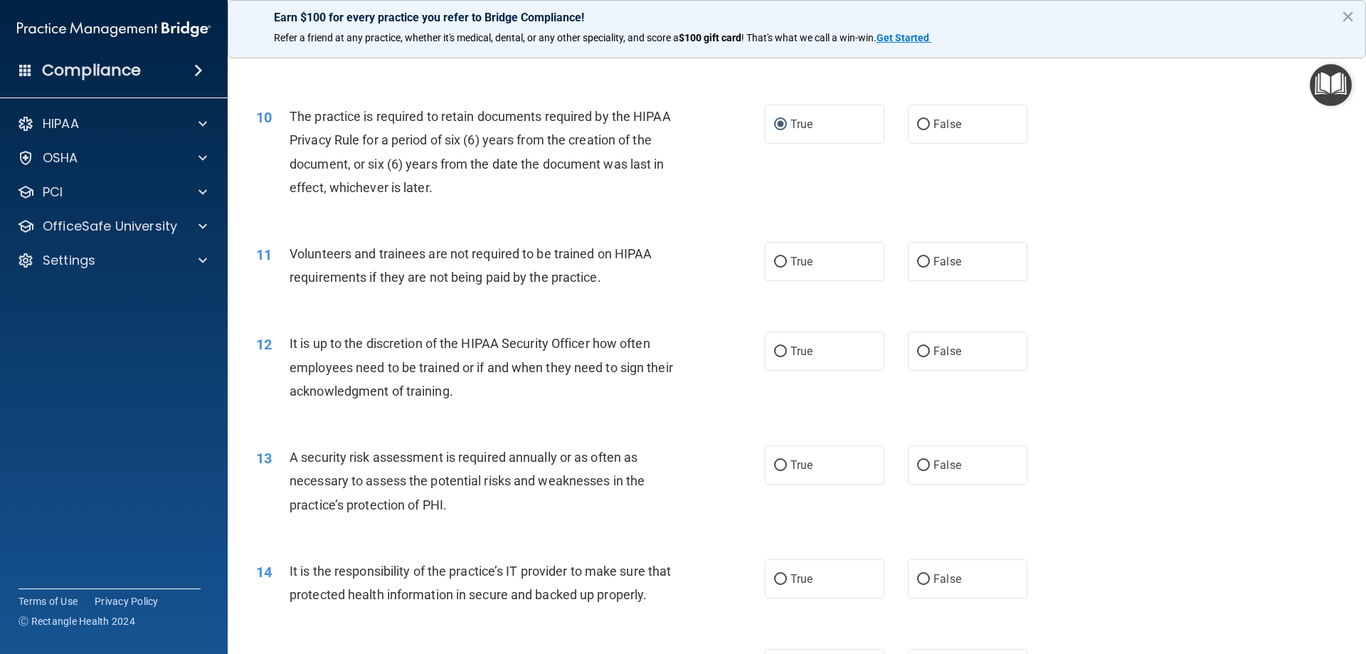
scroll to position [1139, 0]
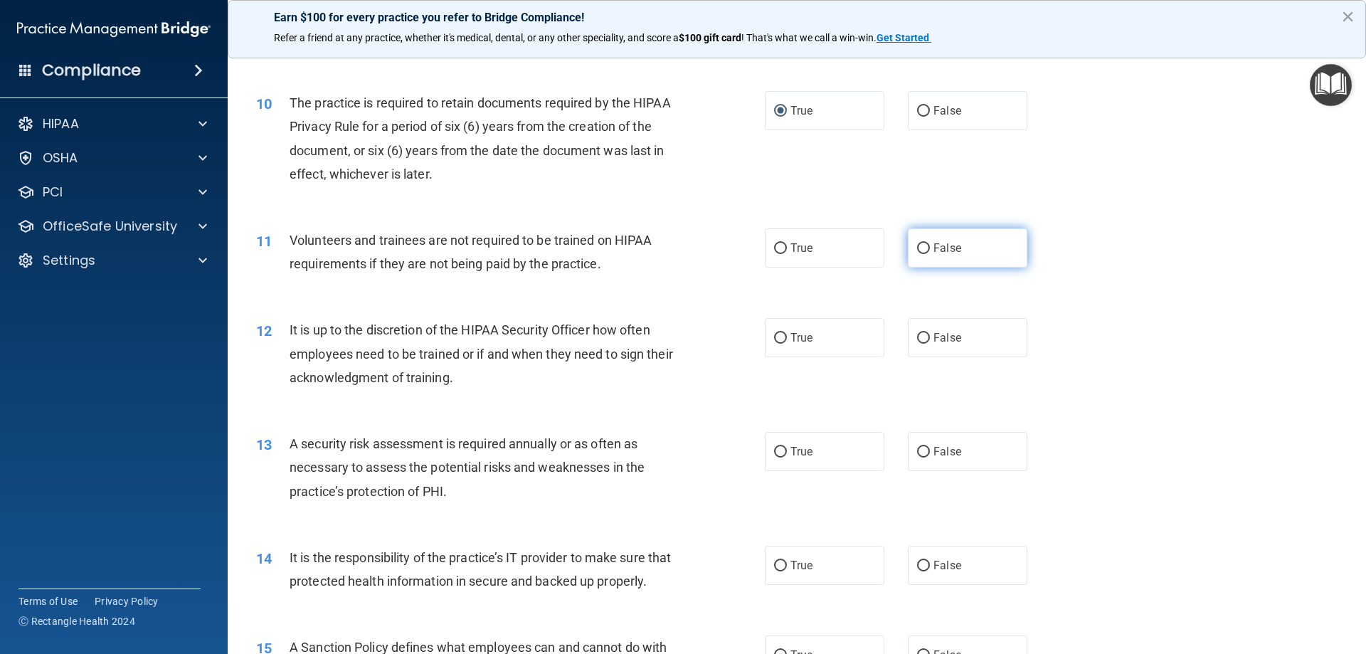
click at [917, 250] on input "False" at bounding box center [923, 248] width 13 height 11
radio input "true"
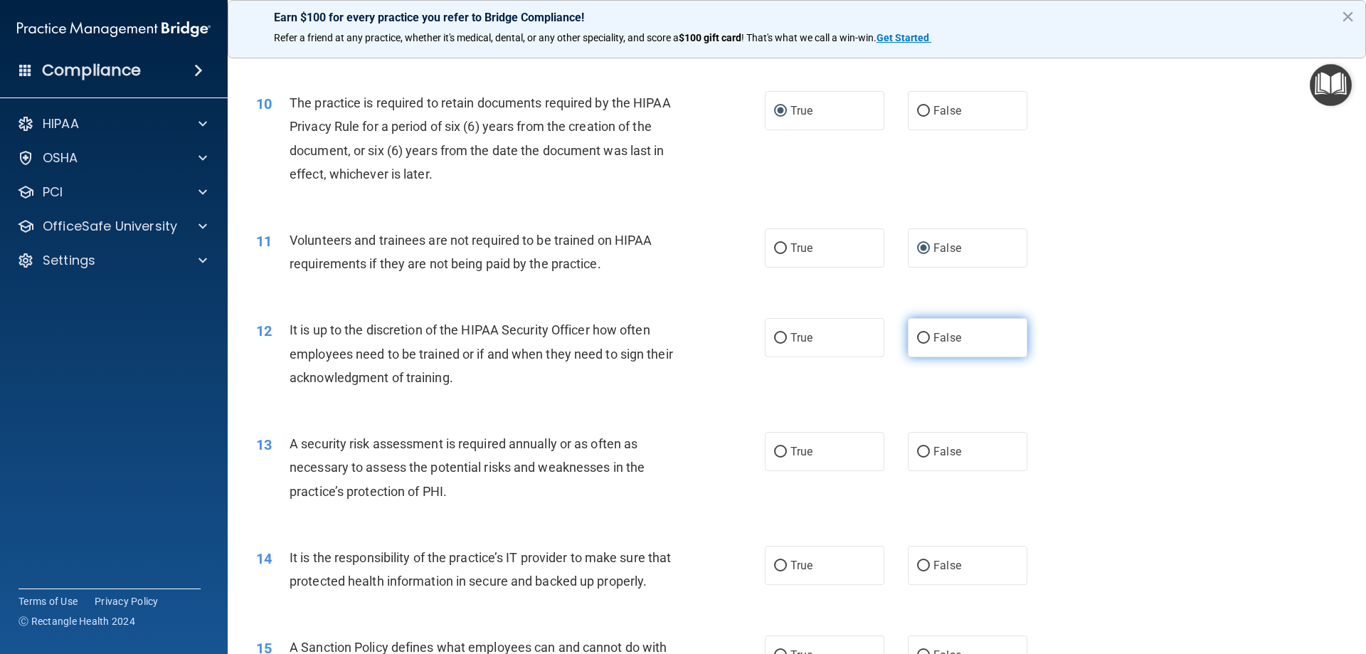
click at [927, 334] on label "False" at bounding box center [968, 337] width 120 height 39
click at [927, 334] on input "False" at bounding box center [923, 338] width 13 height 11
radio input "true"
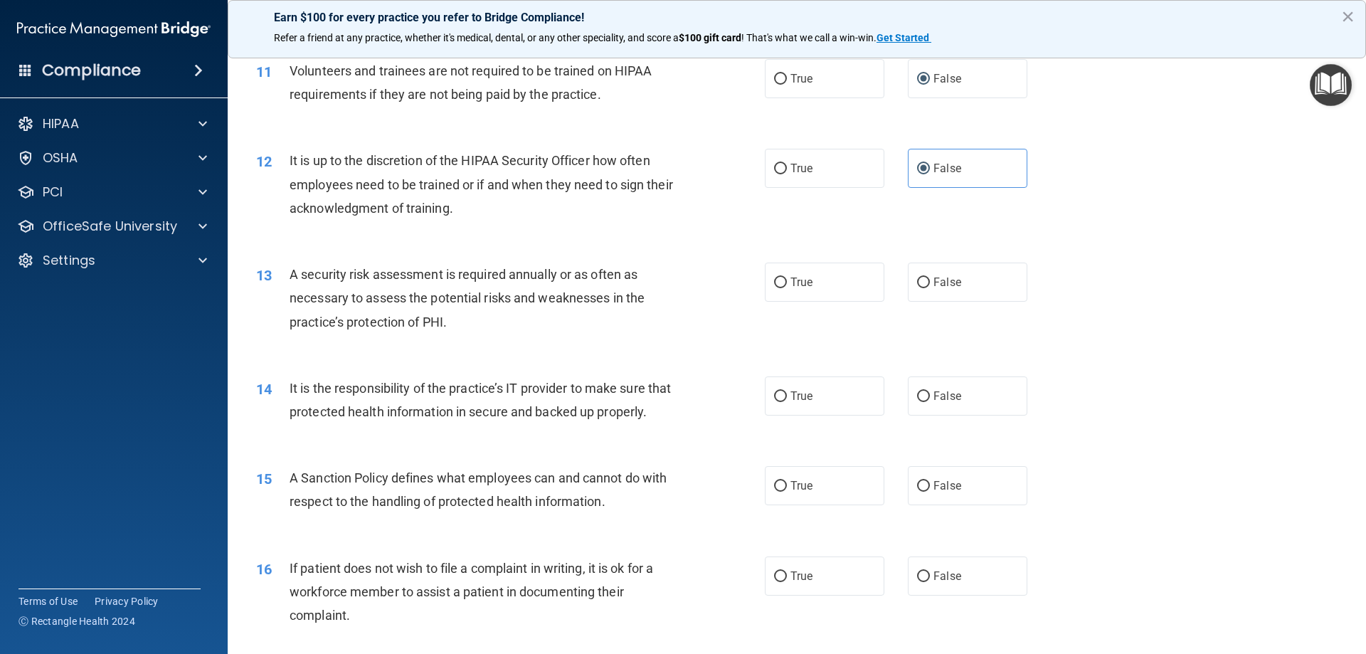
scroll to position [1329, 0]
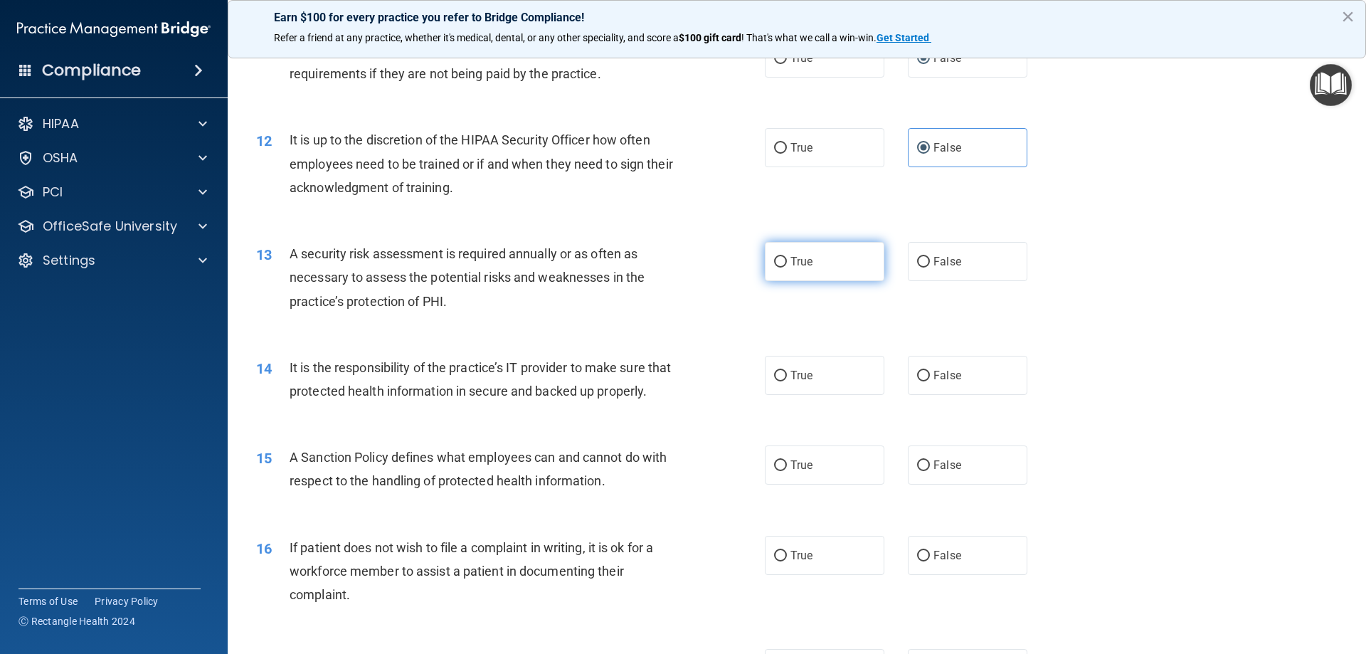
click at [779, 260] on input "True" at bounding box center [780, 262] width 13 height 11
radio input "true"
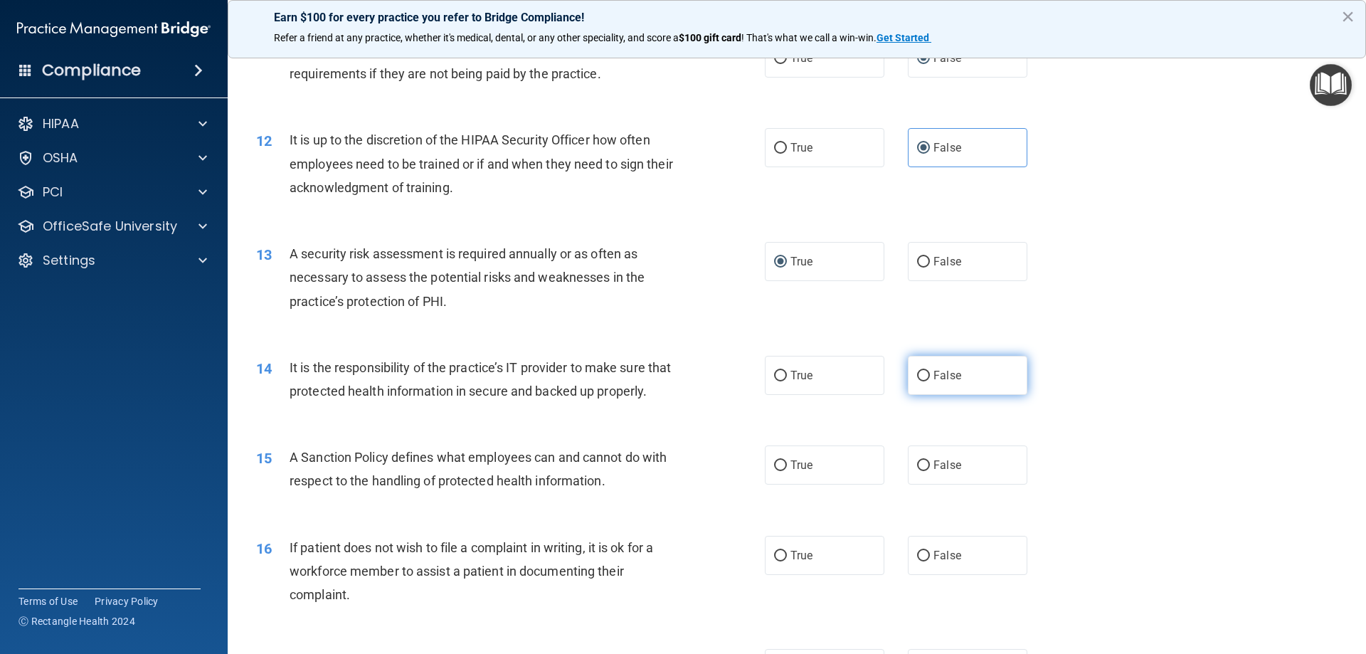
click at [917, 376] on input "False" at bounding box center [923, 376] width 13 height 11
radio input "true"
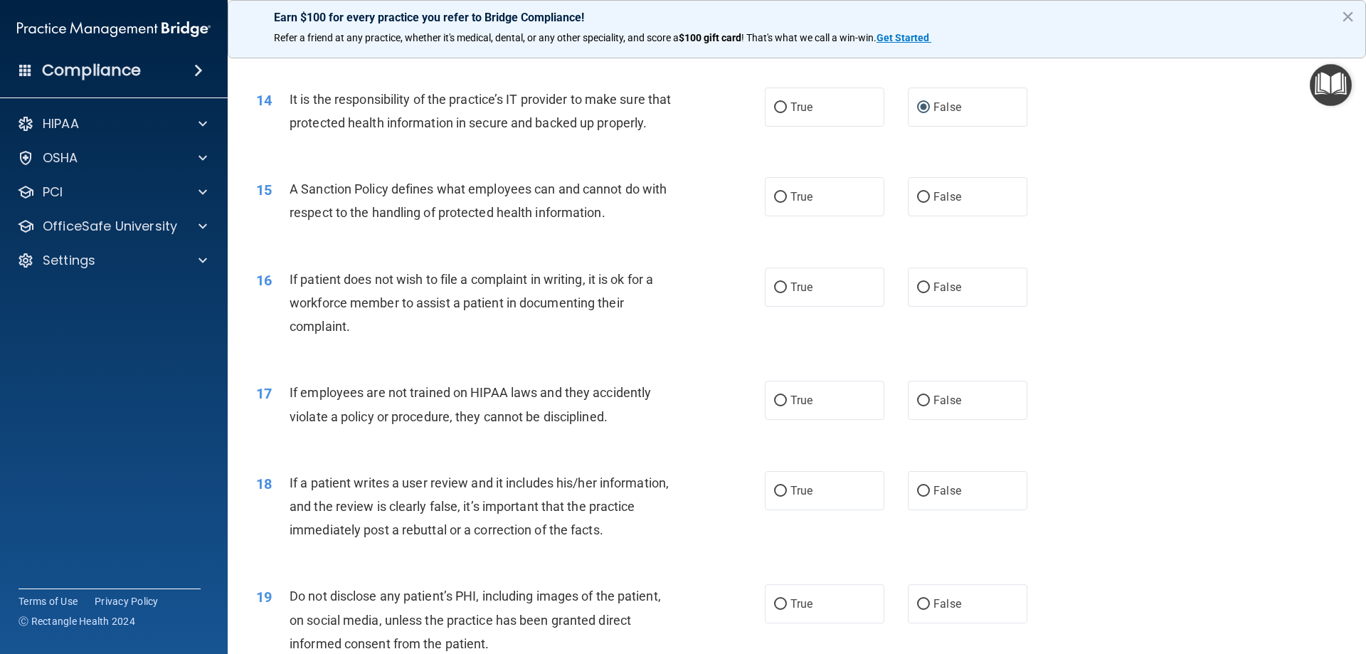
scroll to position [1613, 0]
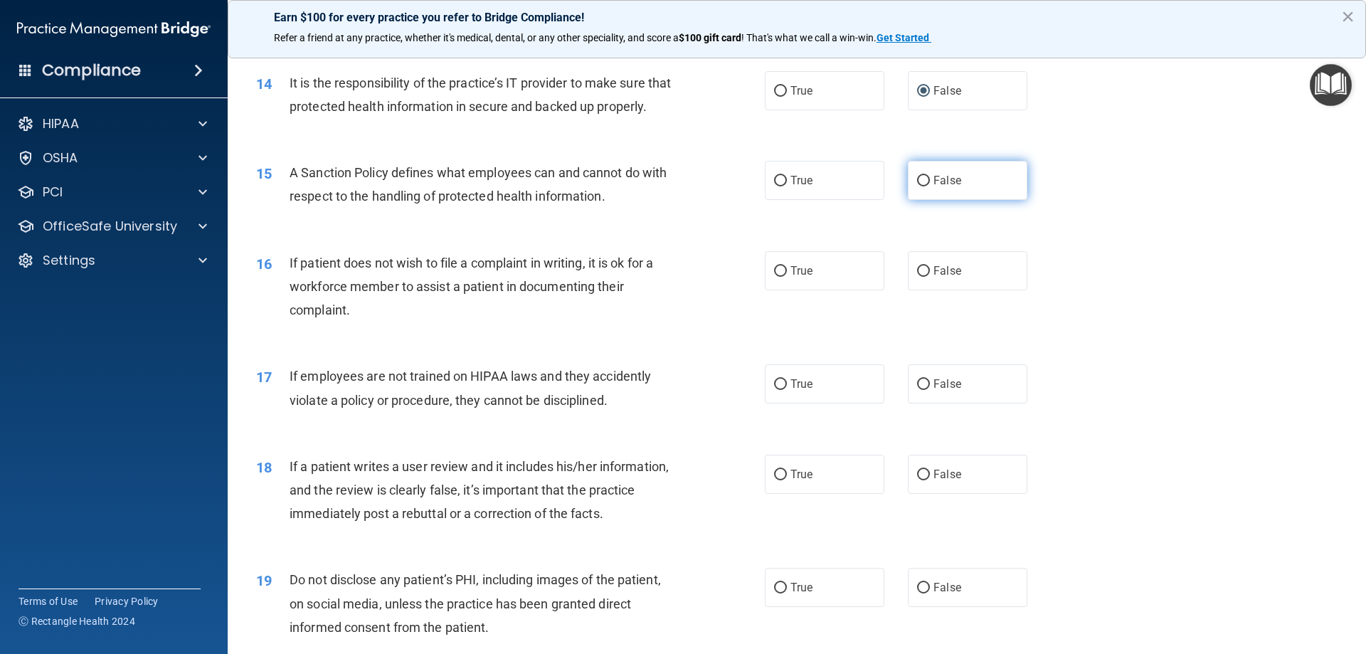
click at [917, 186] on input "False" at bounding box center [923, 181] width 13 height 11
radio input "true"
click at [765, 290] on label "True" at bounding box center [825, 270] width 120 height 39
click at [774, 277] on input "True" at bounding box center [780, 271] width 13 height 11
radio input "true"
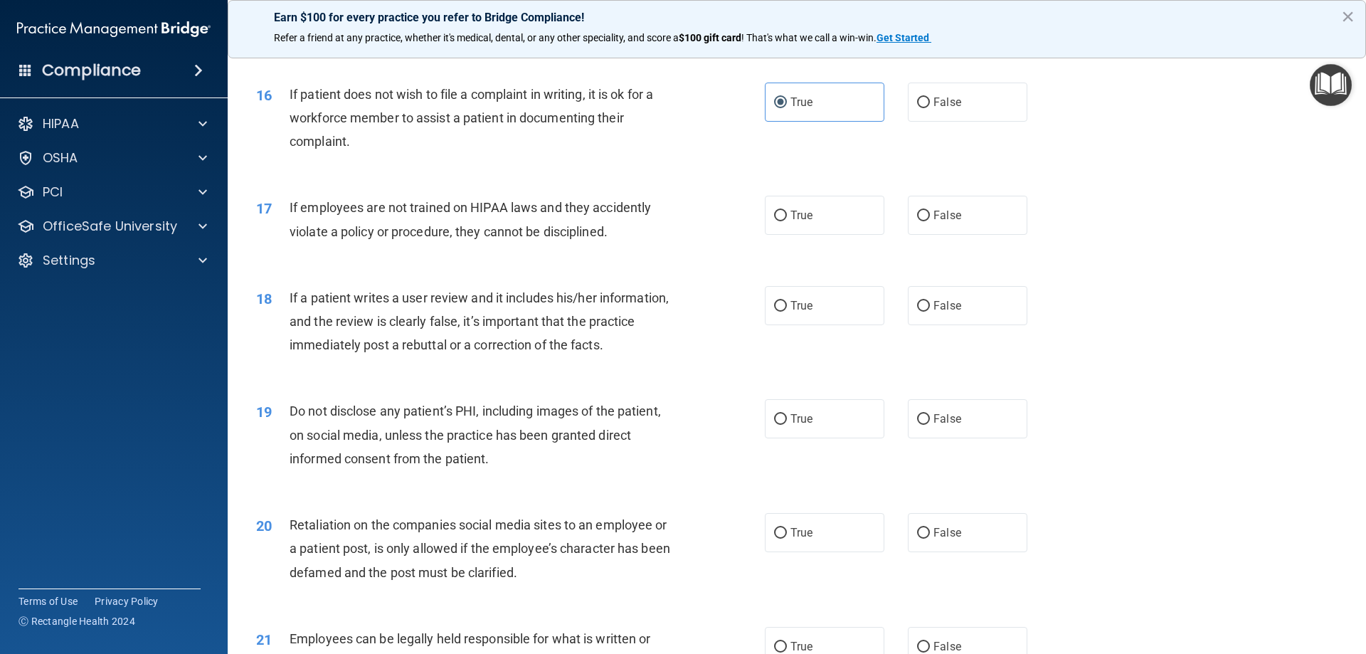
scroll to position [1803, 0]
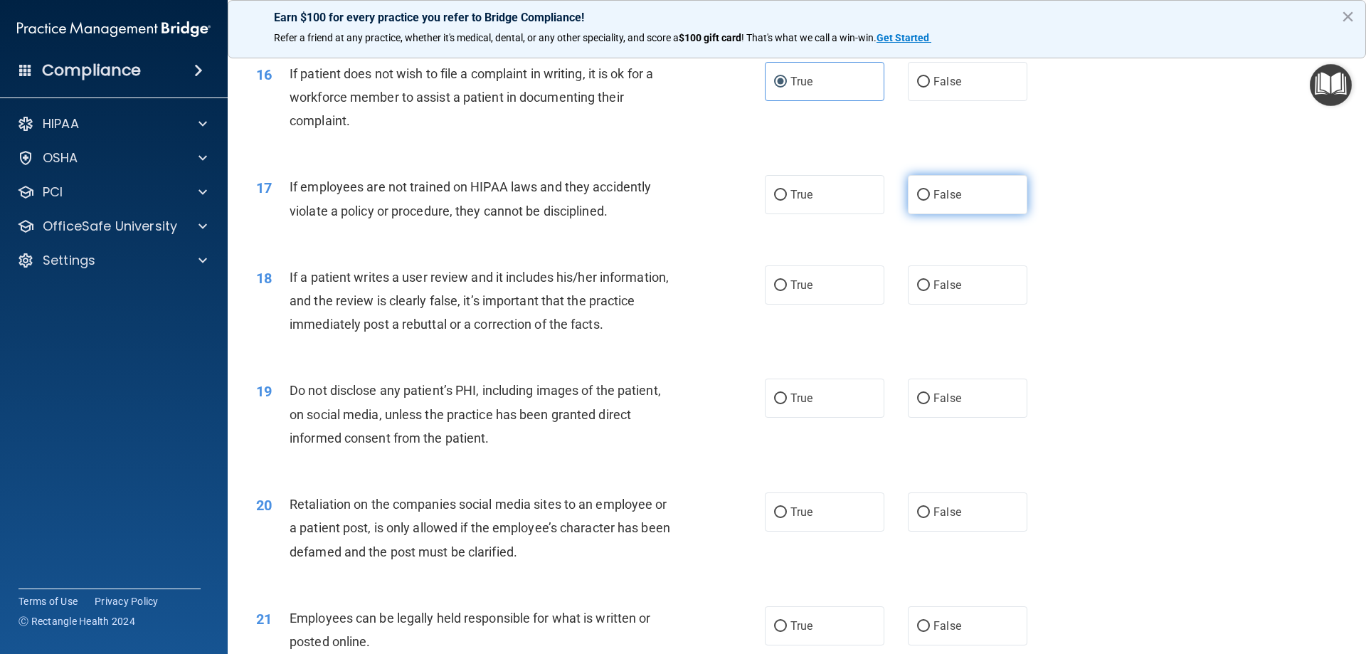
click at [922, 201] on input "False" at bounding box center [923, 195] width 13 height 11
radio input "true"
click at [917, 291] on input "False" at bounding box center [923, 285] width 13 height 11
radio input "true"
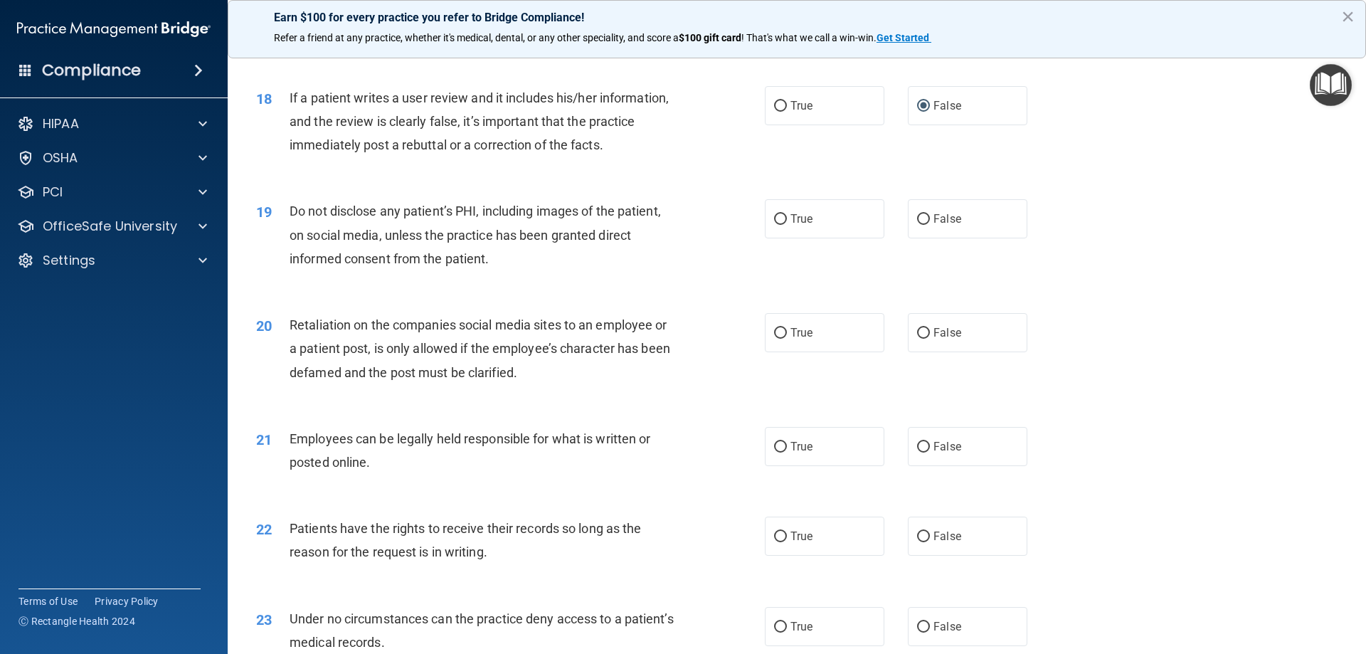
scroll to position [1993, 0]
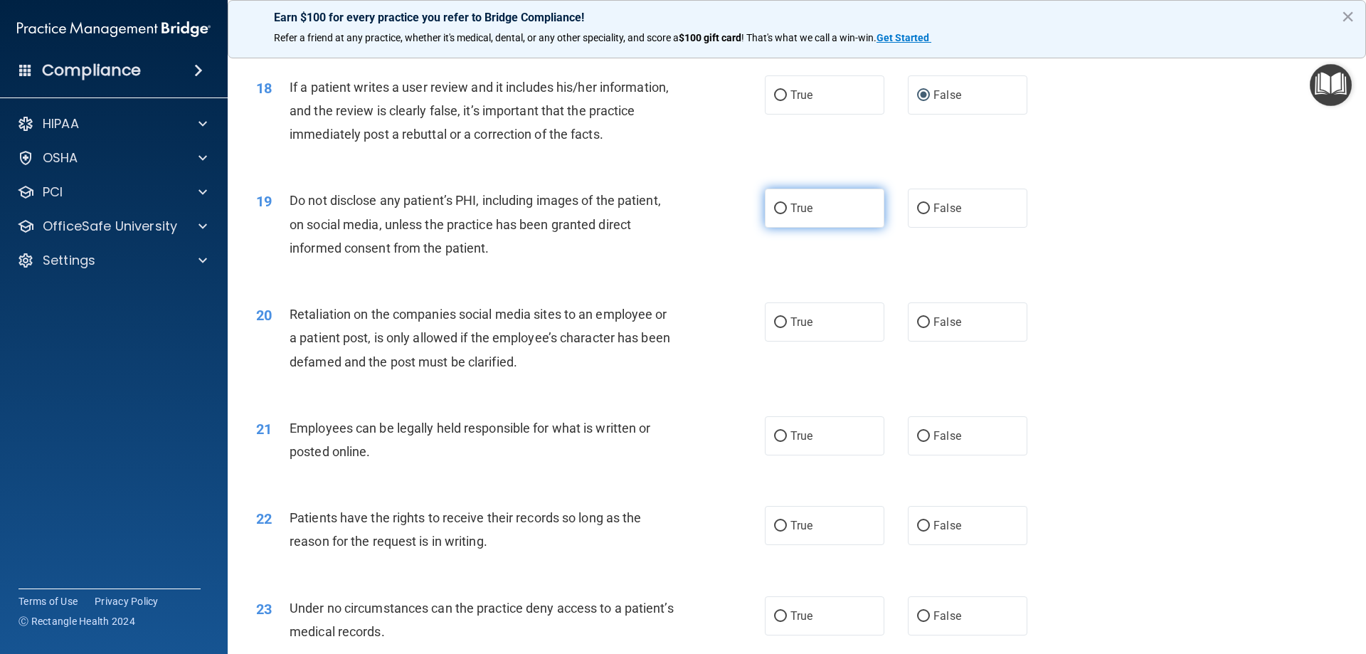
click at [774, 214] on input "True" at bounding box center [780, 209] width 13 height 11
radio input "true"
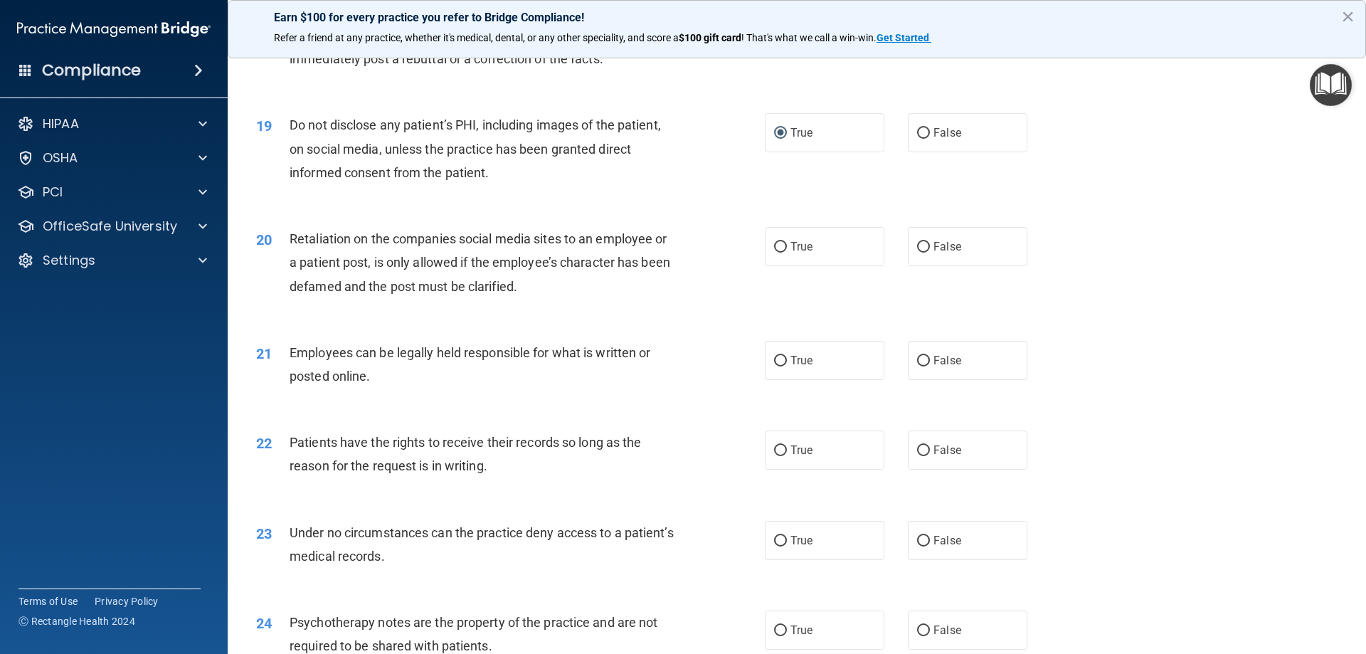
scroll to position [2183, 0]
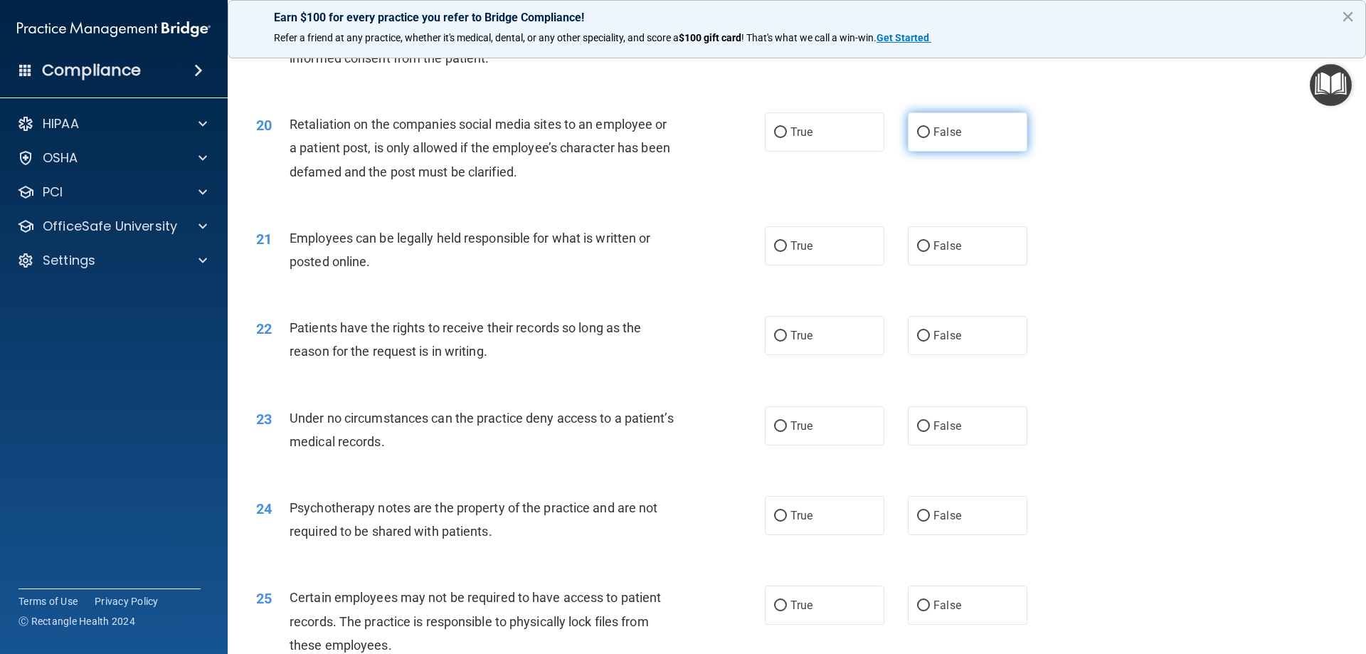
click at [920, 138] on input "False" at bounding box center [923, 132] width 13 height 11
radio input "true"
click at [778, 252] on input "True" at bounding box center [780, 246] width 13 height 11
radio input "true"
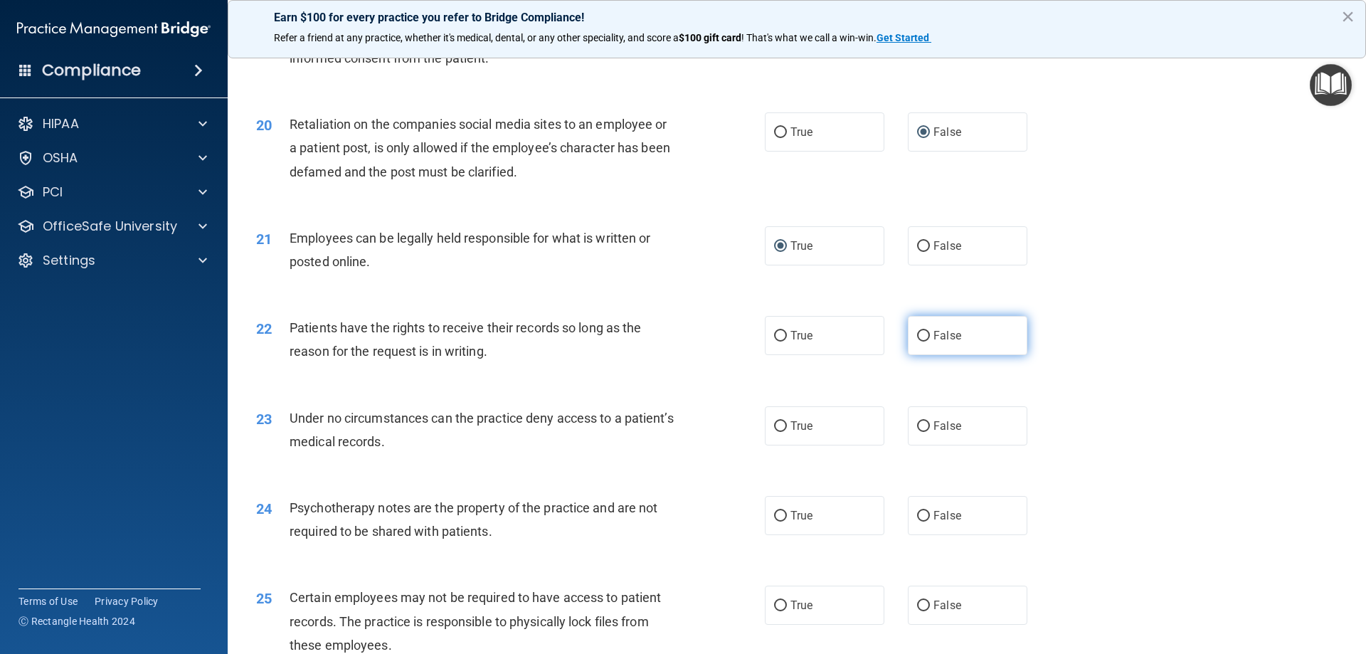
click at [917, 342] on input "False" at bounding box center [923, 336] width 13 height 11
radio input "true"
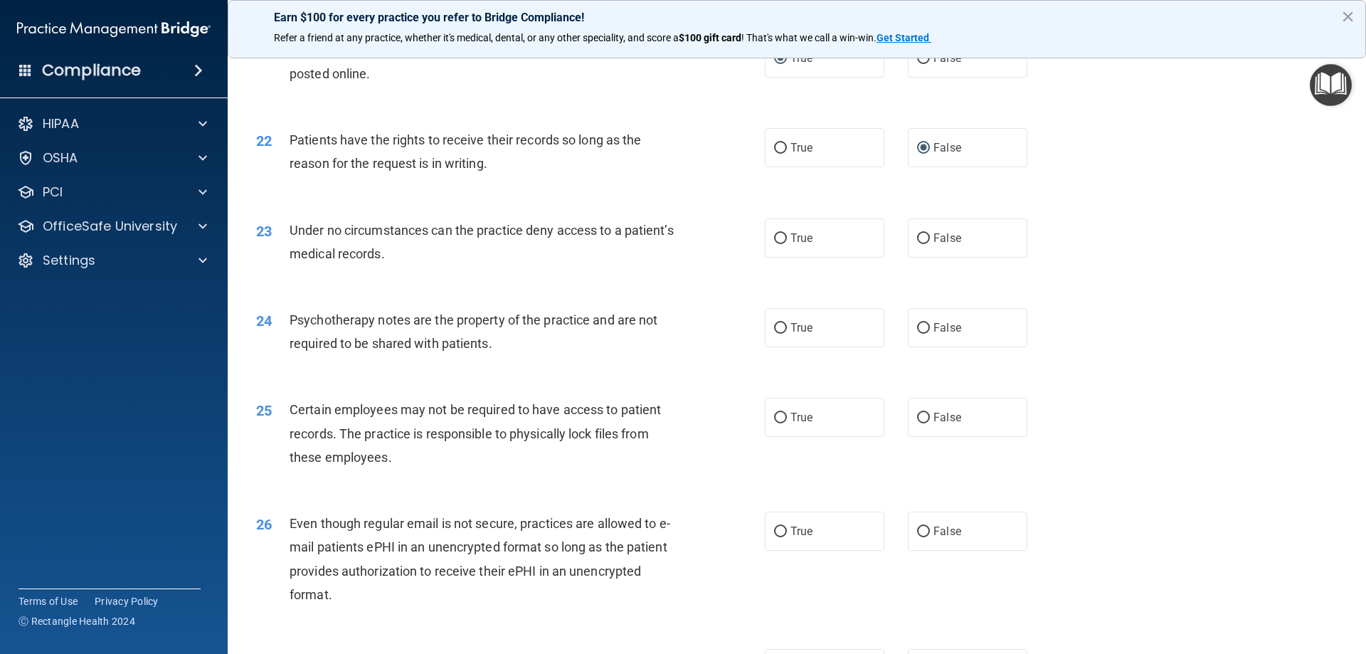
scroll to position [2468, 0]
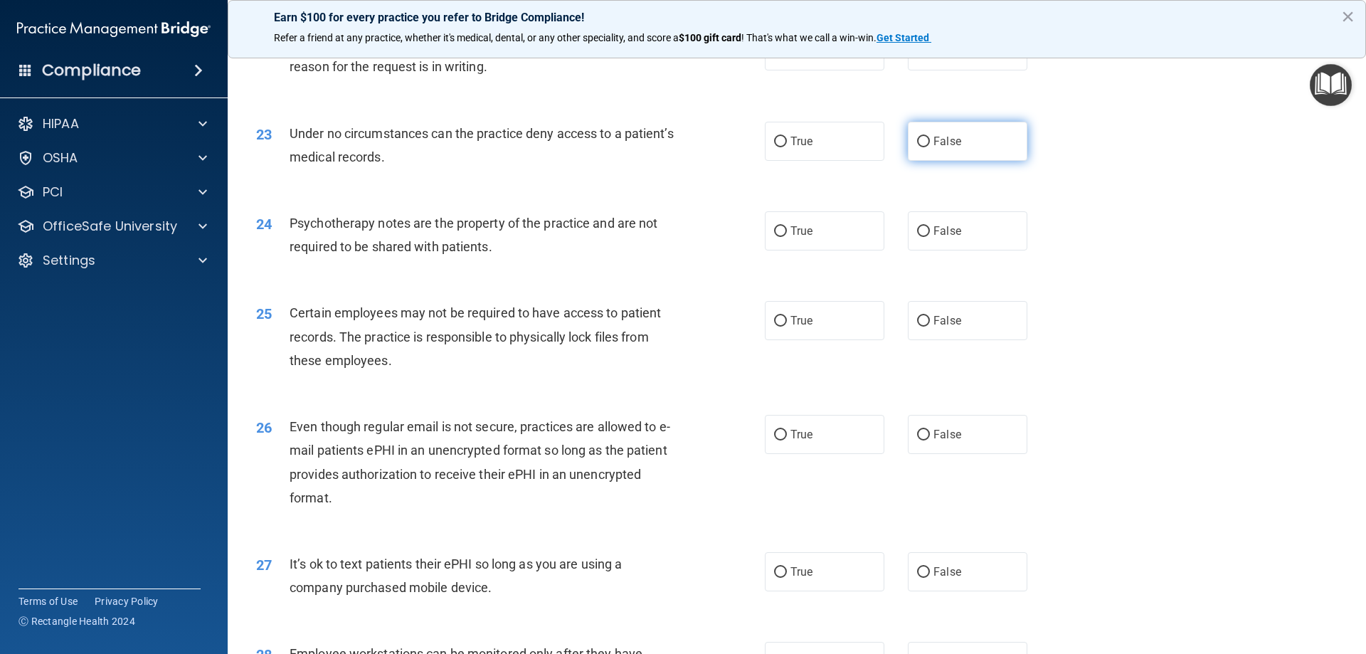
click at [919, 147] on input "False" at bounding box center [923, 142] width 13 height 11
radio input "true"
click at [777, 57] on input "True" at bounding box center [780, 51] width 13 height 11
radio input "true"
radio input "false"
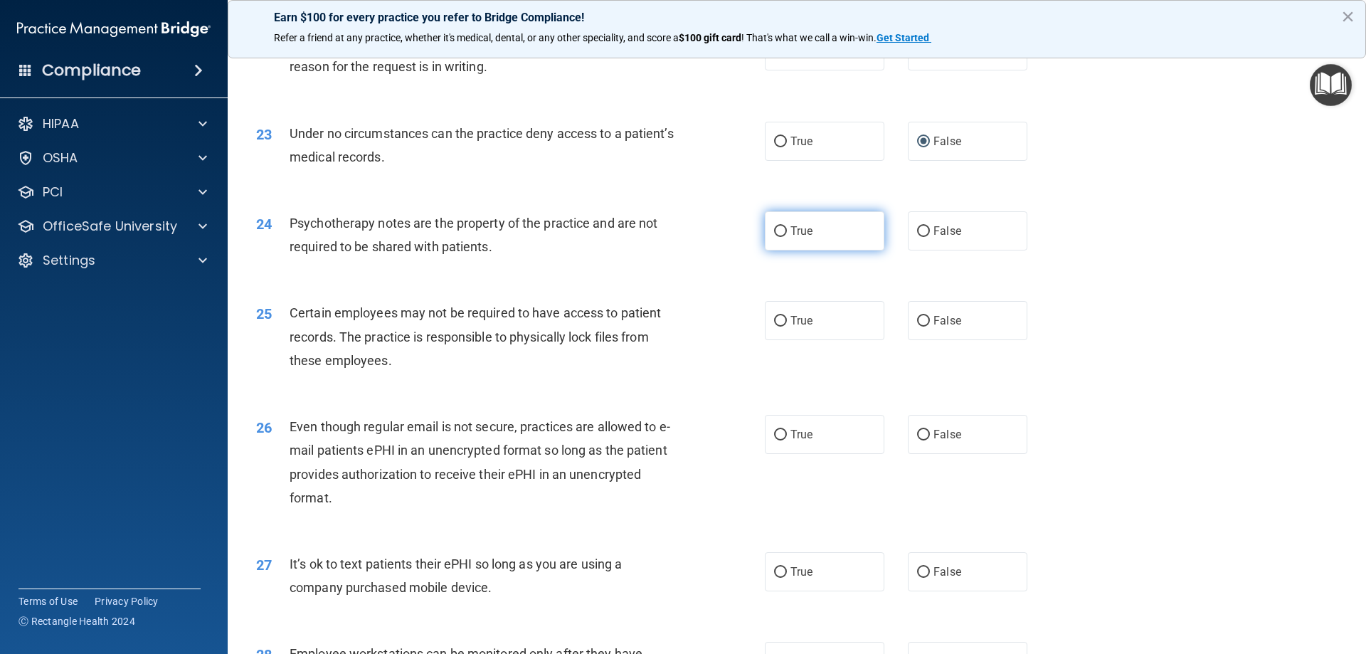
click at [774, 237] on input "True" at bounding box center [780, 231] width 13 height 11
radio input "true"
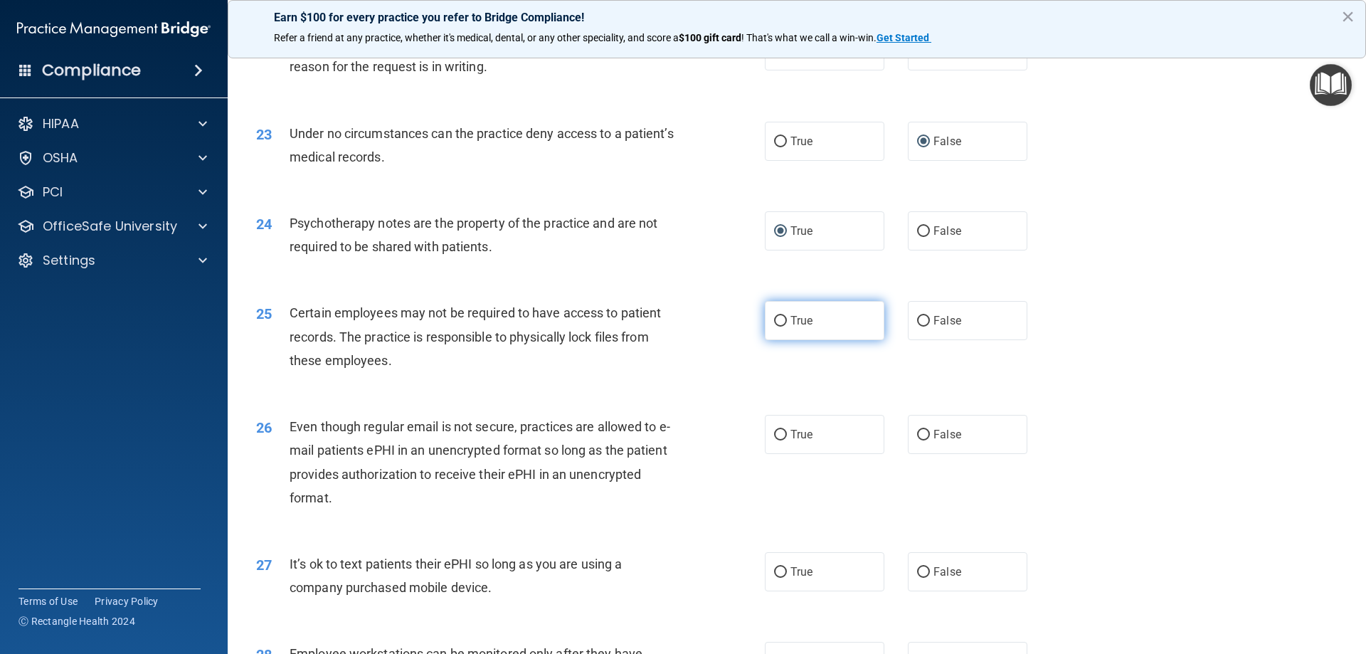
click at [777, 327] on input "True" at bounding box center [780, 321] width 13 height 11
radio input "true"
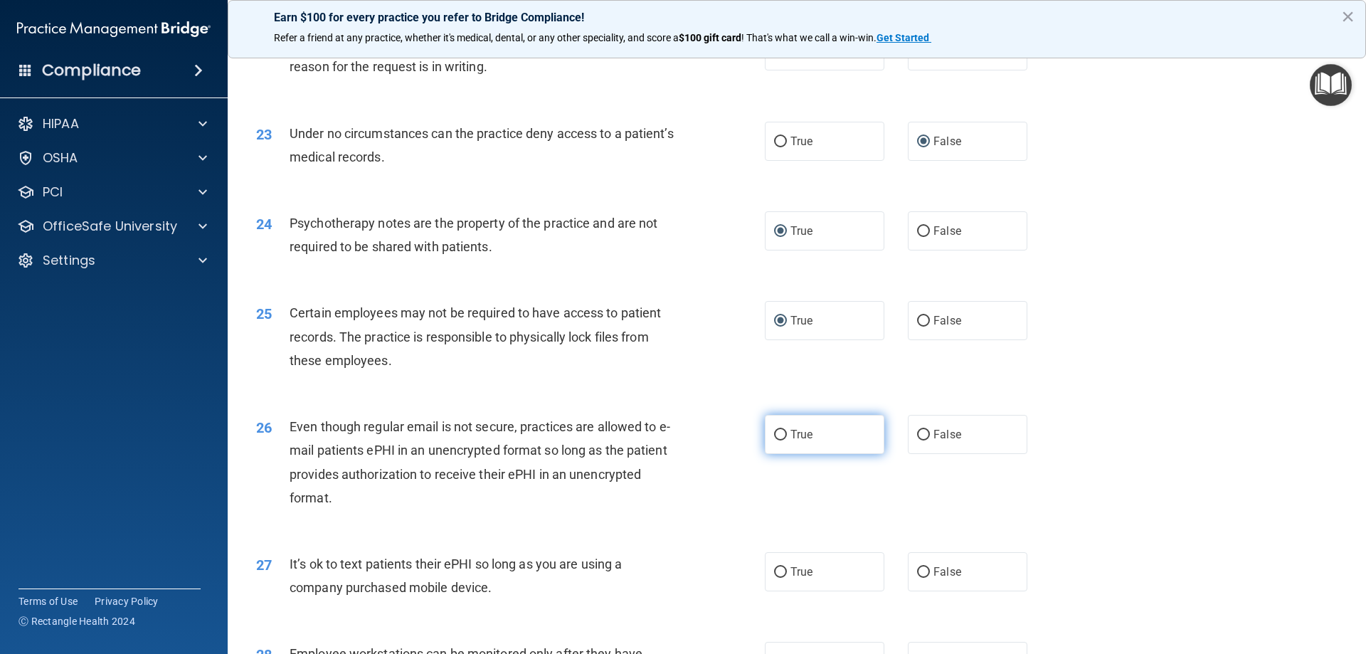
click at [781, 441] on input "True" at bounding box center [780, 435] width 13 height 11
radio input "true"
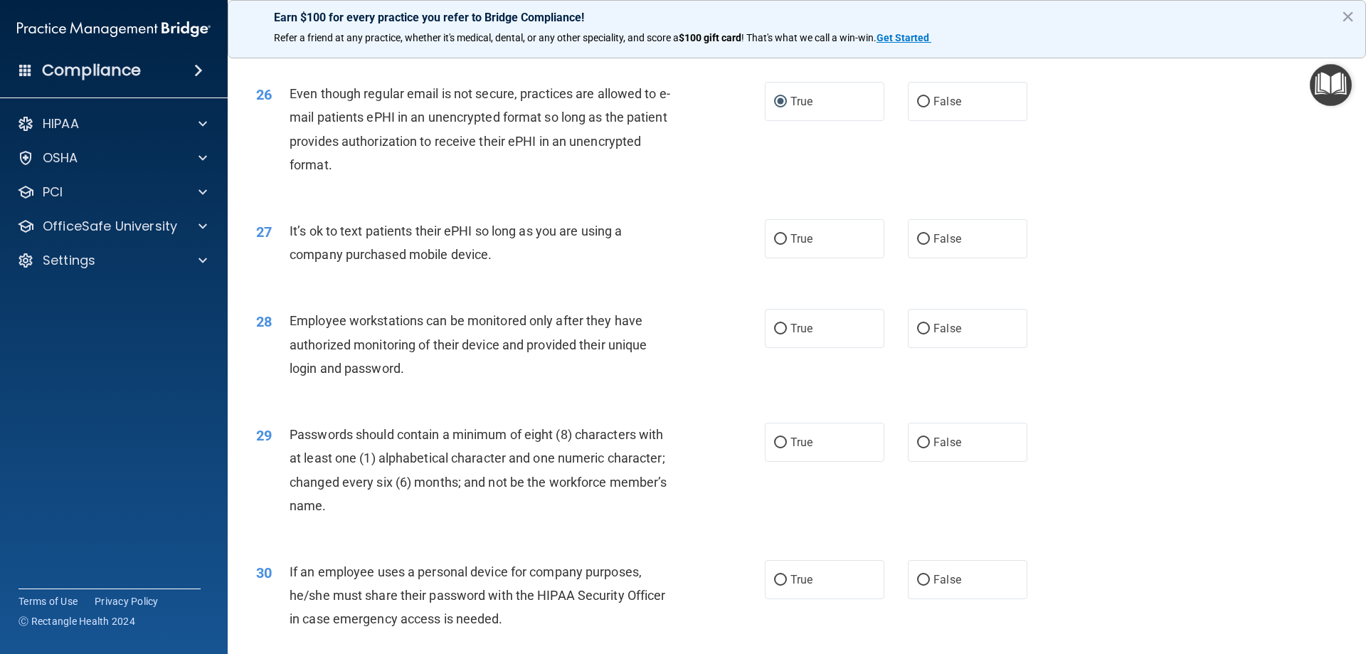
scroll to position [2847, 0]
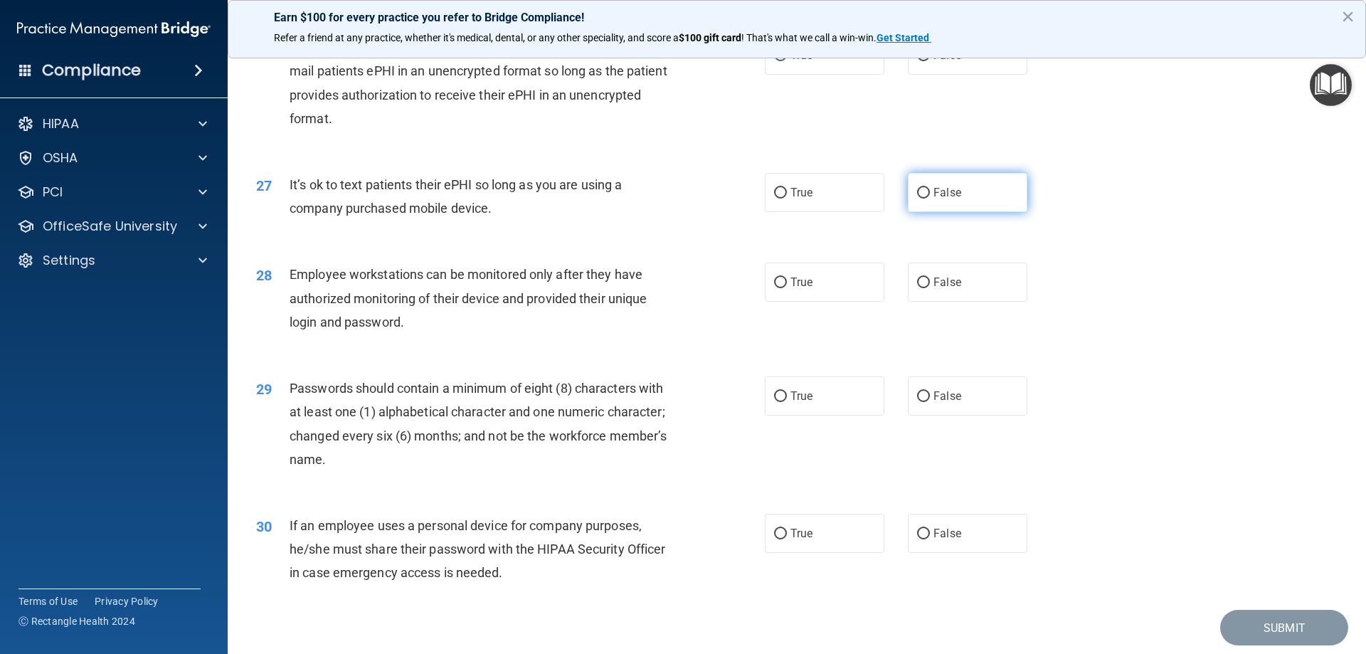
click at [920, 199] on input "False" at bounding box center [923, 193] width 13 height 11
radio input "true"
click at [919, 288] on input "False" at bounding box center [923, 283] width 13 height 11
radio input "true"
click at [781, 402] on input "True" at bounding box center [780, 396] width 13 height 11
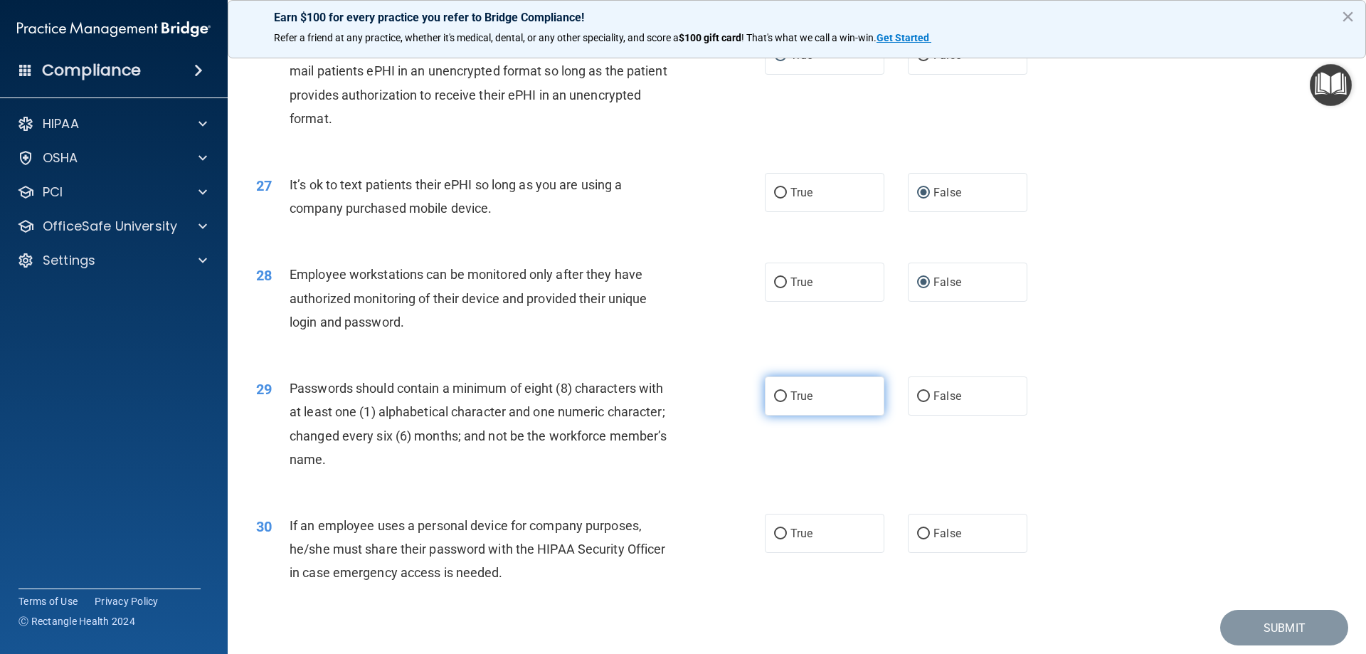
radio input "true"
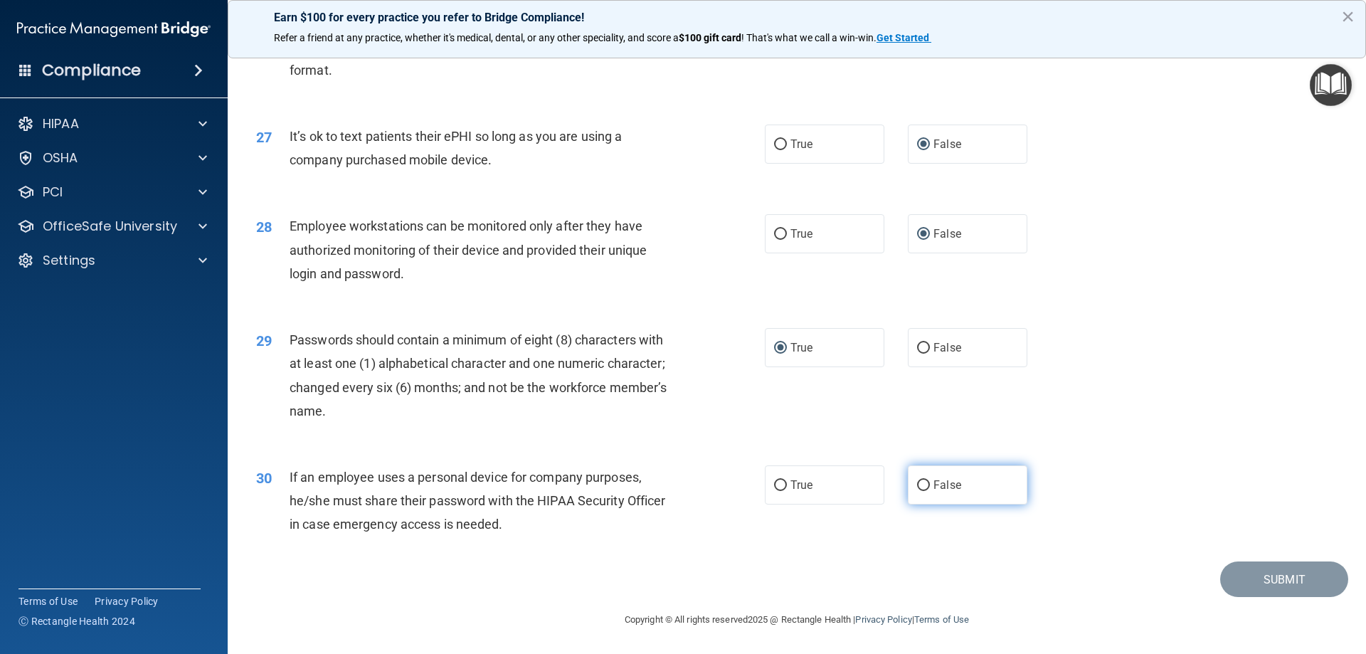
click at [917, 481] on input "False" at bounding box center [923, 485] width 13 height 11
radio input "true"
click at [1263, 576] on button "Submit" at bounding box center [1285, 580] width 128 height 36
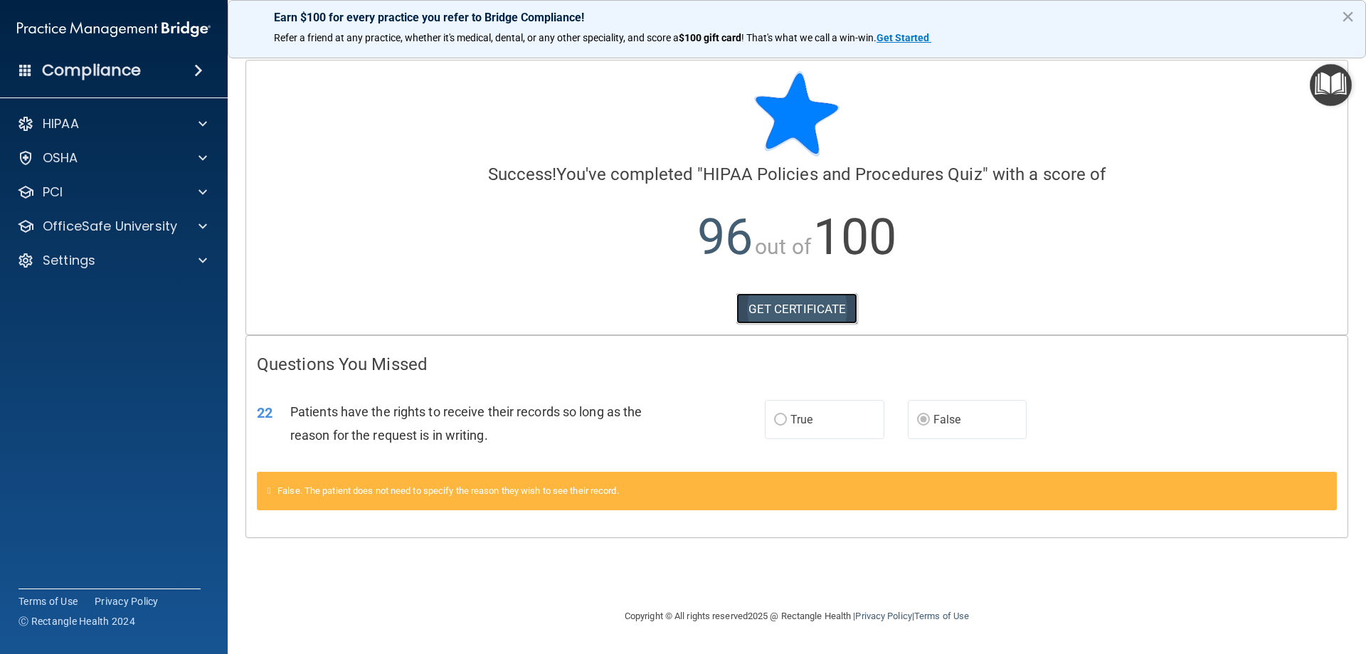
click at [774, 312] on link "GET CERTIFICATE" at bounding box center [798, 308] width 122 height 31
click at [201, 130] on span at bounding box center [203, 123] width 9 height 17
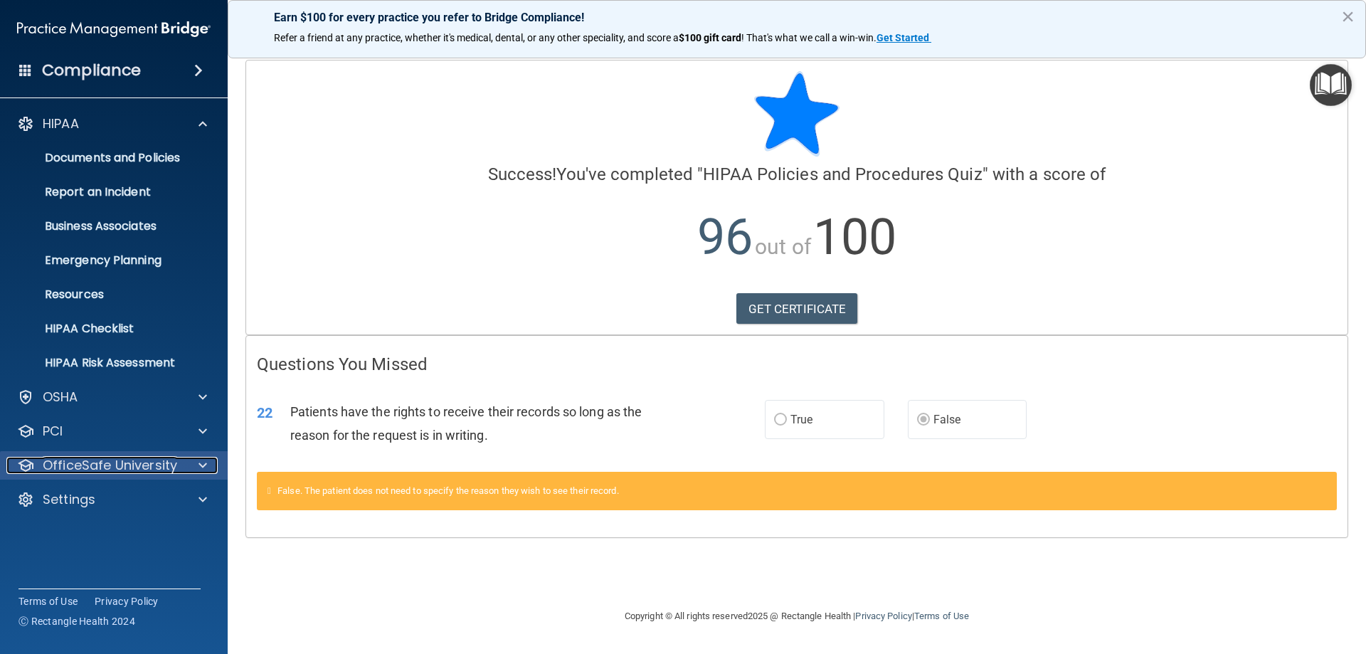
click at [102, 466] on p "OfficeSafe University" at bounding box center [110, 465] width 135 height 17
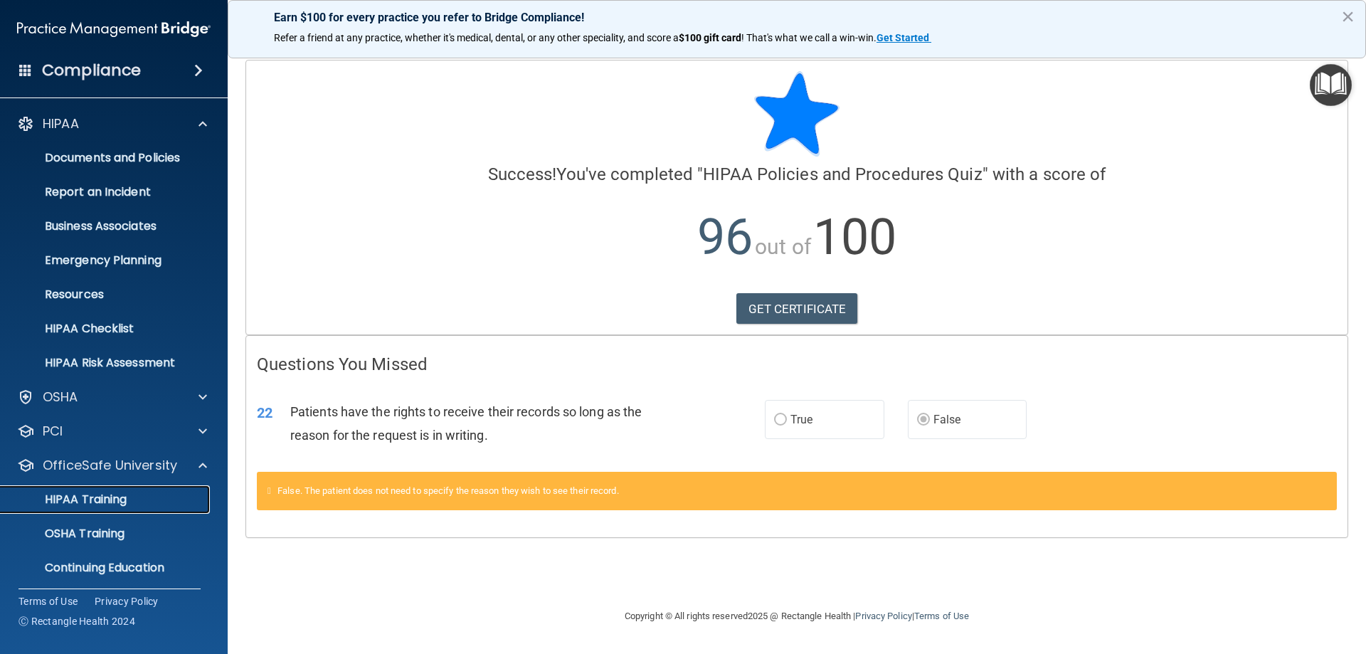
drag, startPoint x: 102, startPoint y: 491, endPoint x: 293, endPoint y: 444, distance: 196.4
click at [100, 493] on p "HIPAA Training" at bounding box center [67, 500] width 117 height 14
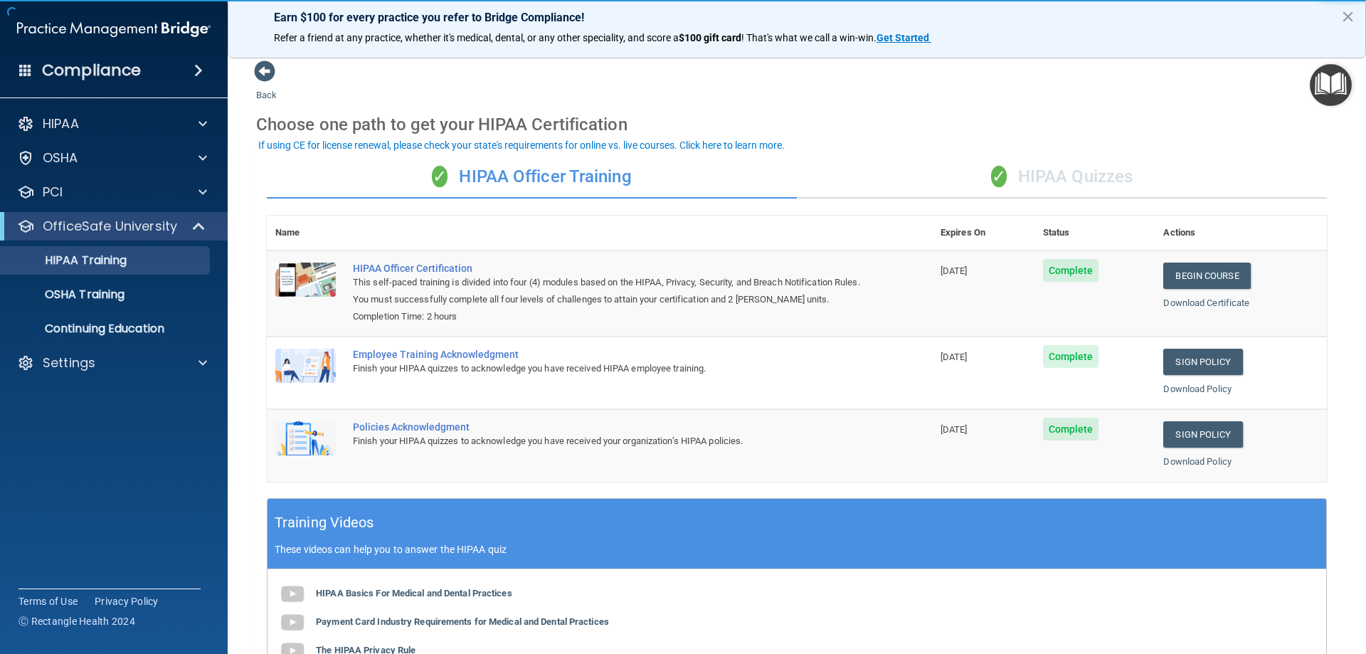
click at [1090, 165] on div "✓ HIPAA Quizzes" at bounding box center [1062, 177] width 530 height 43
